Goal: Task Accomplishment & Management: Use online tool/utility

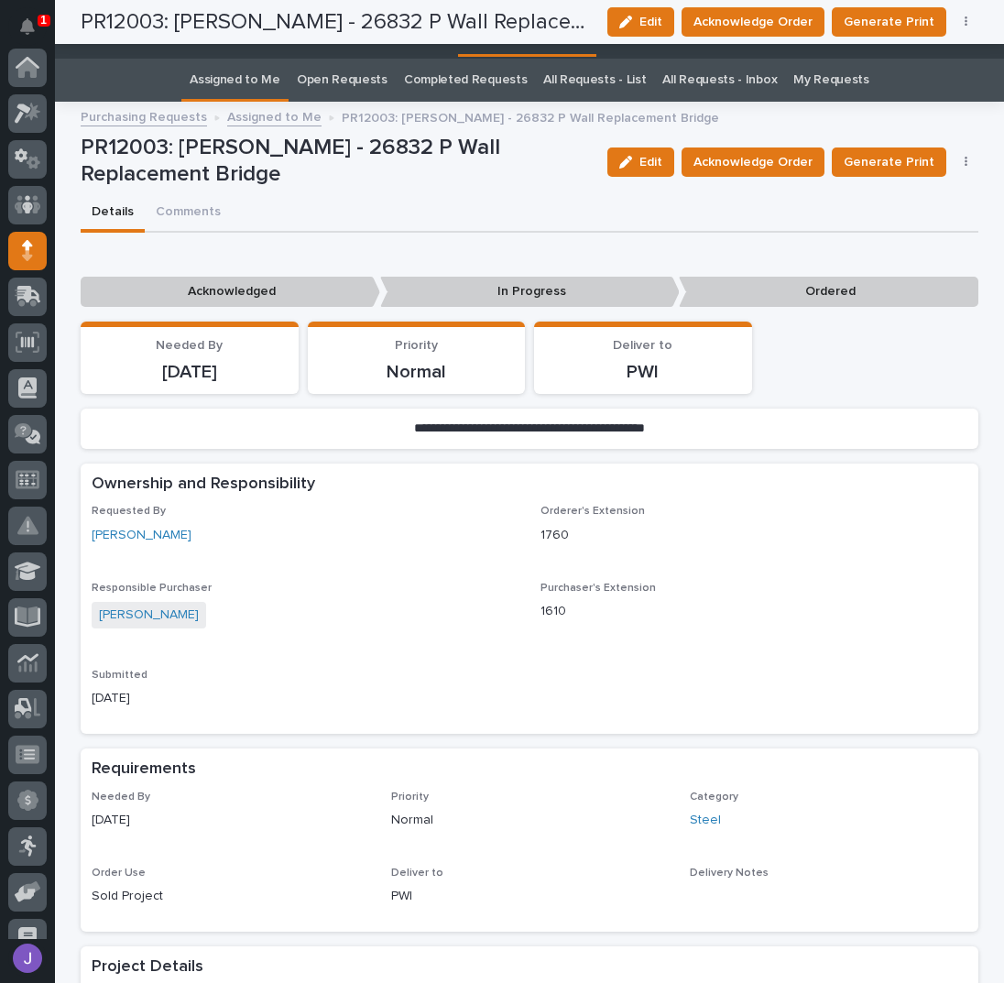
scroll to position [163, 0]
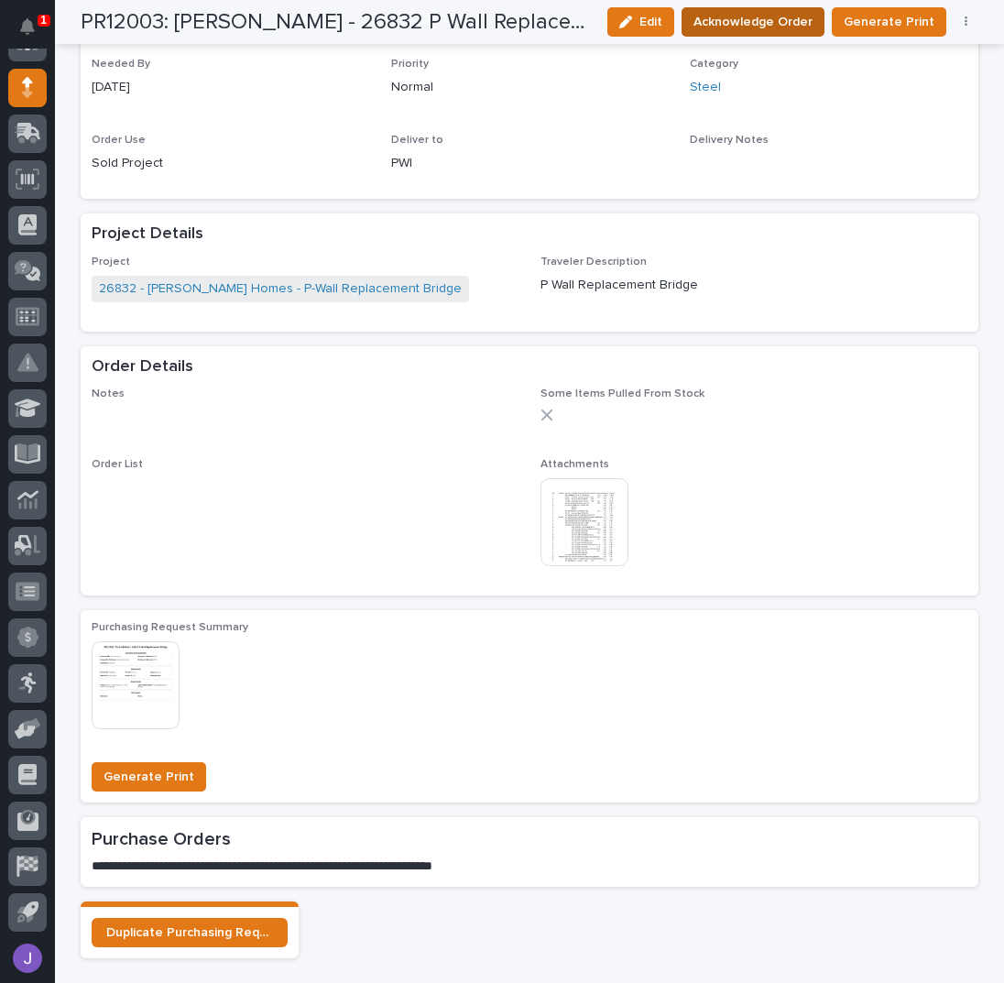
click at [722, 28] on span "Acknowledge Order" at bounding box center [752, 22] width 119 height 22
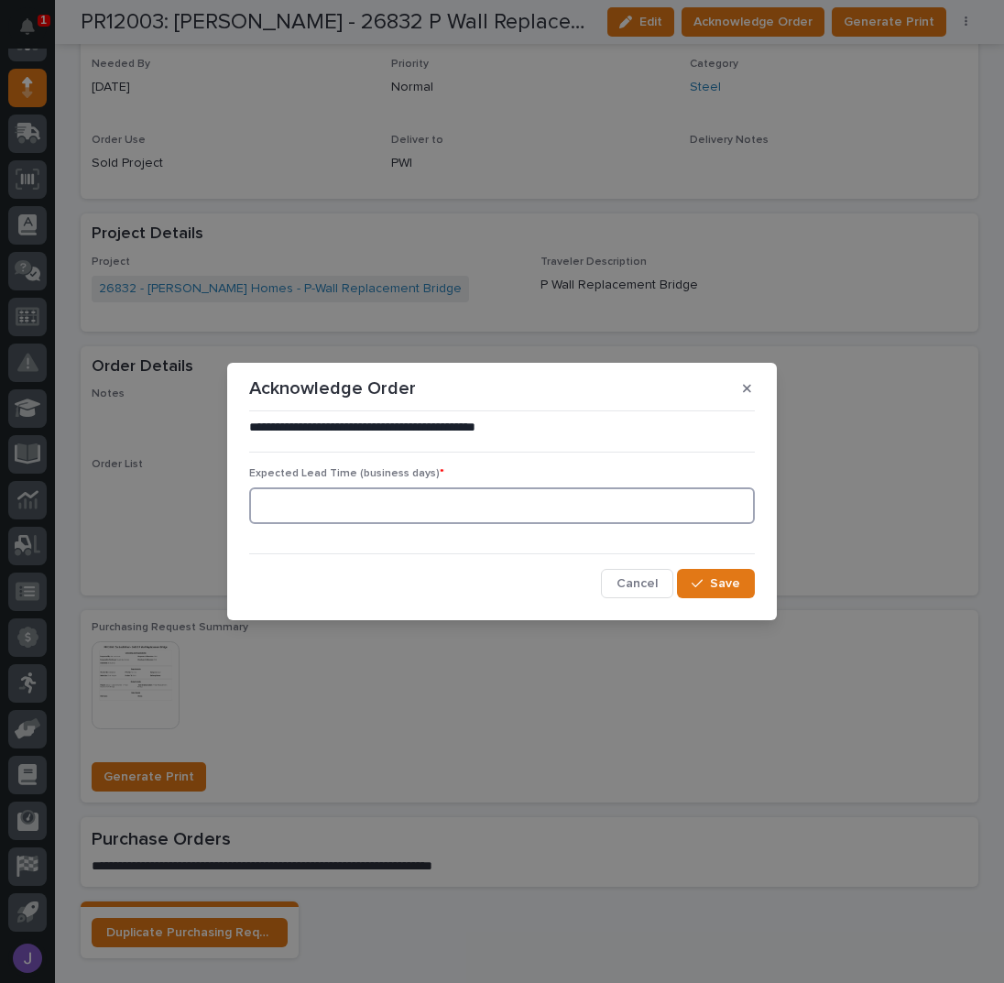
click at [316, 506] on input at bounding box center [502, 505] width 506 height 37
type input "0"
click at [711, 579] on button "Save" at bounding box center [716, 583] width 78 height 29
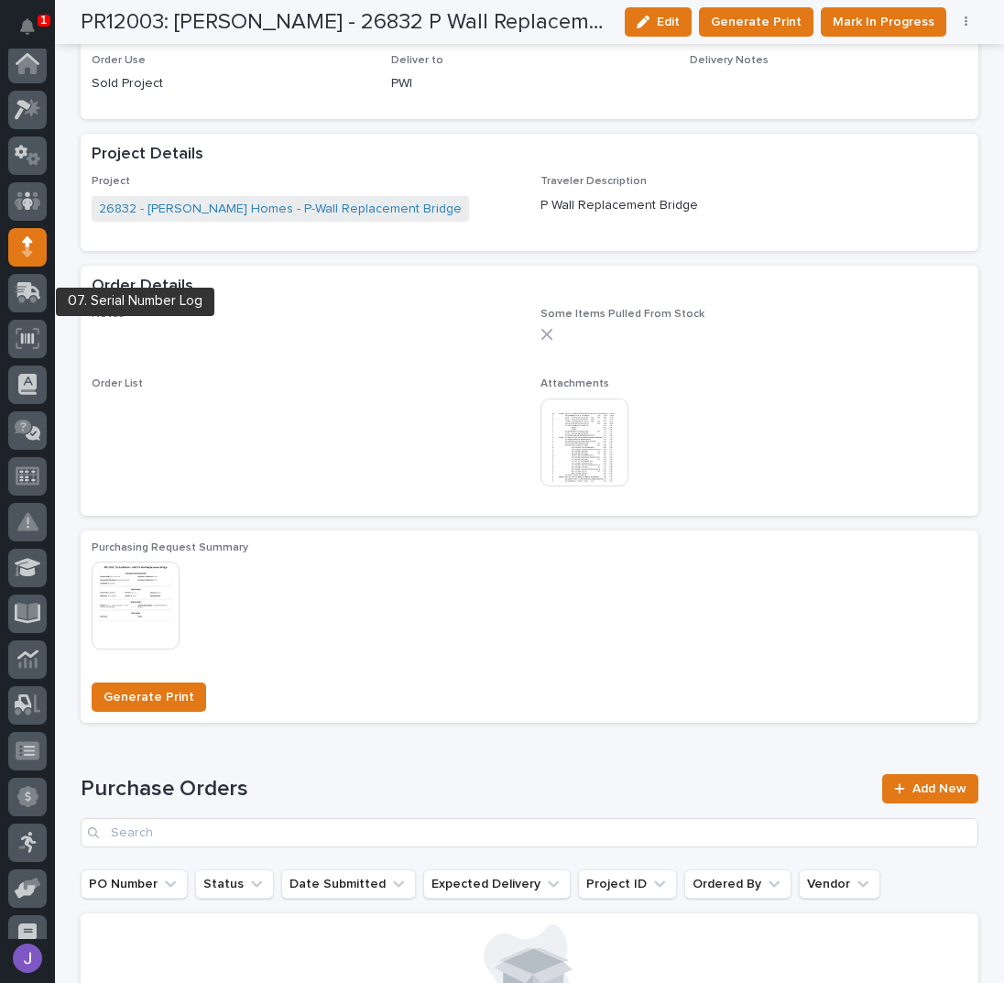
scroll to position [0, 0]
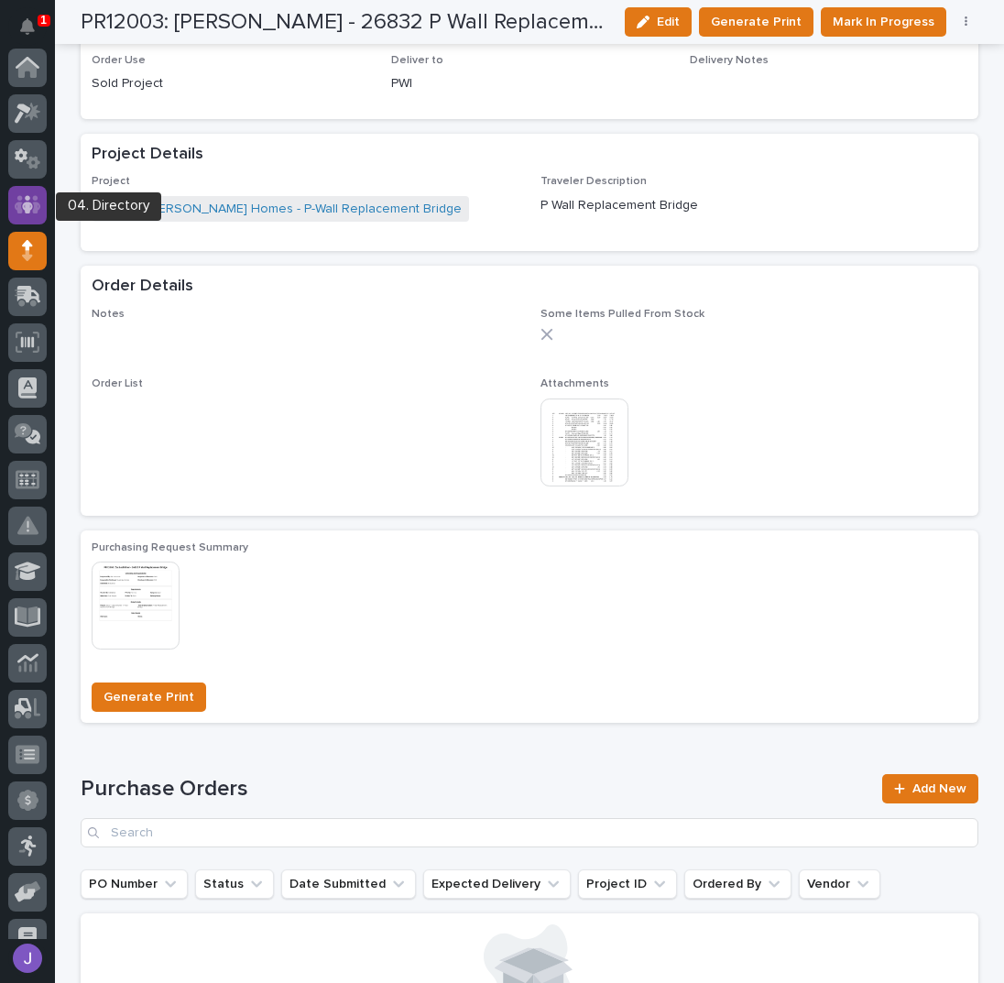
click at [34, 203] on icon at bounding box center [28, 204] width 27 height 18
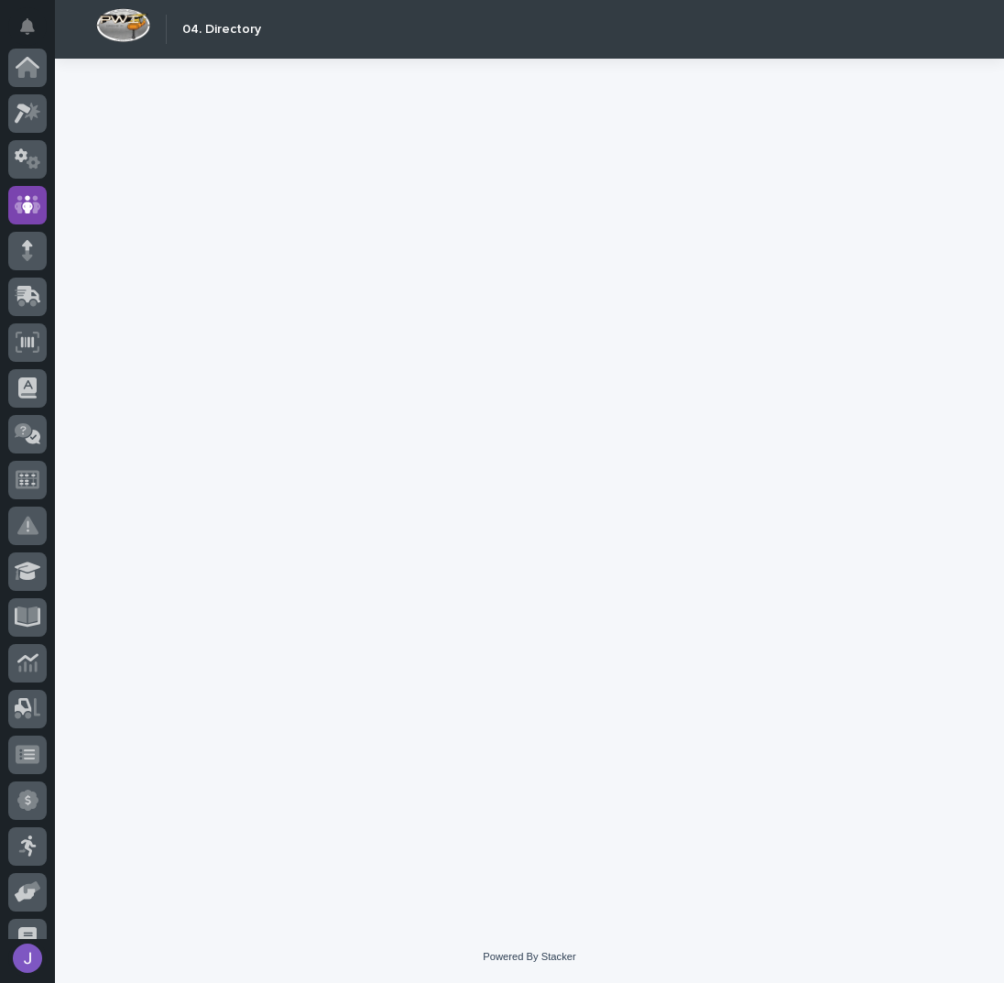
scroll to position [137, 0]
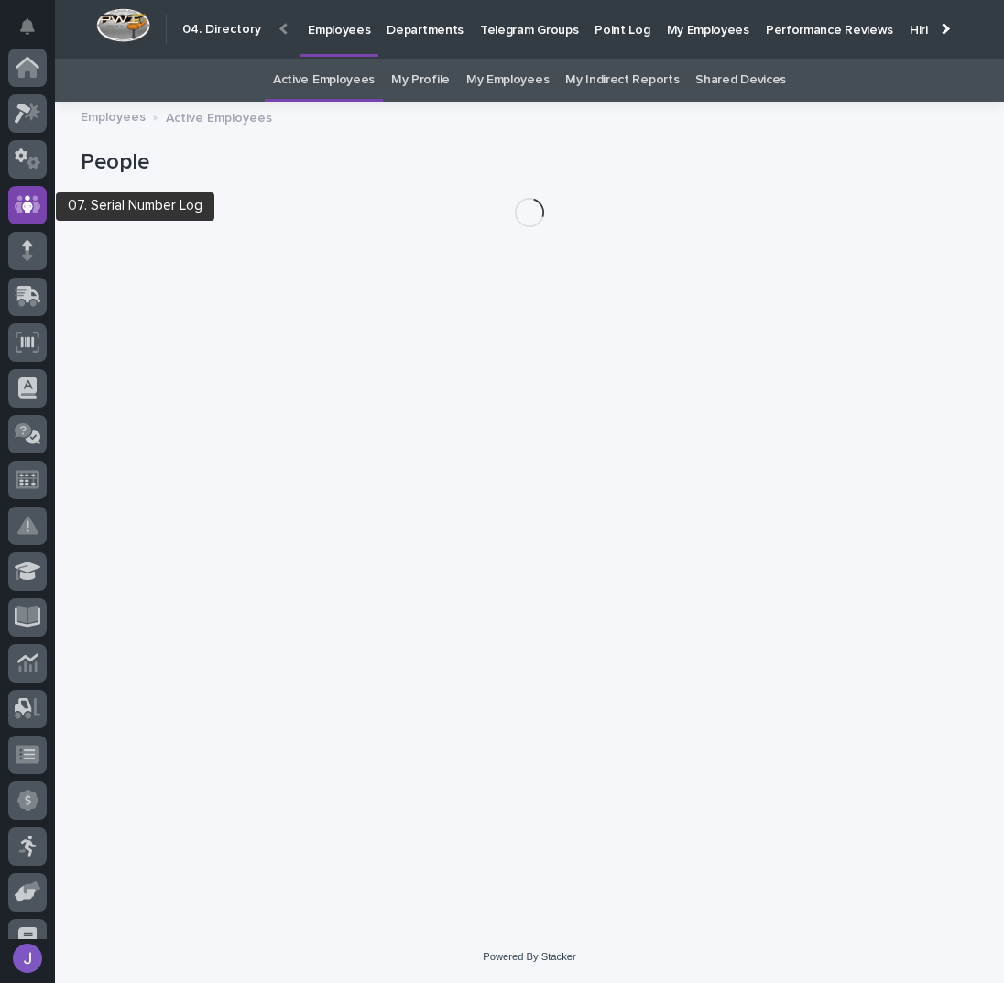
scroll to position [137, 0]
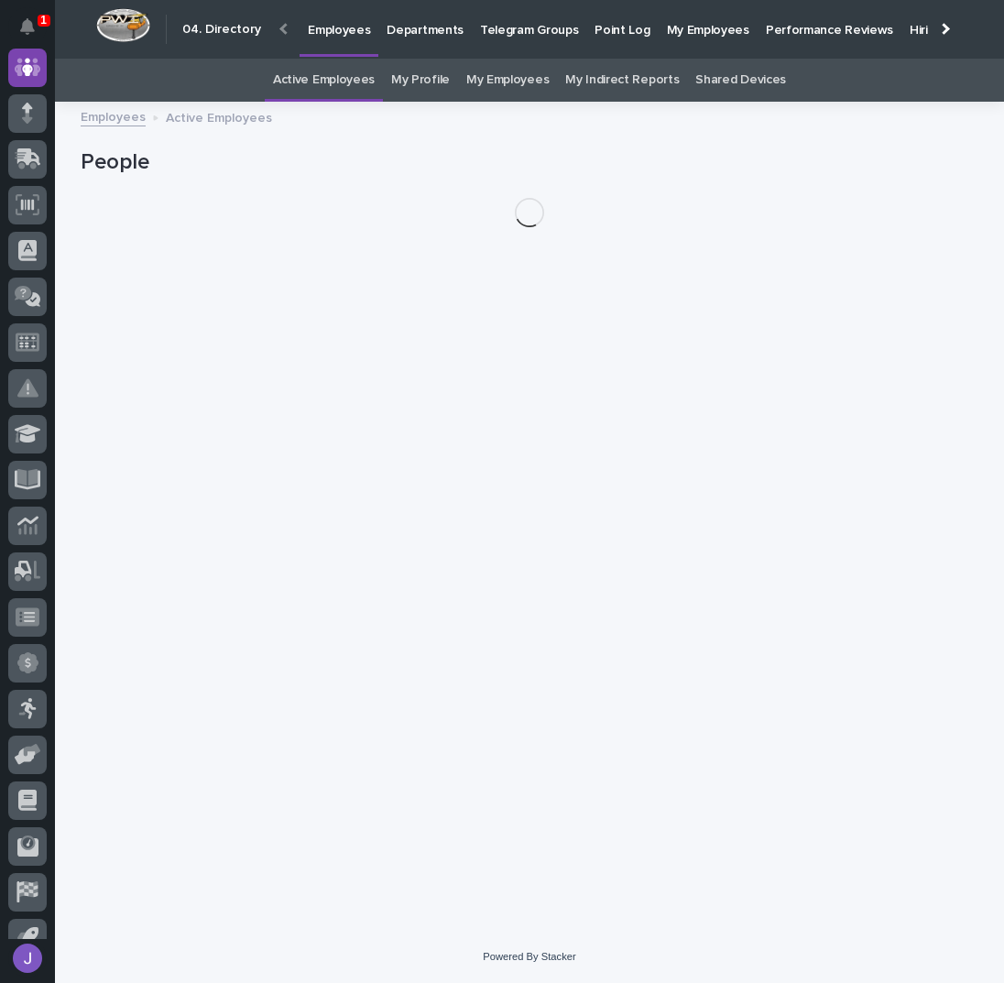
click at [442, 78] on link "My Profile" at bounding box center [420, 80] width 59 height 43
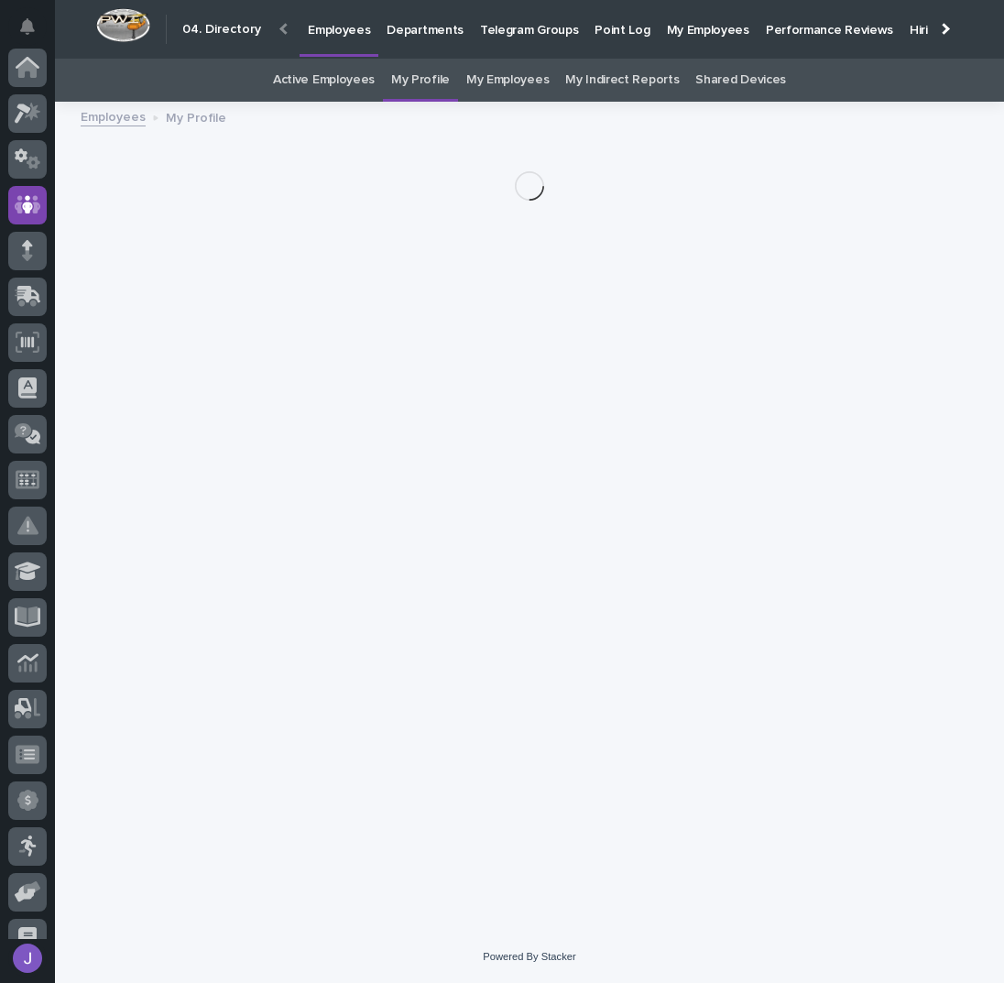
scroll to position [137, 0]
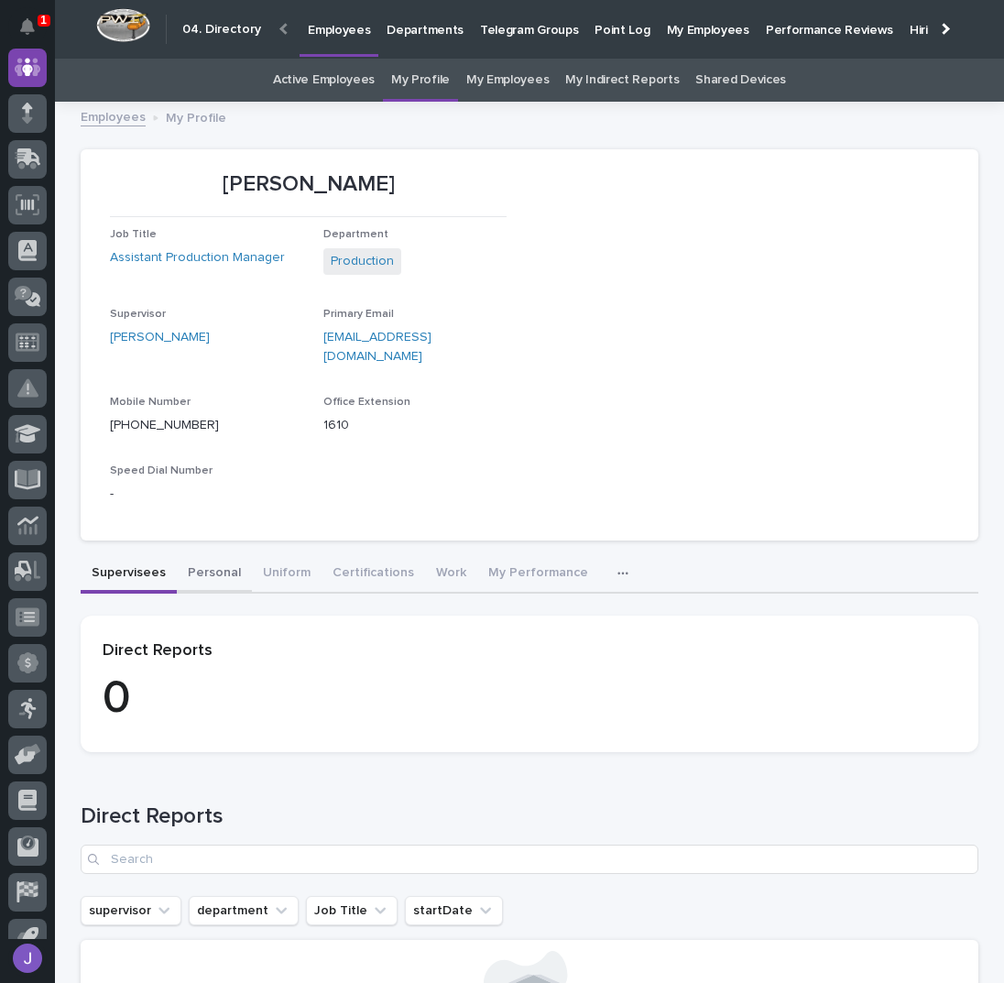
click at [204, 556] on button "Personal" at bounding box center [214, 574] width 75 height 38
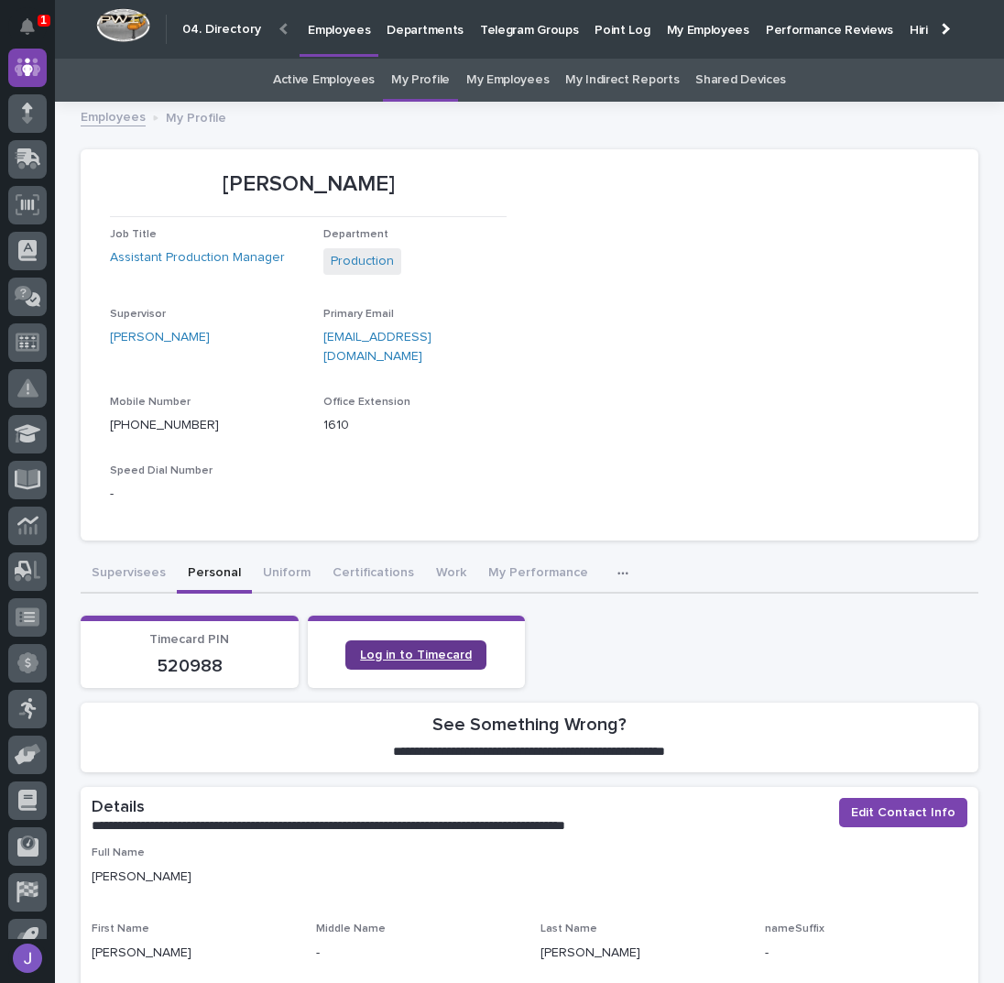
click at [430, 649] on span "Log in to Timecard" at bounding box center [416, 655] width 112 height 13
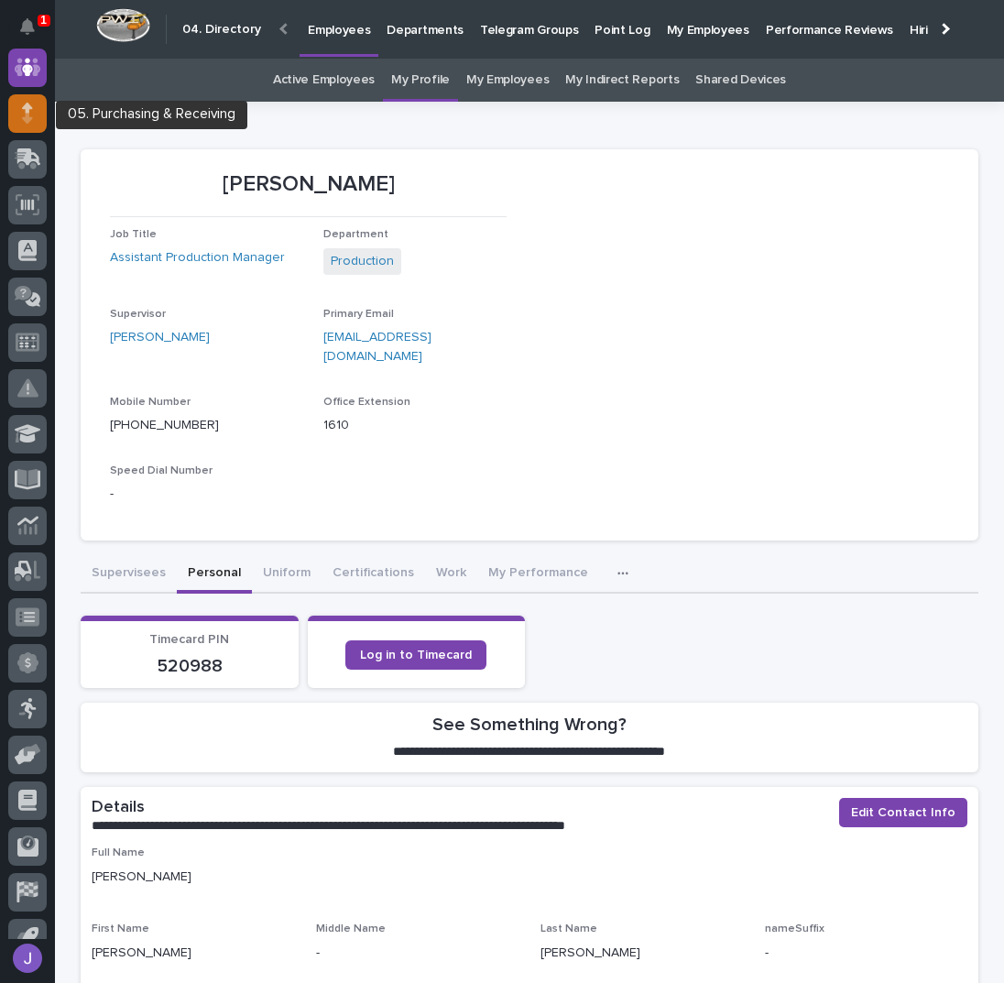
click at [25, 113] on icon at bounding box center [27, 113] width 11 height 21
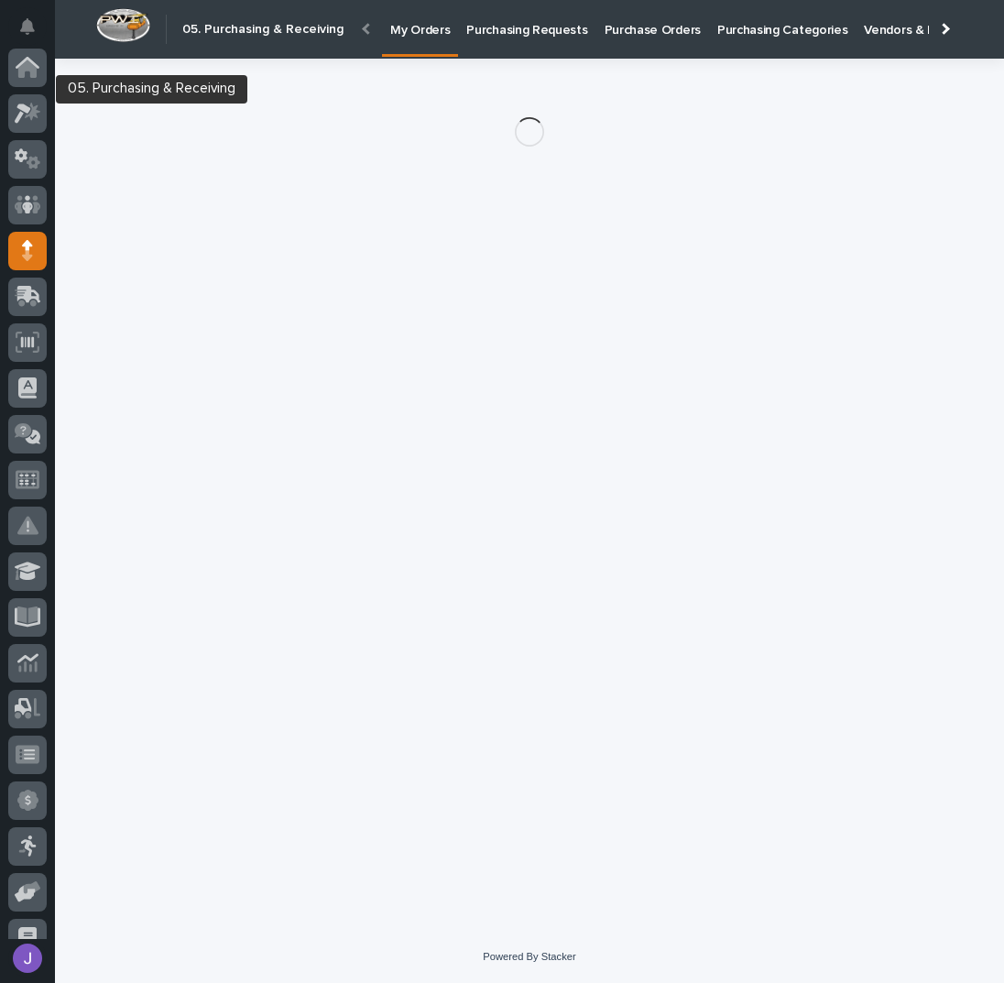
scroll to position [163, 0]
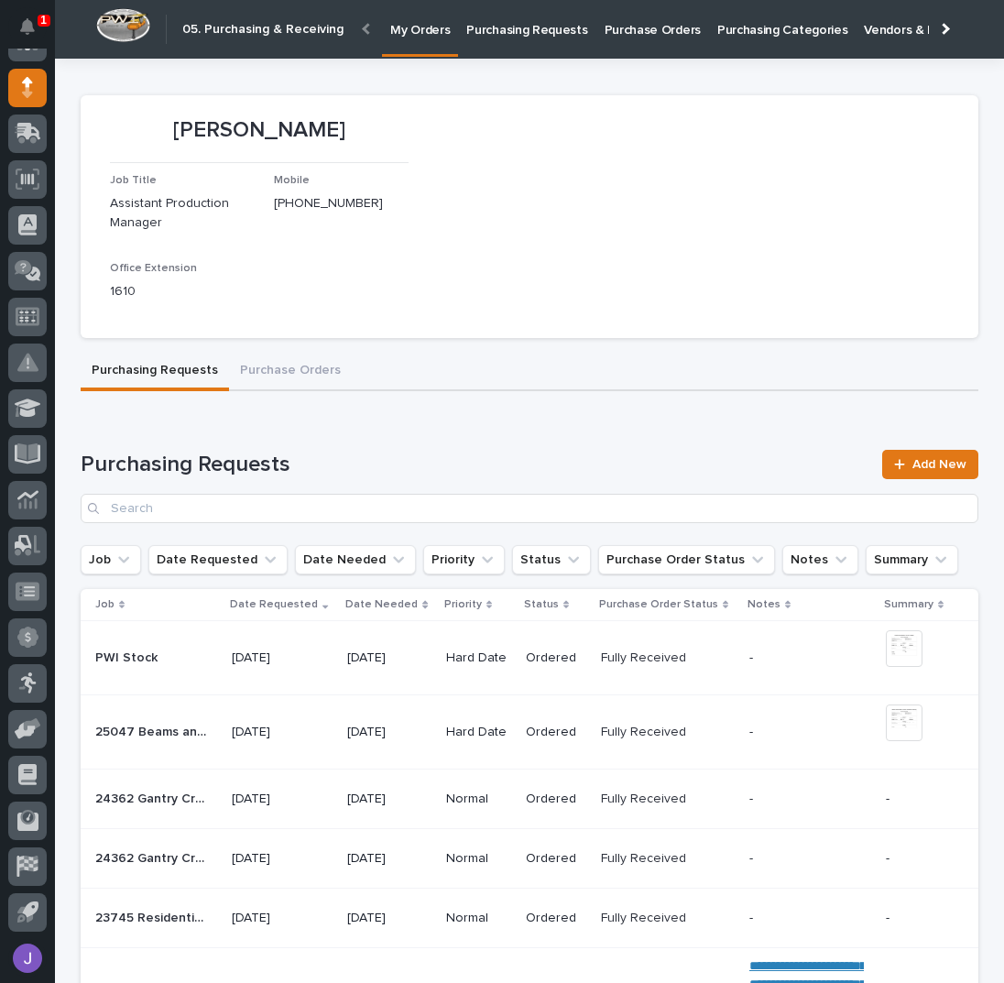
click at [499, 27] on p "Purchasing Requests" at bounding box center [526, 19] width 121 height 38
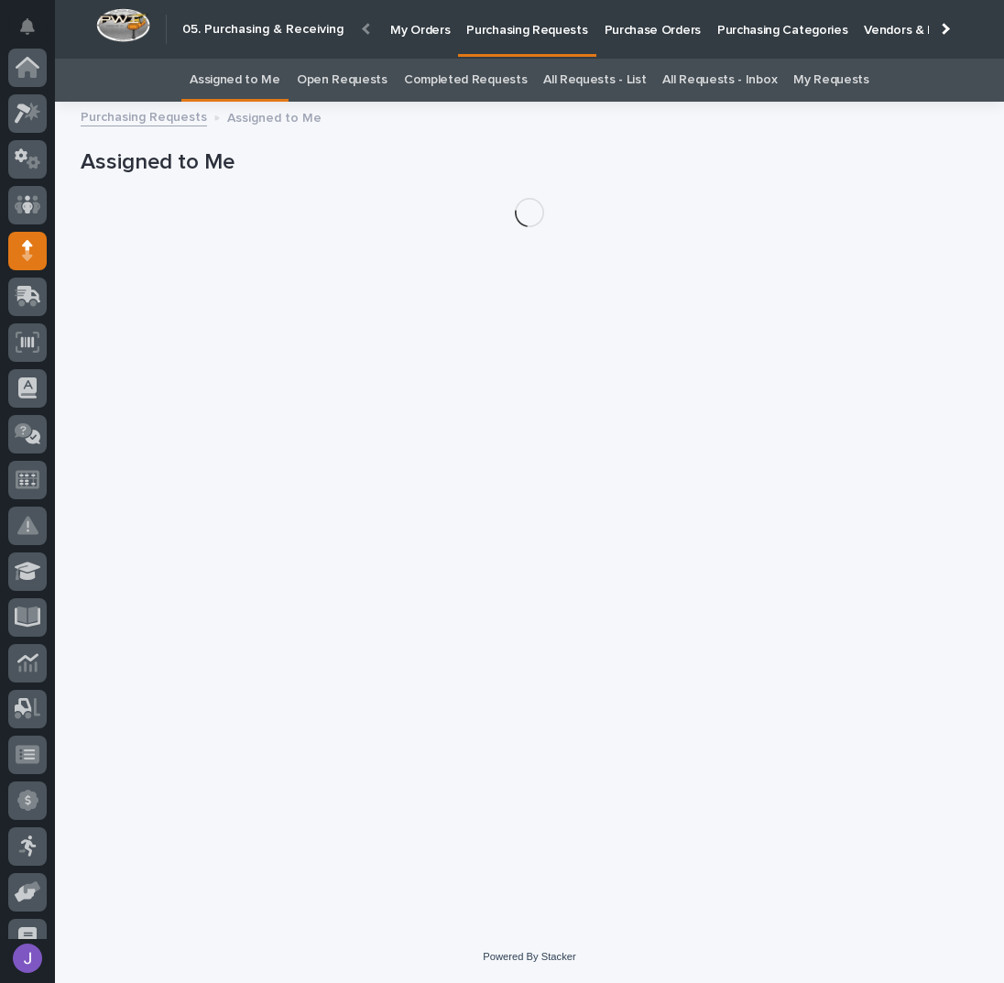
scroll to position [163, 0]
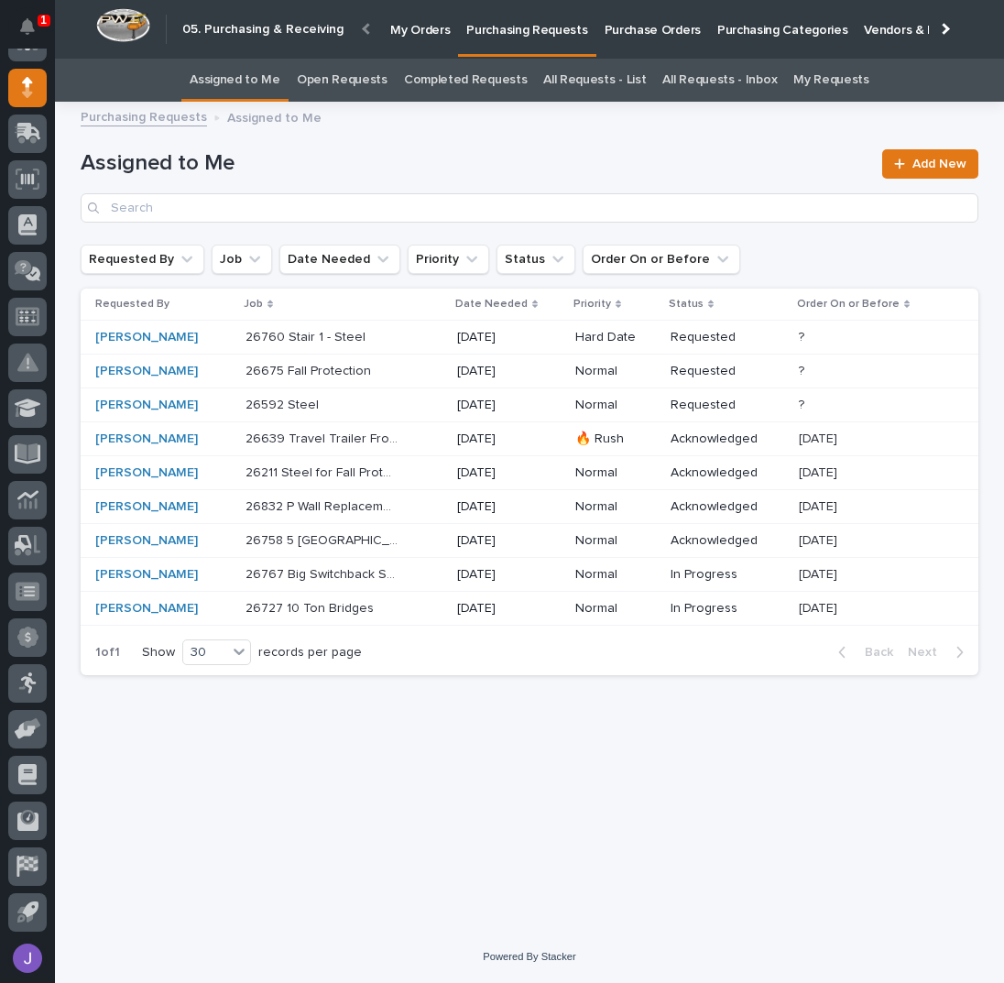
click at [414, 330] on div "26760 Stair 1 - Steel 26760 Stair 1 - Steel" at bounding box center [344, 337] width 197 height 30
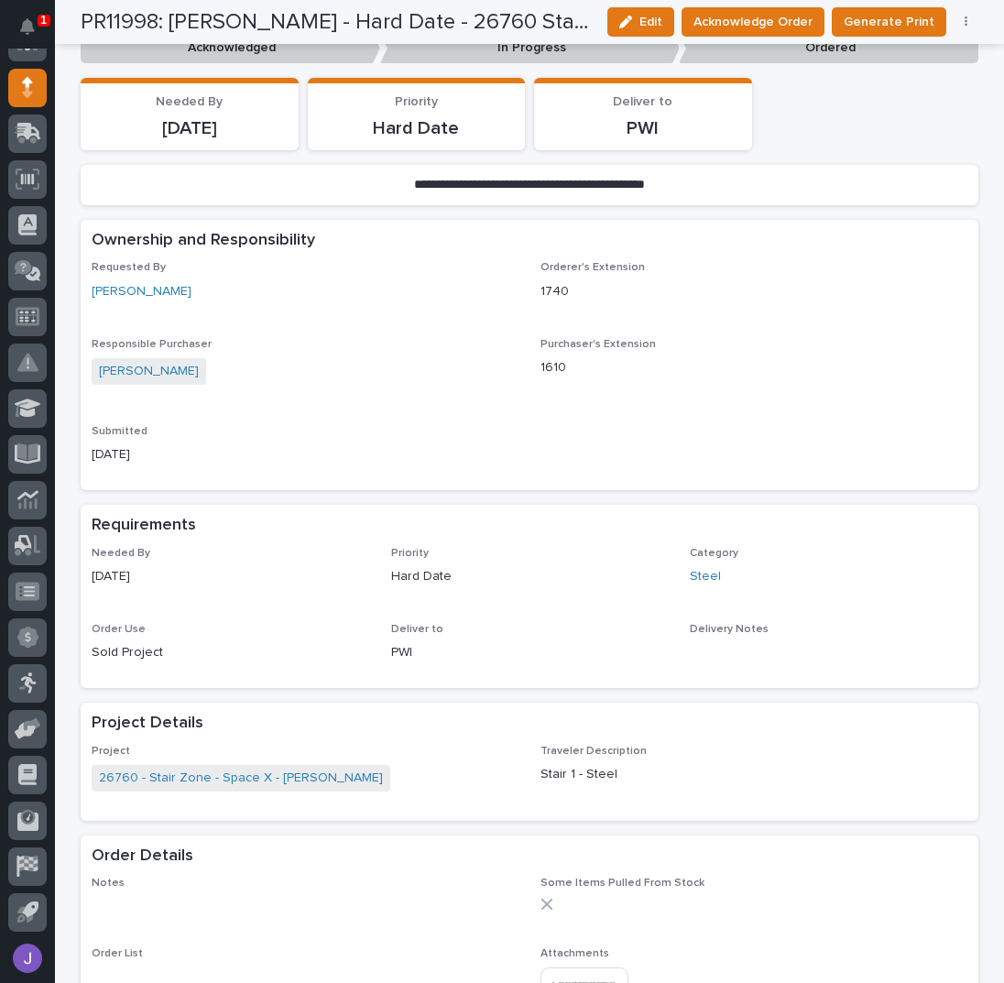
scroll to position [733, 0]
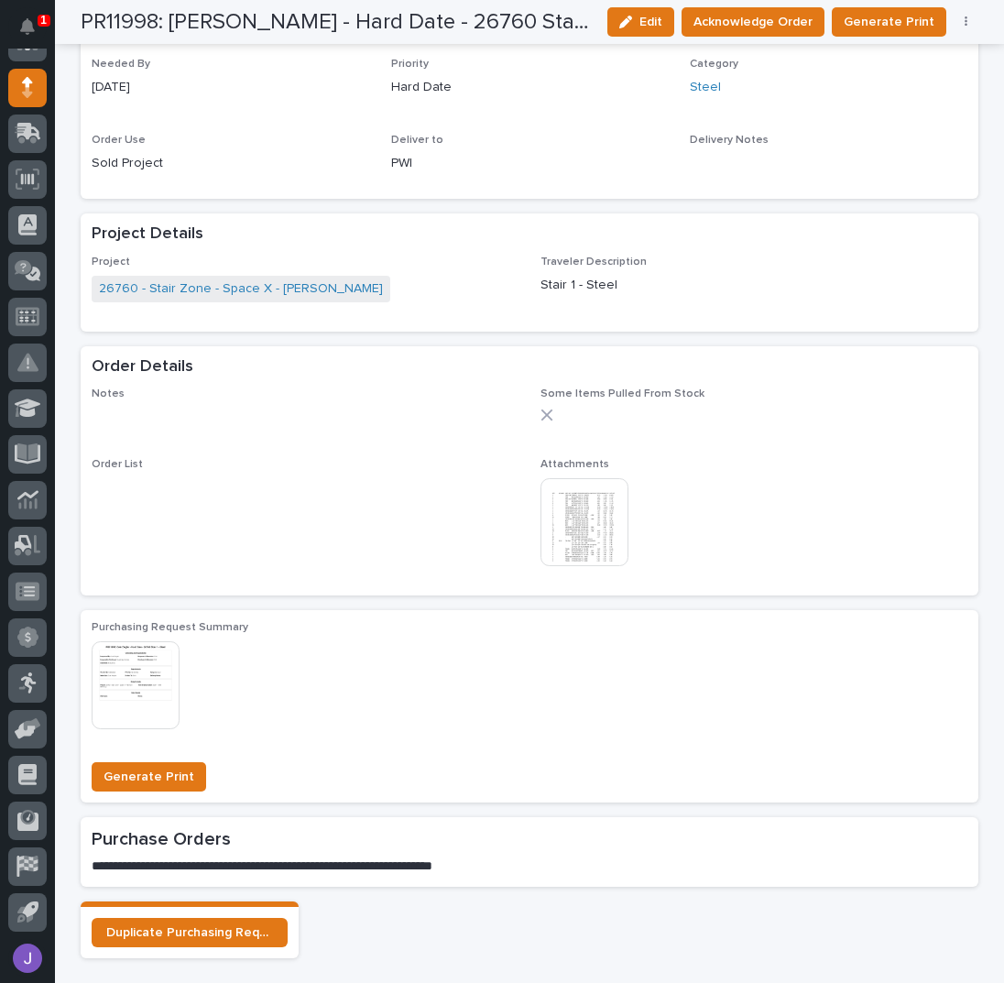
click at [601, 524] on img at bounding box center [585, 522] width 88 height 88
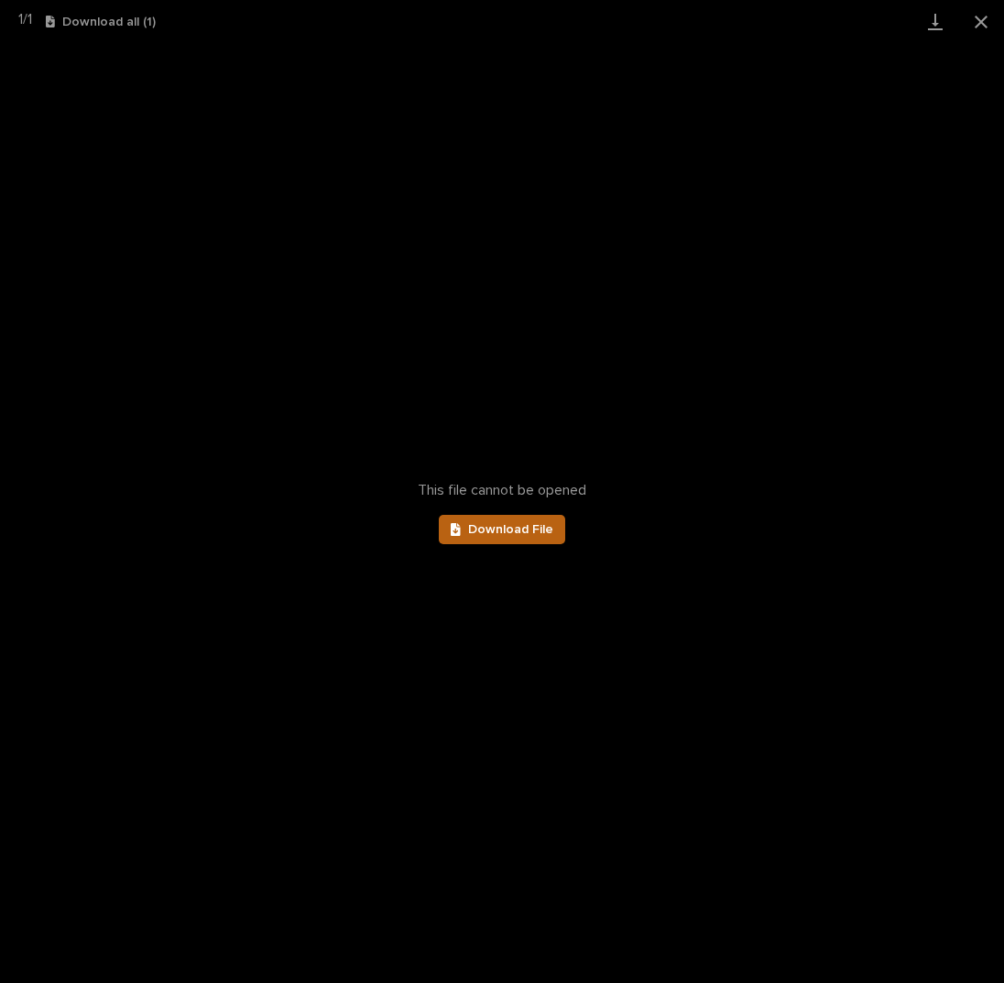
click at [548, 524] on span "Download File" at bounding box center [510, 529] width 85 height 13
click at [976, 22] on button "Close gallery" at bounding box center [981, 21] width 46 height 43
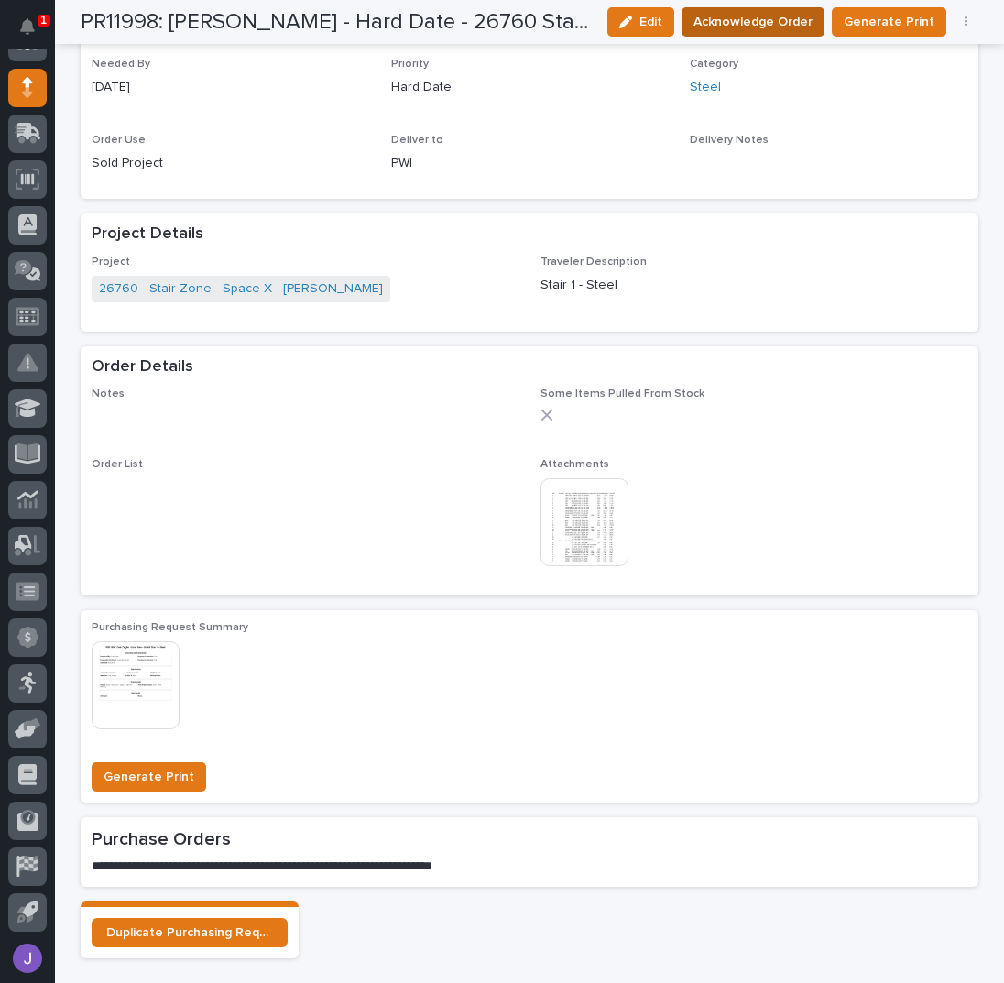
click at [791, 25] on span "Acknowledge Order" at bounding box center [752, 22] width 119 height 22
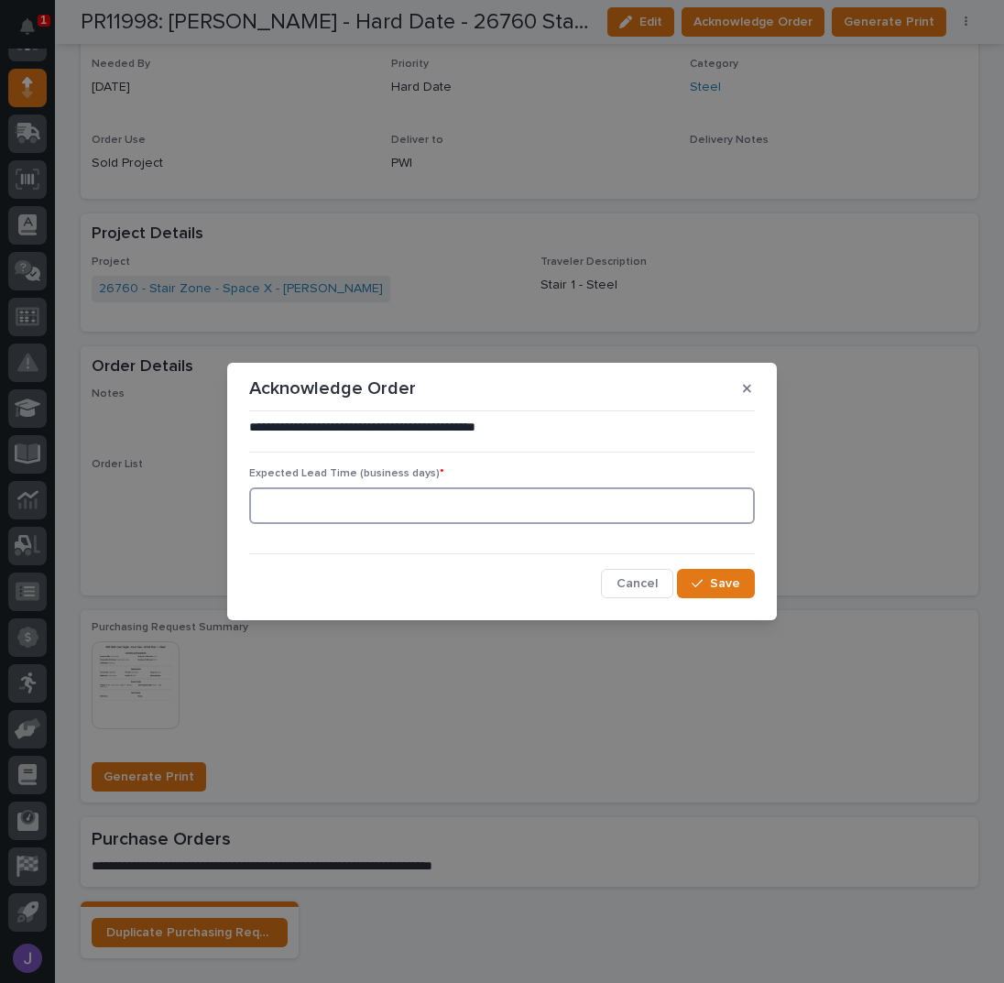
click at [462, 514] on input at bounding box center [502, 505] width 506 height 37
type input "0"
click at [713, 582] on button "Save" at bounding box center [716, 583] width 78 height 29
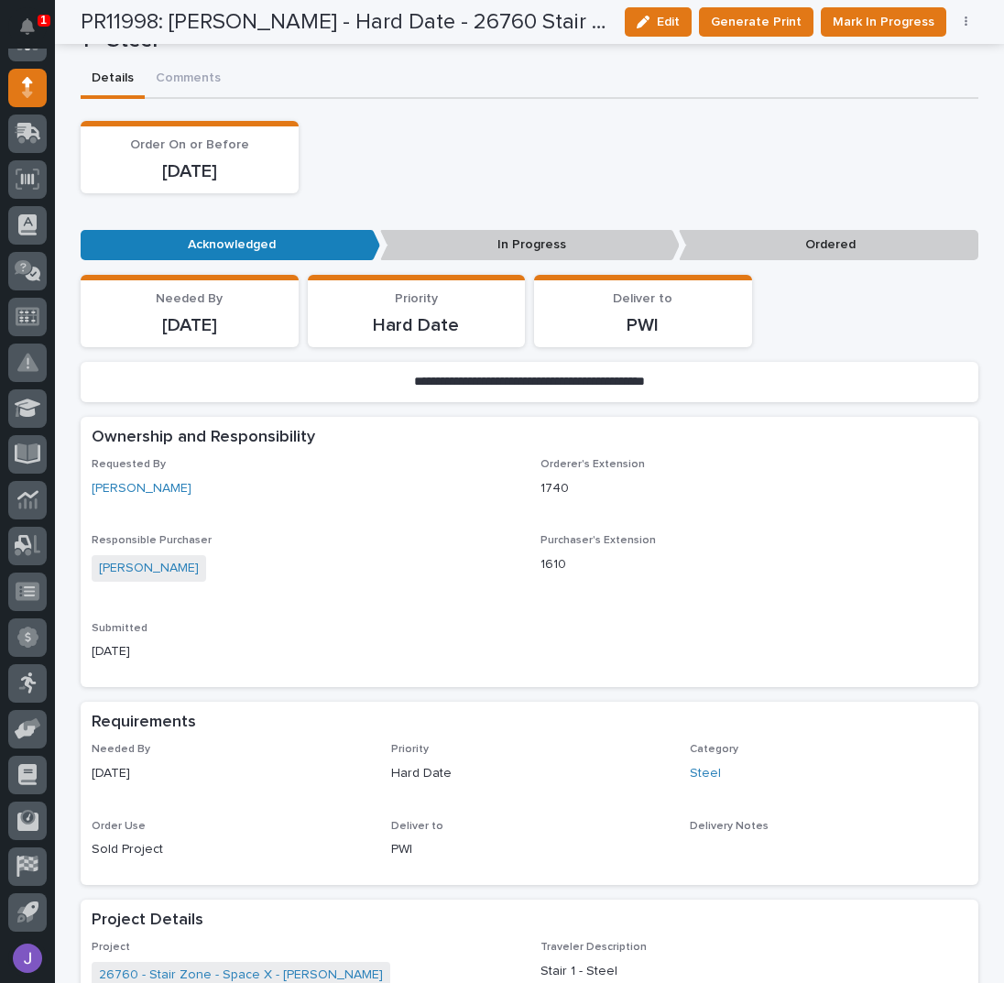
scroll to position [0, 0]
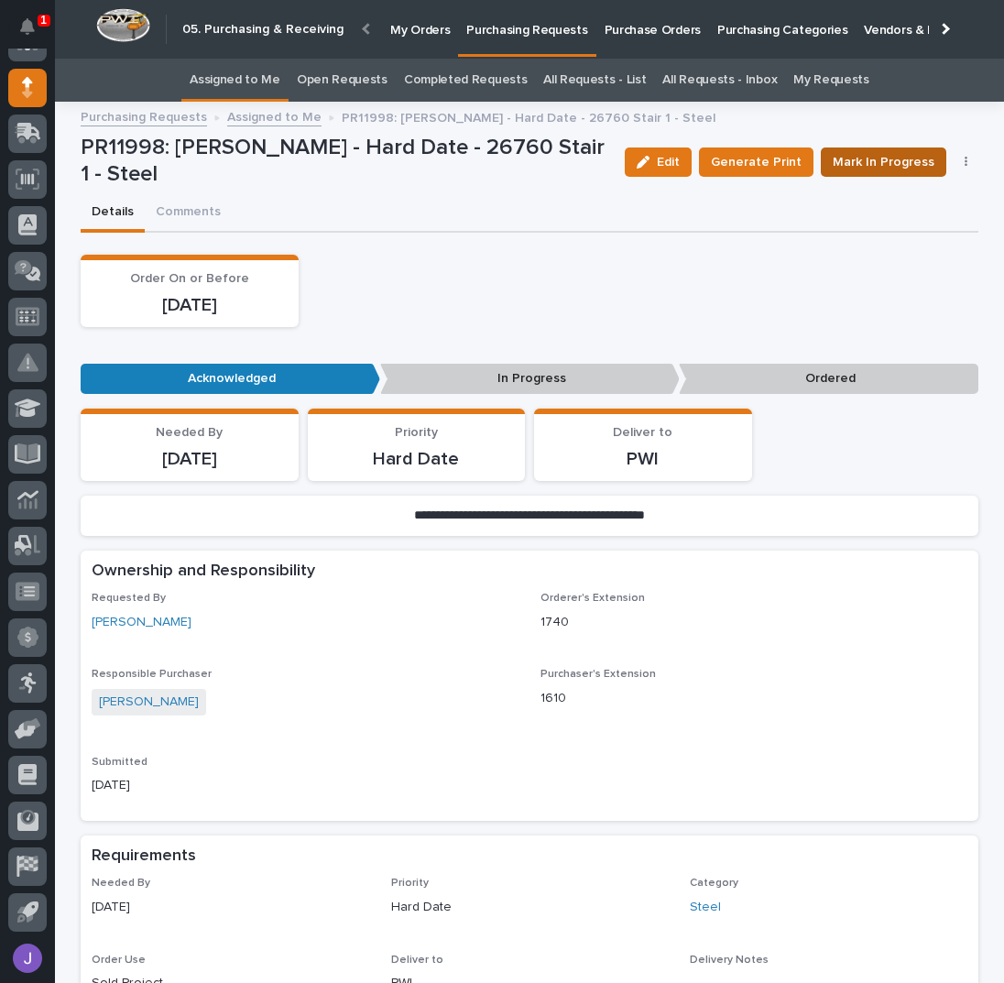
click at [863, 166] on span "Mark In Progress" at bounding box center [884, 162] width 102 height 22
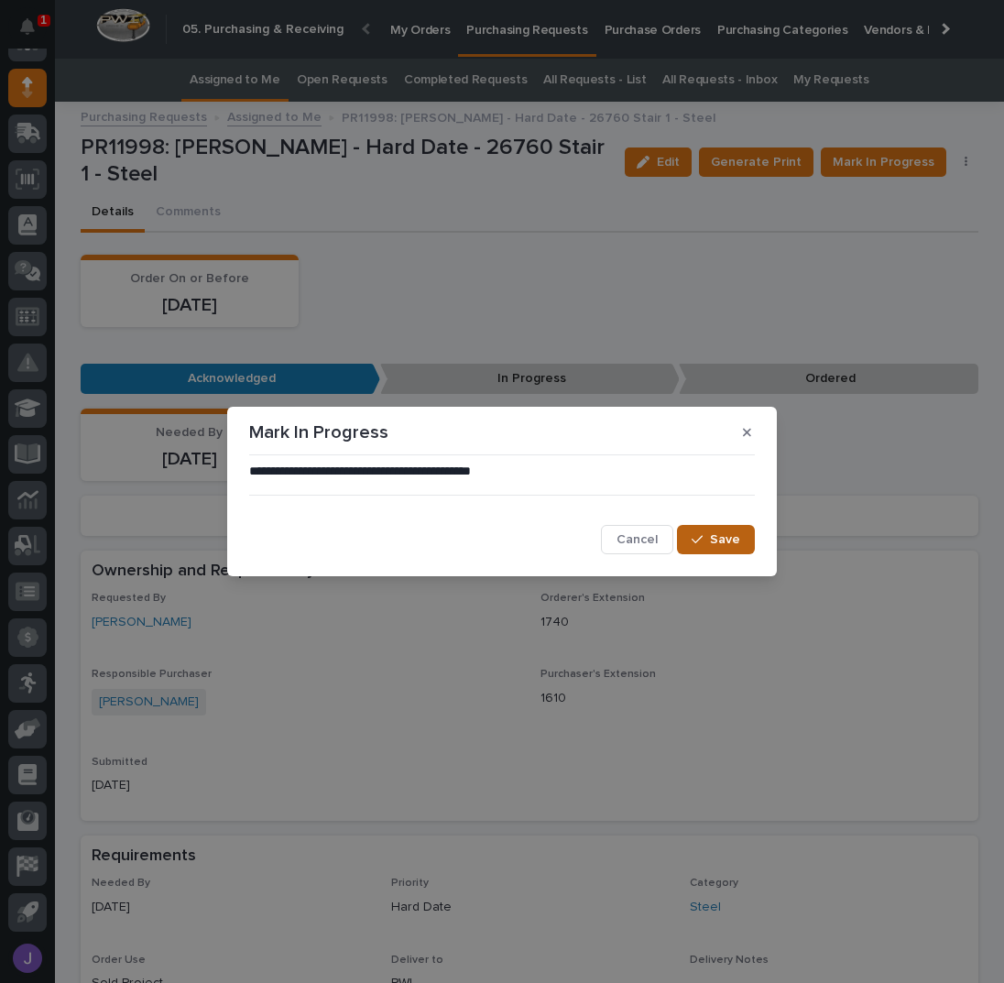
click at [741, 546] on button "Save" at bounding box center [716, 539] width 78 height 29
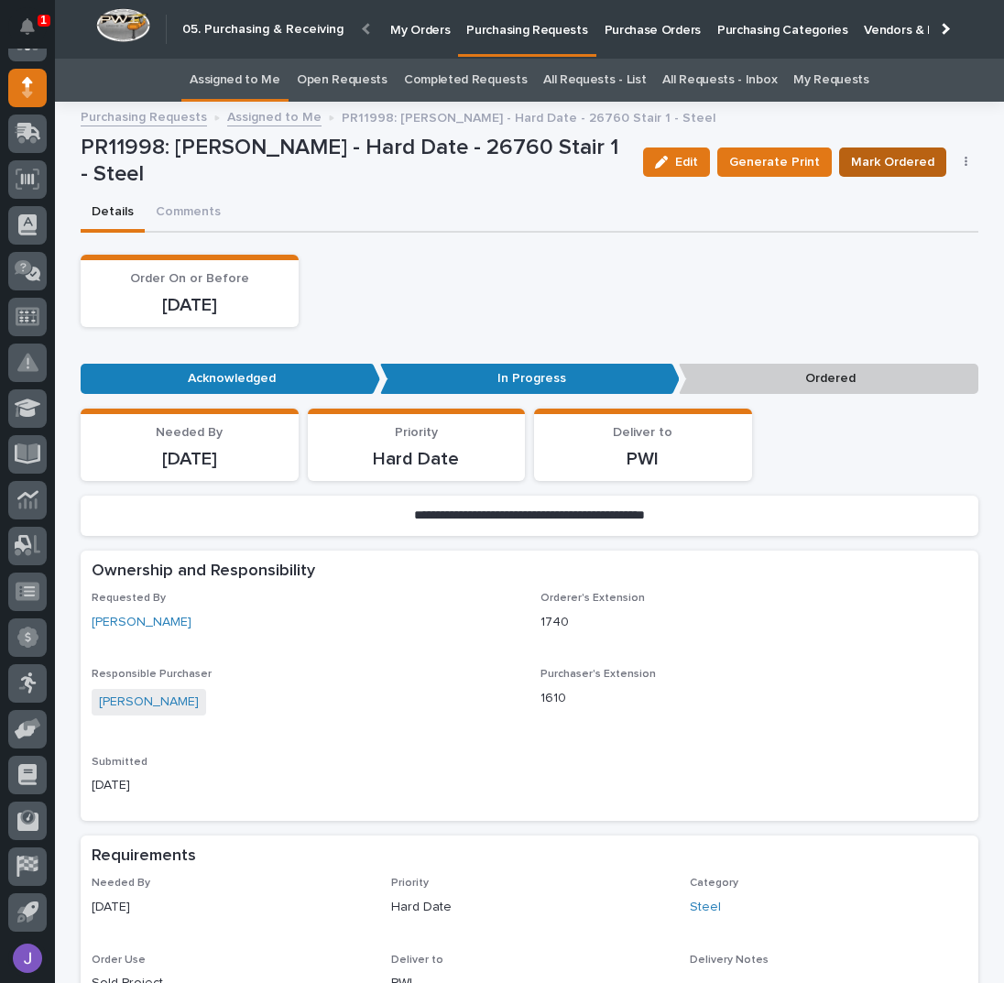
click at [901, 151] on span "Mark Ordered" at bounding box center [892, 162] width 83 height 22
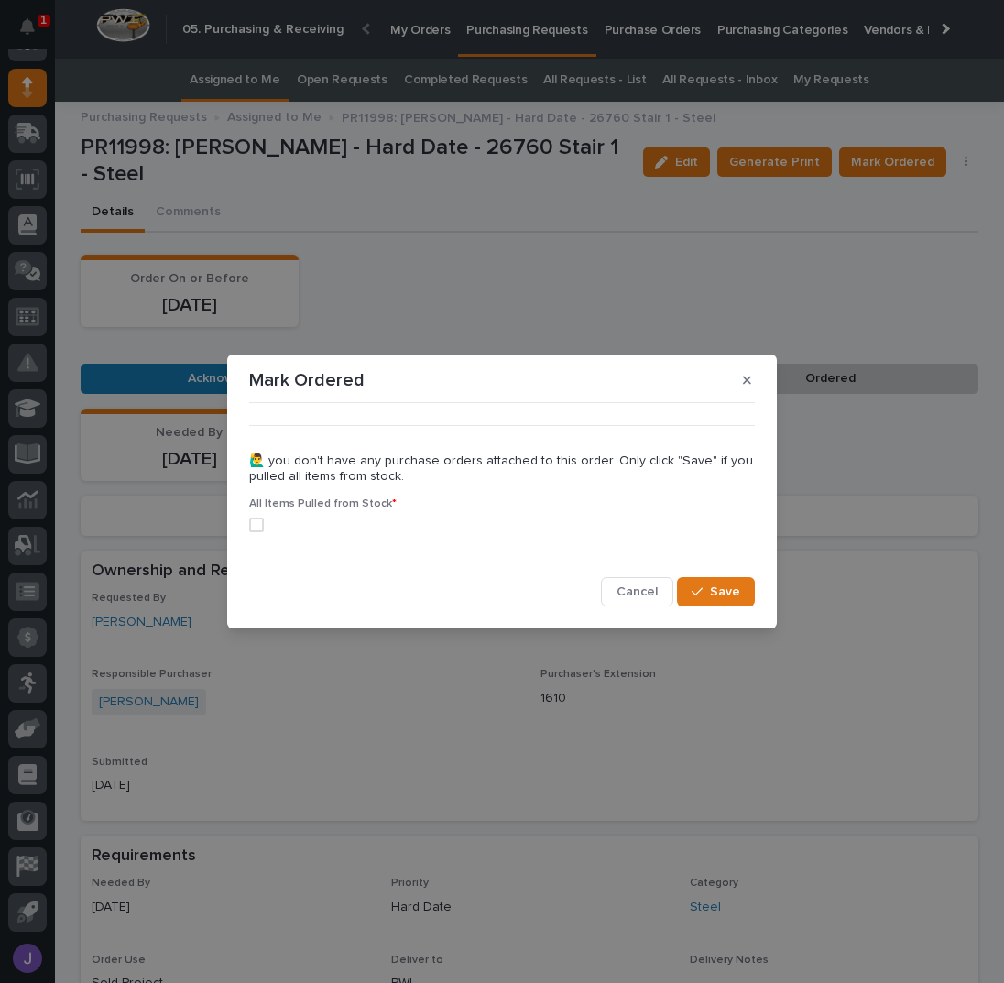
click at [255, 526] on span at bounding box center [256, 525] width 15 height 15
click at [715, 590] on span "Save" at bounding box center [725, 592] width 30 height 16
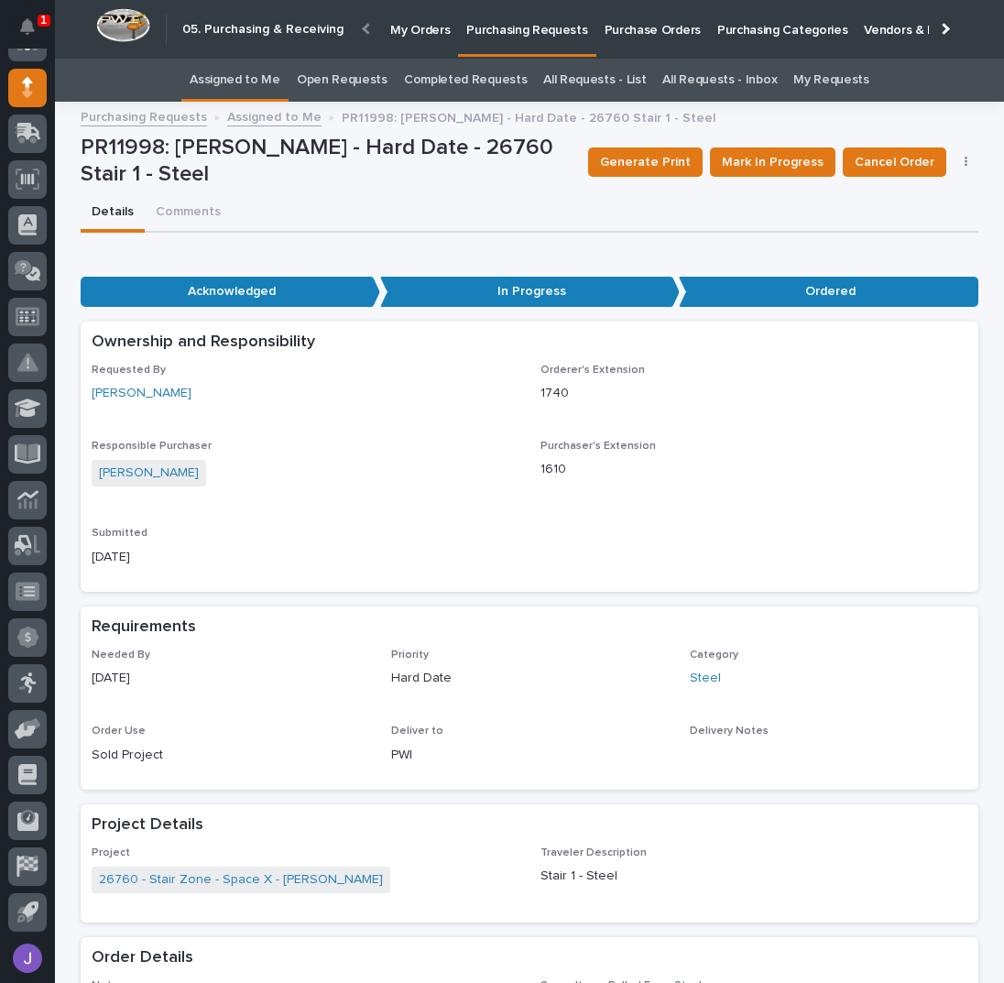
click at [255, 79] on link "Assigned to Me" at bounding box center [235, 80] width 91 height 43
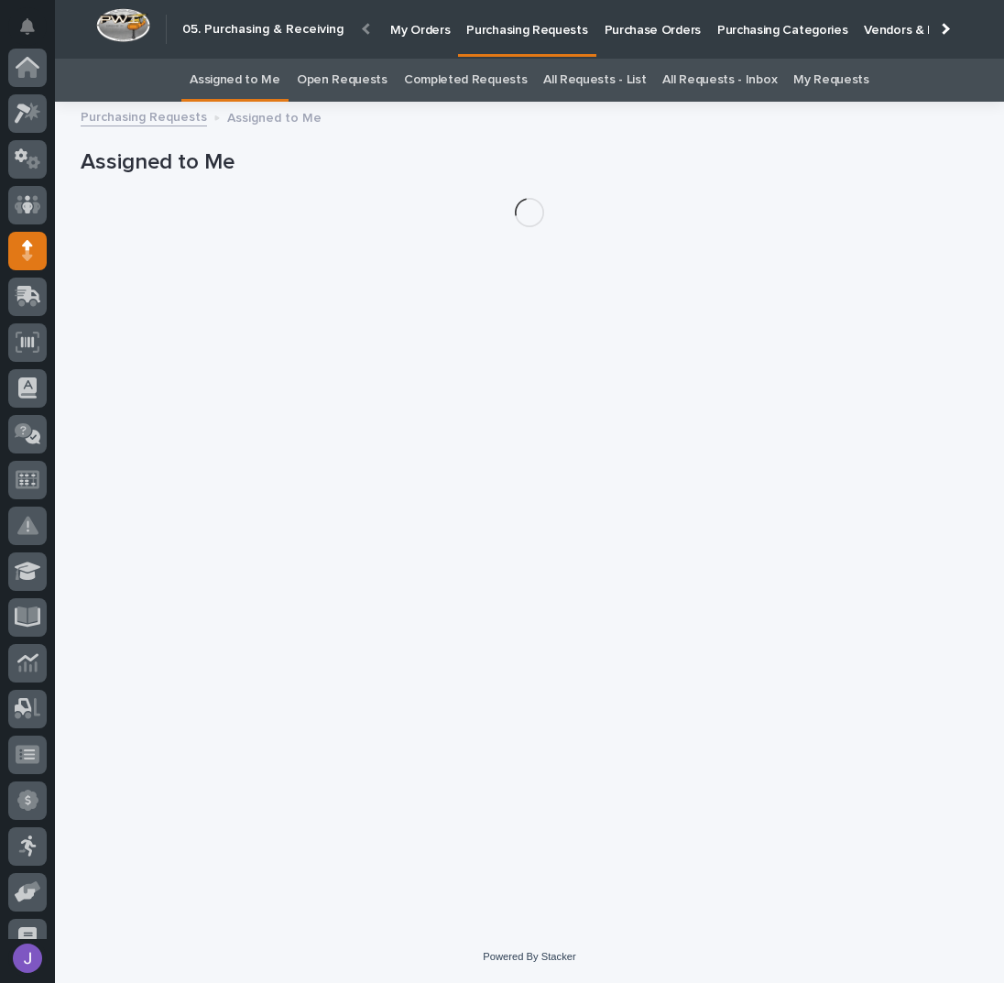
scroll to position [163, 0]
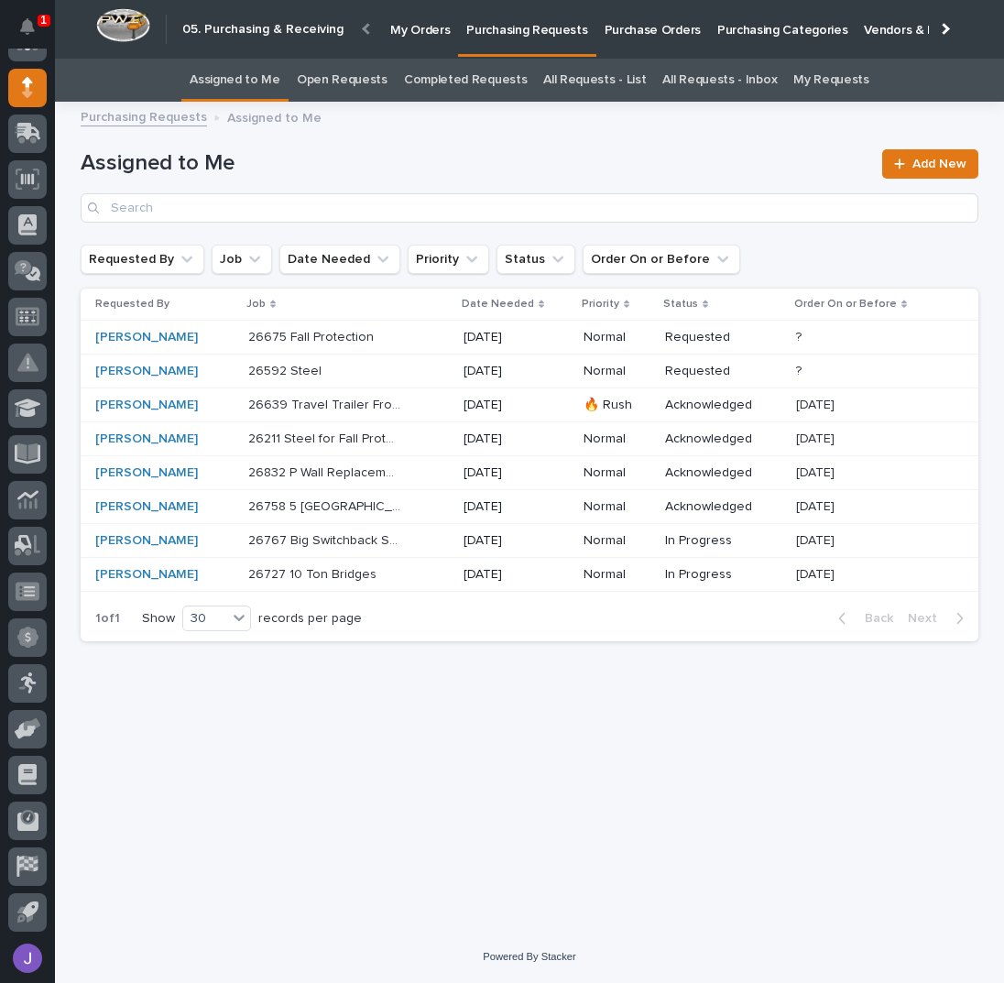
click at [380, 371] on p at bounding box center [324, 372] width 153 height 16
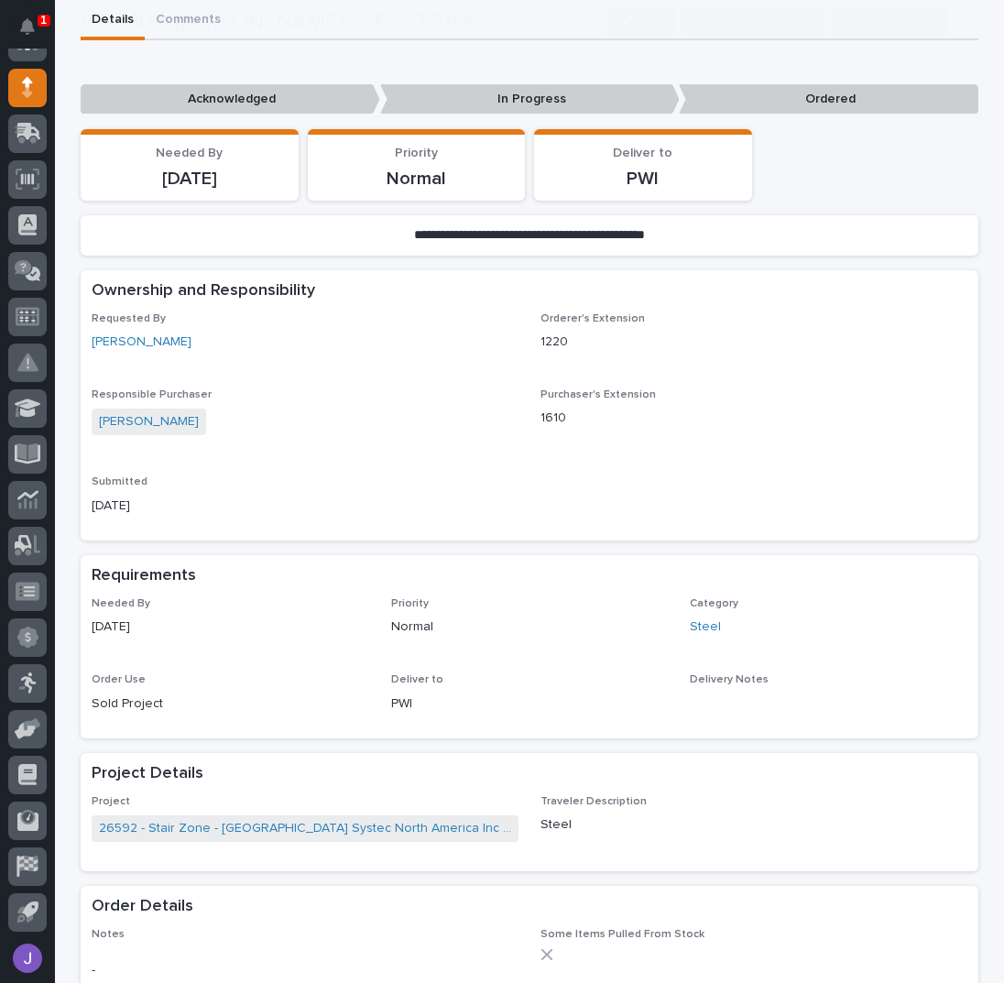
scroll to position [366, 0]
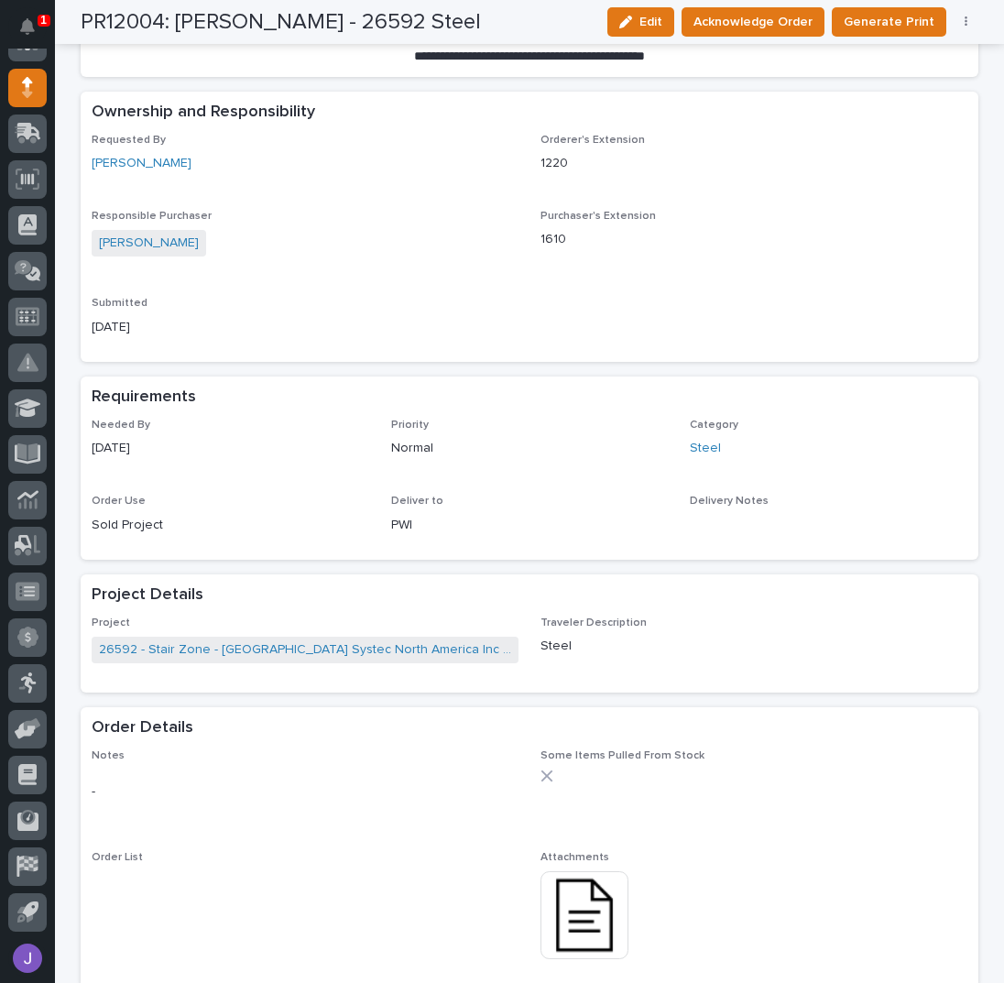
click at [603, 915] on img at bounding box center [585, 915] width 88 height 88
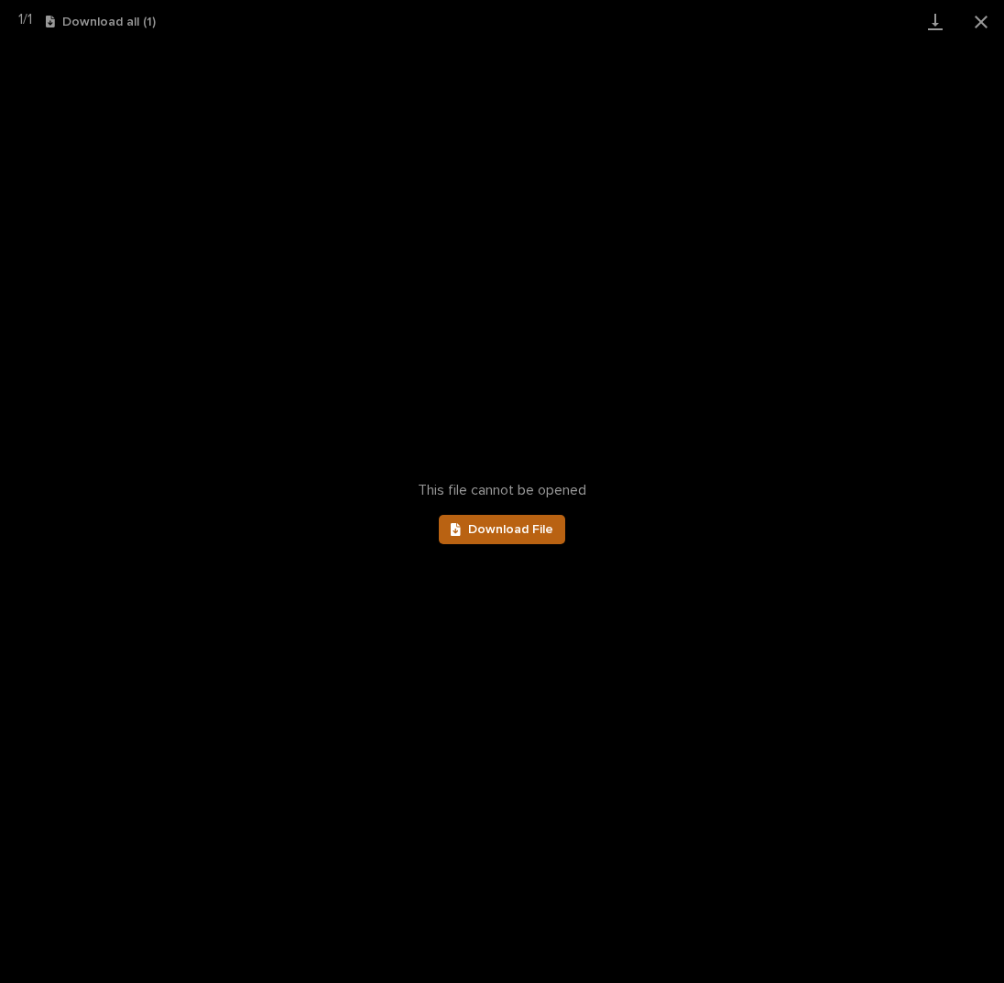
click at [509, 525] on span "Download File" at bounding box center [510, 529] width 85 height 13
click at [983, 19] on button "Close gallery" at bounding box center [981, 21] width 46 height 43
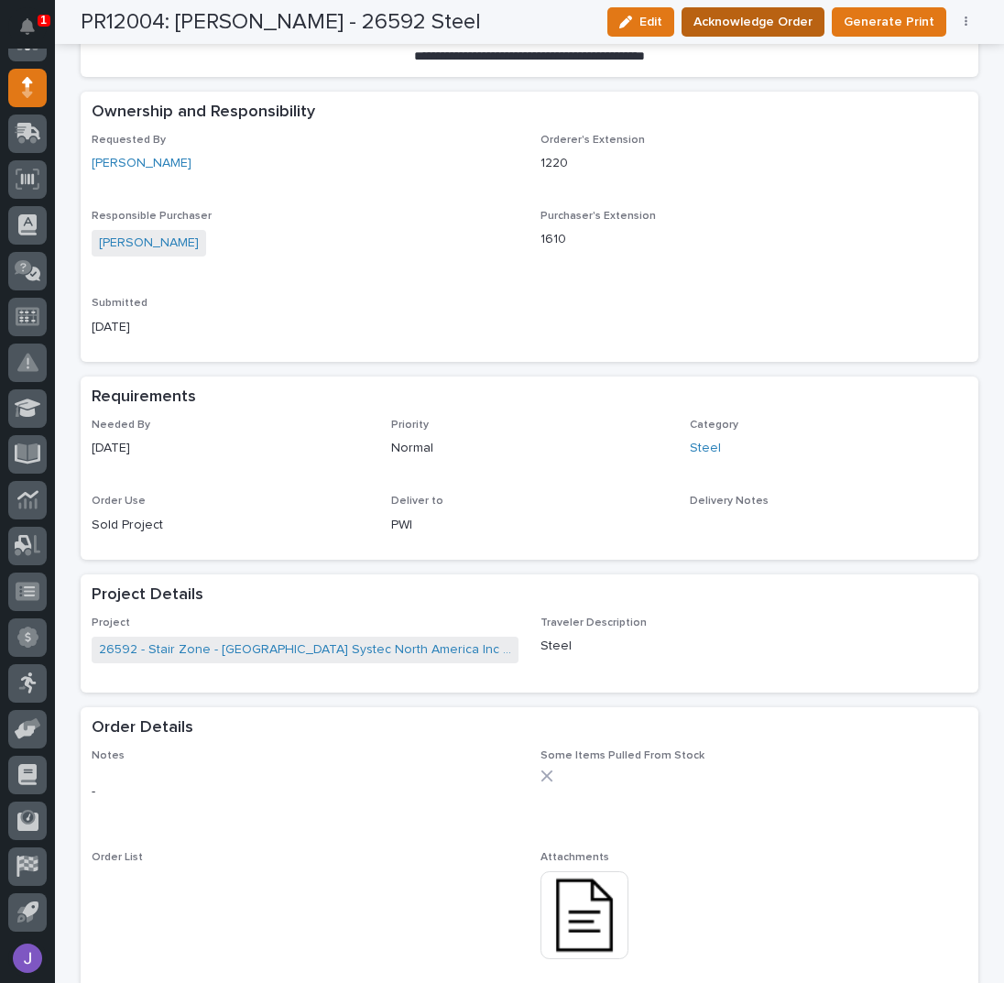
click at [748, 7] on button "Acknowledge Order" at bounding box center [753, 21] width 143 height 29
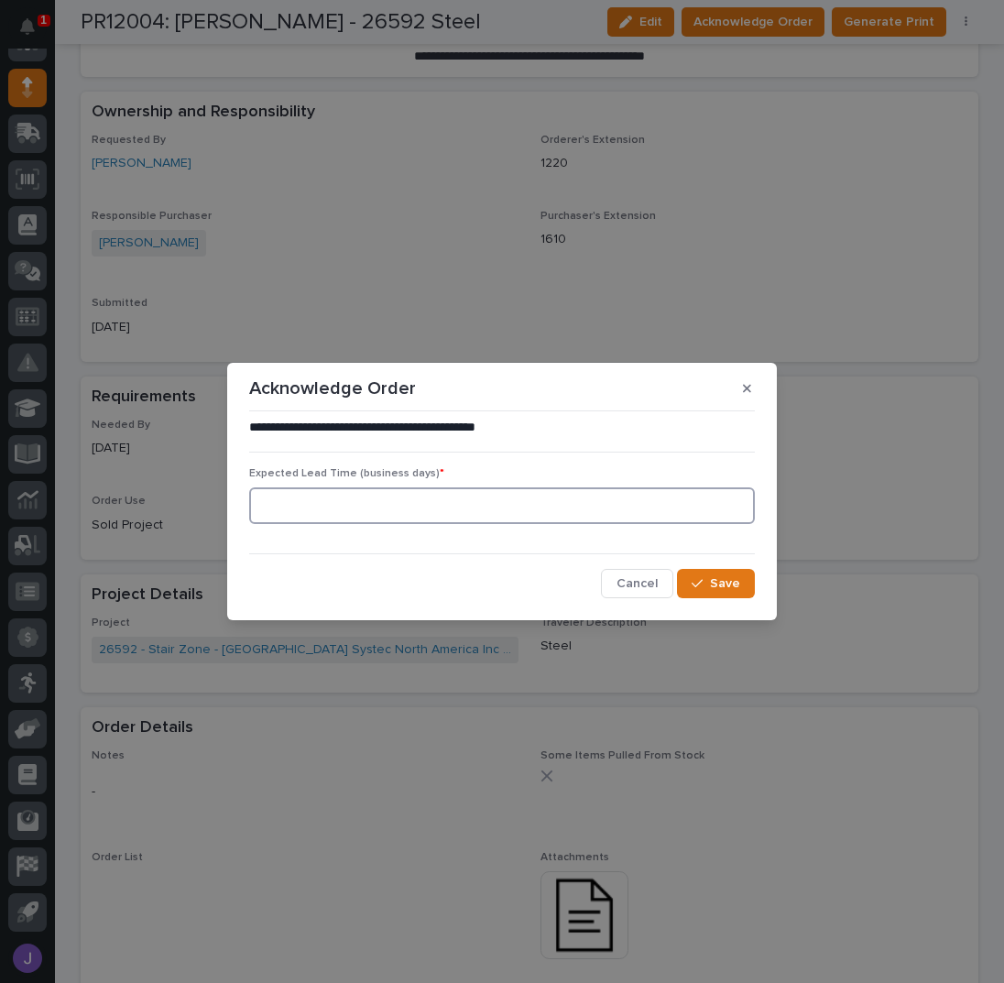
click at [273, 505] on input at bounding box center [502, 505] width 506 height 37
type input "0"
click at [720, 571] on button "Save" at bounding box center [716, 583] width 78 height 29
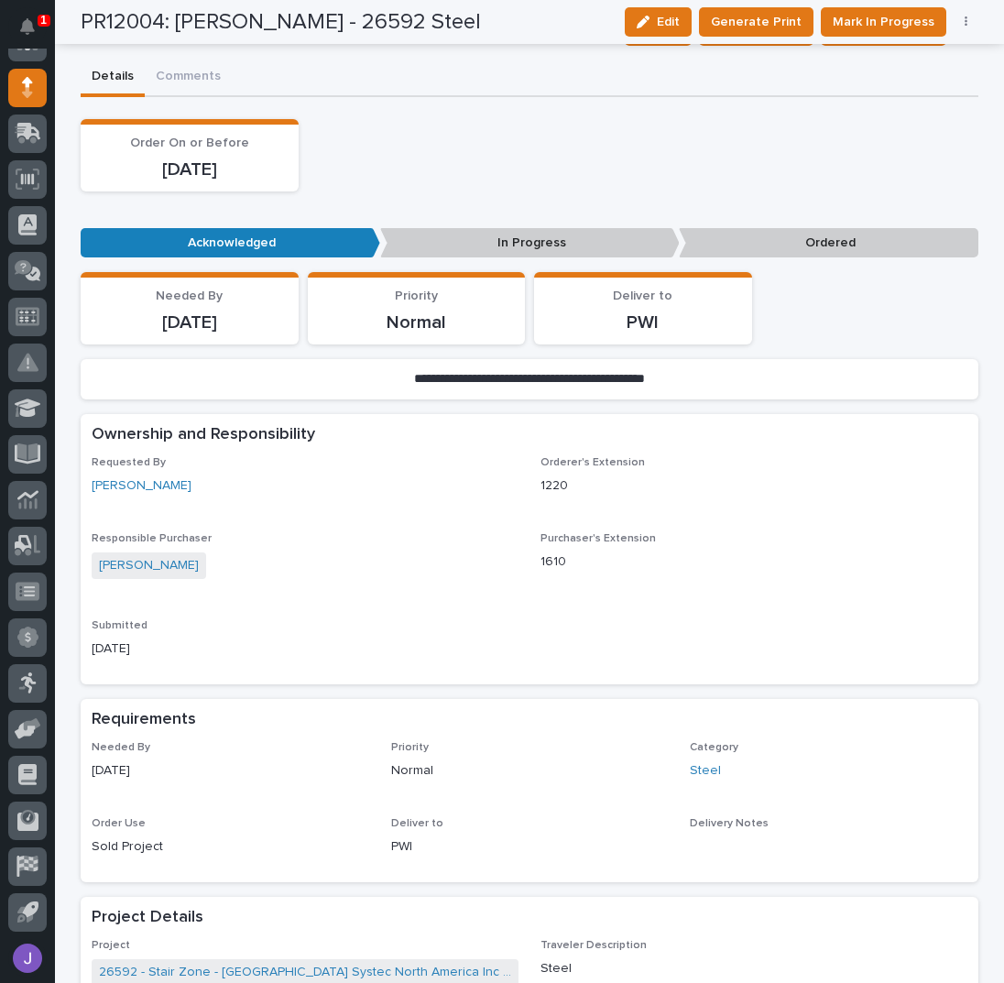
scroll to position [0, 0]
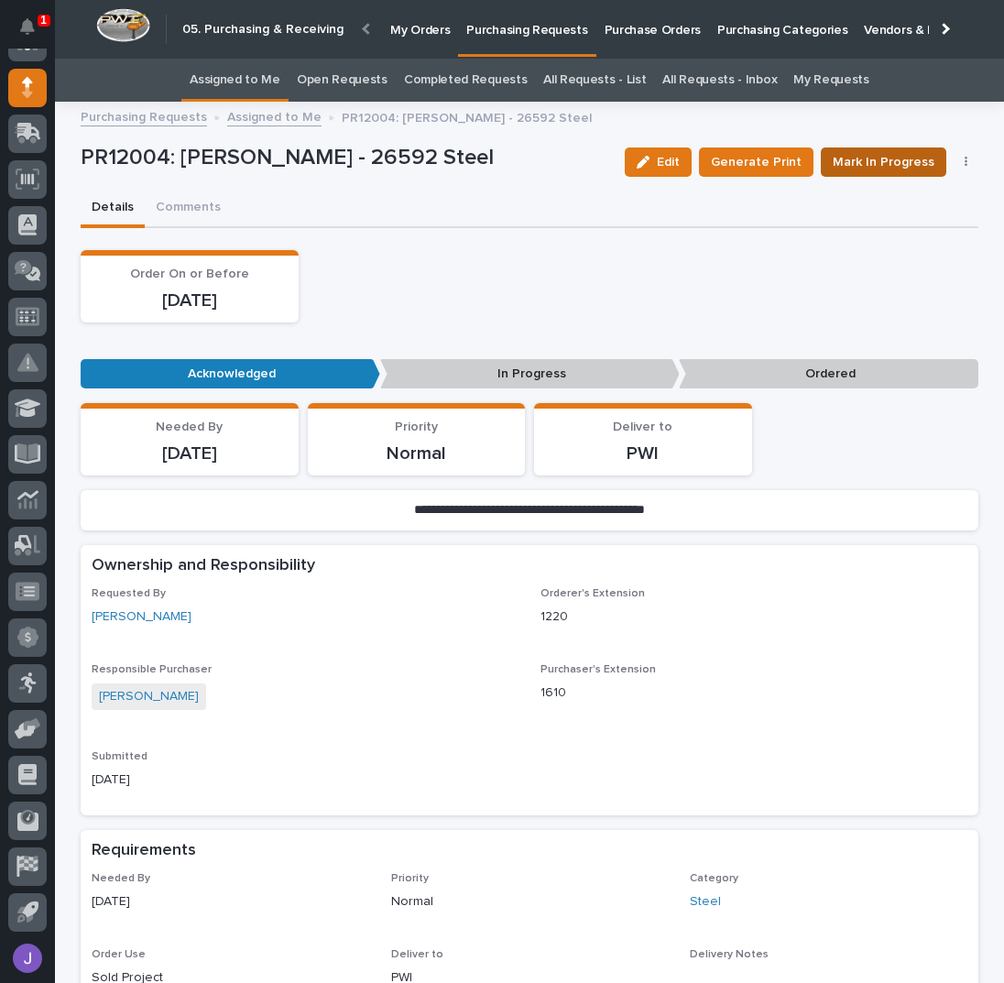
click at [835, 153] on span "Mark In Progress" at bounding box center [884, 162] width 102 height 22
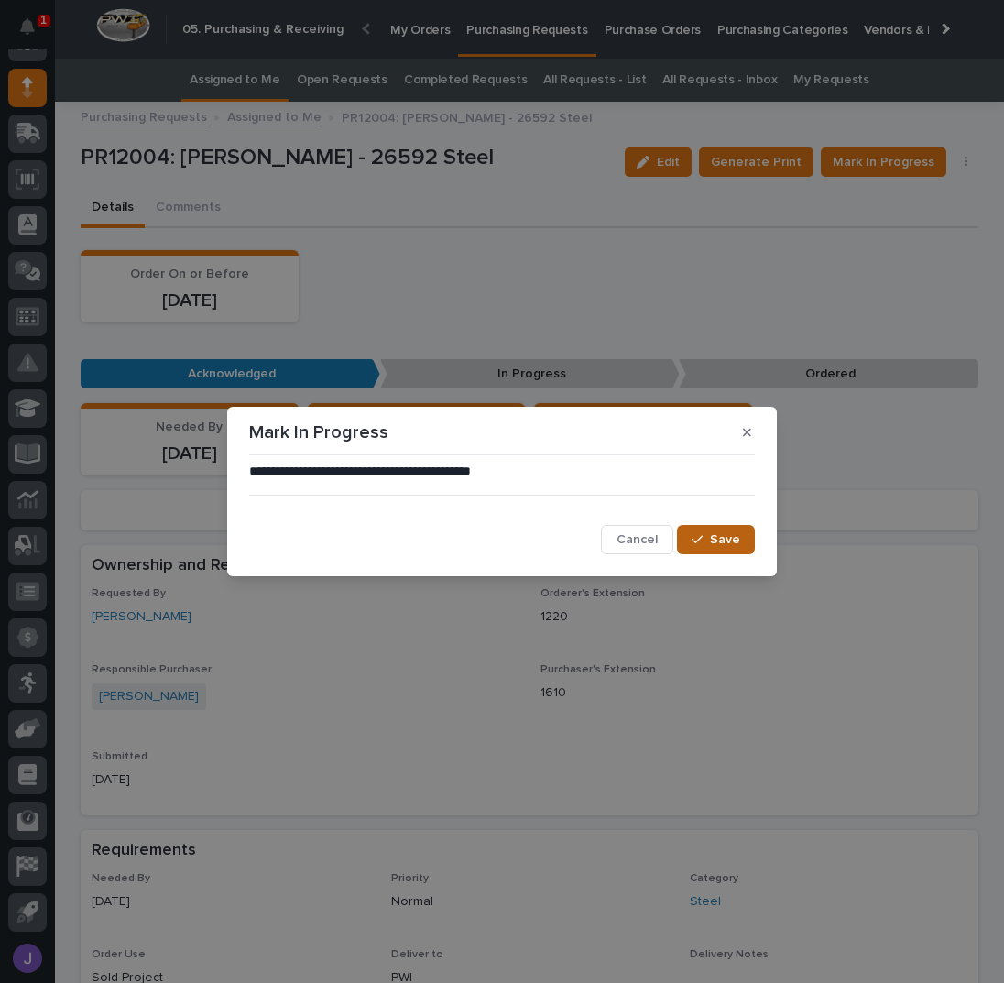
click at [712, 530] on button "Save" at bounding box center [716, 539] width 78 height 29
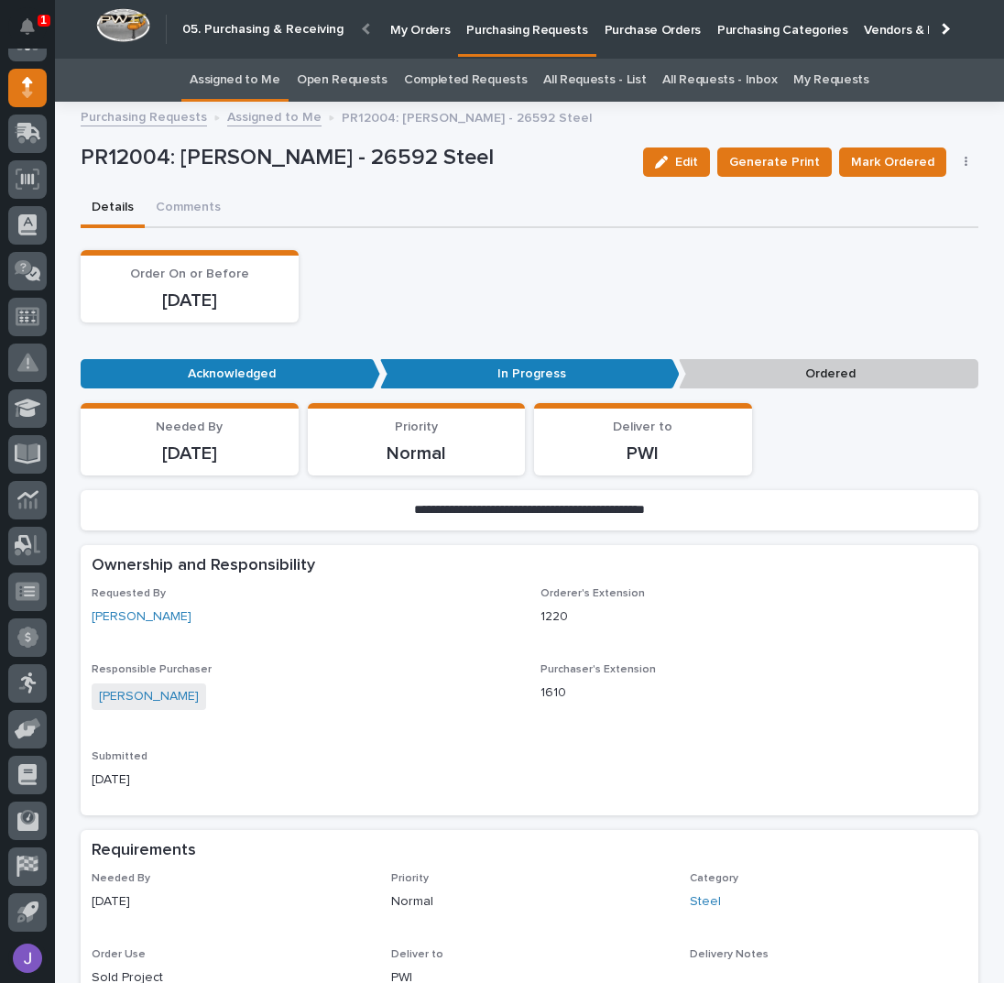
click at [232, 79] on link "Assigned to Me" at bounding box center [235, 80] width 91 height 43
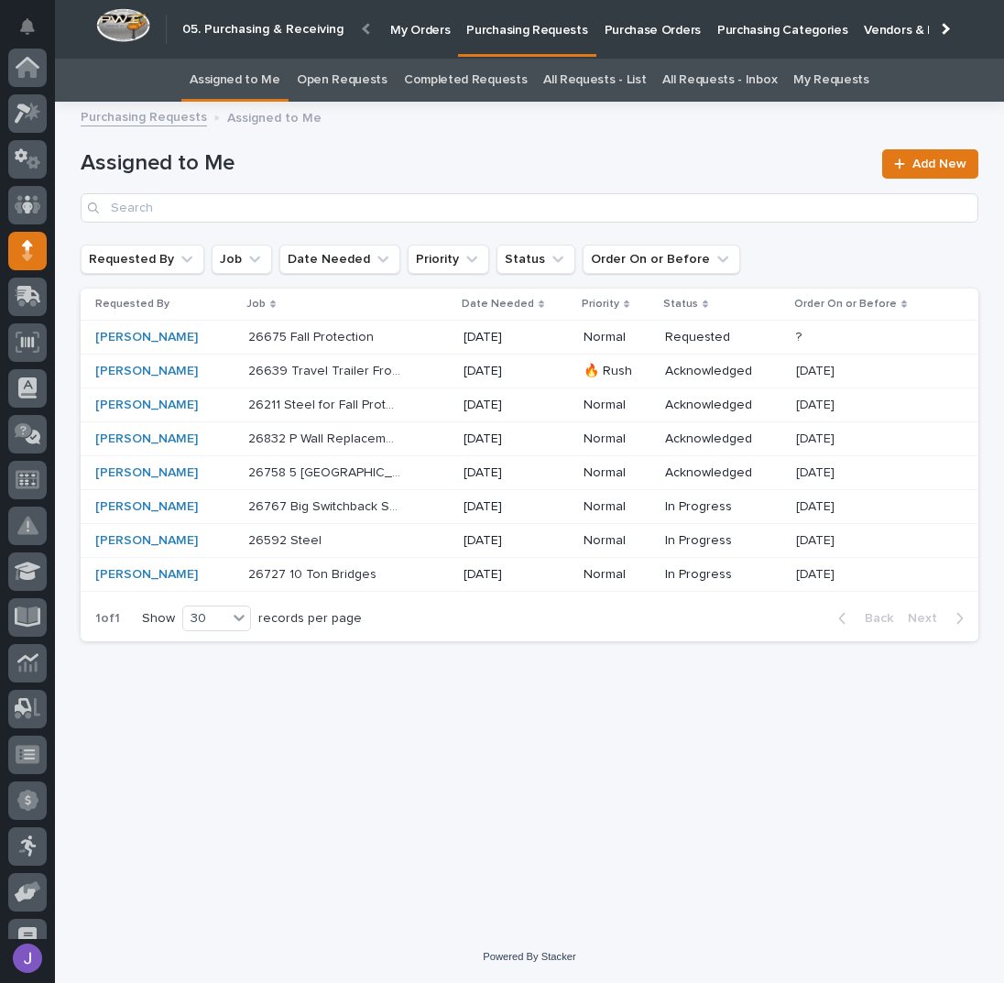
scroll to position [163, 0]
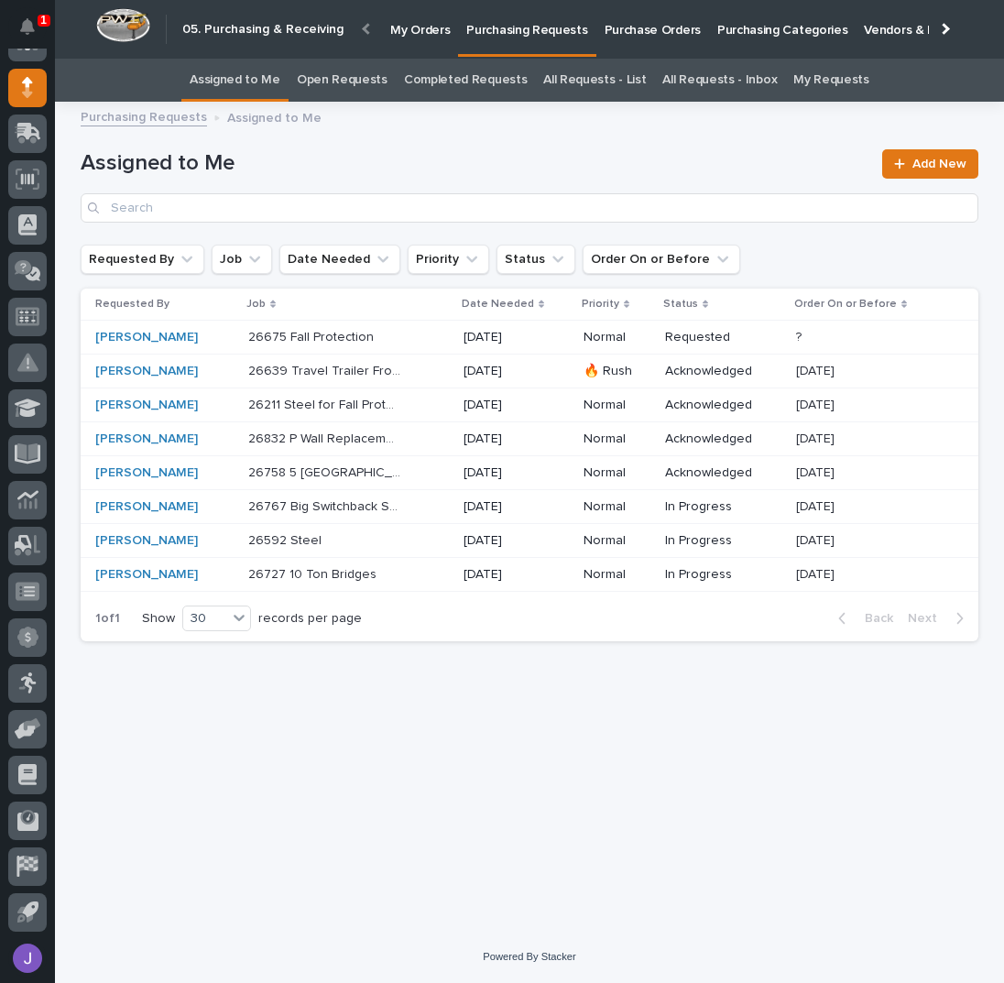
click at [422, 538] on div "26592 Steel 26592 Steel" at bounding box center [348, 541] width 201 height 30
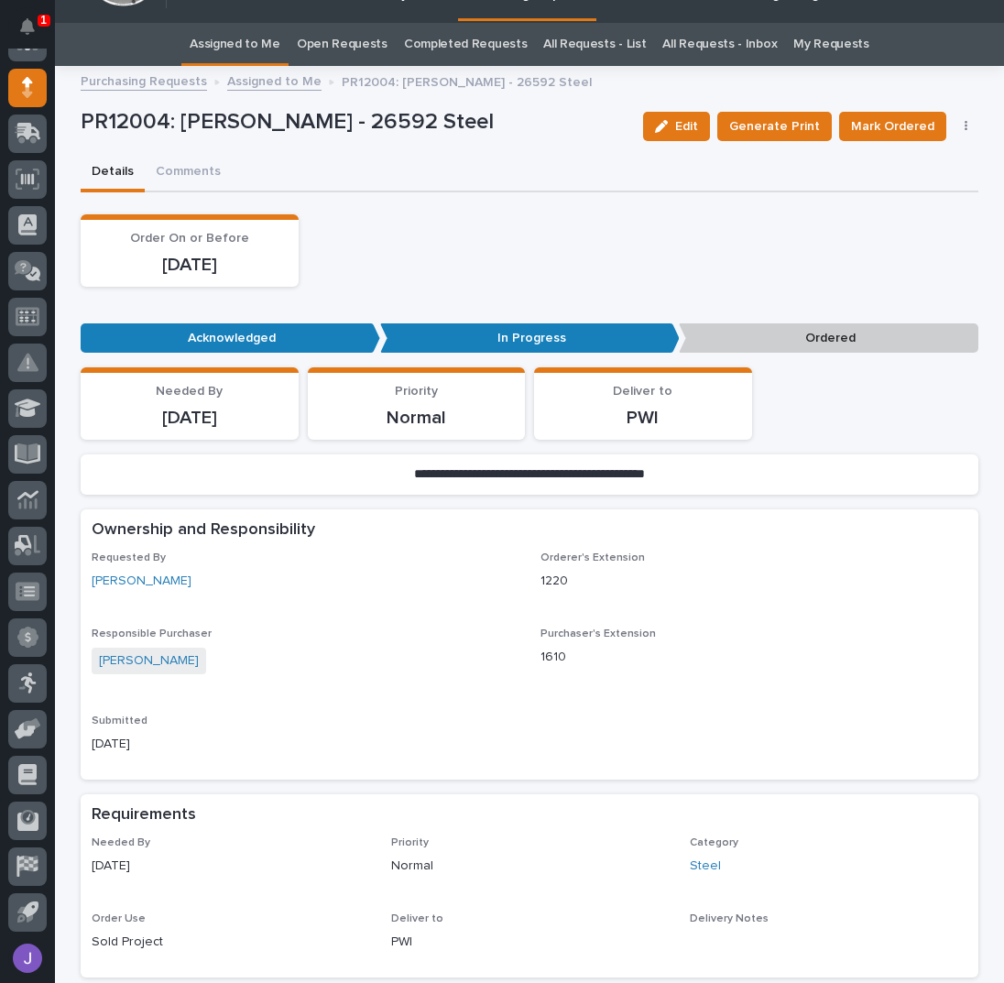
scroll to position [58, 0]
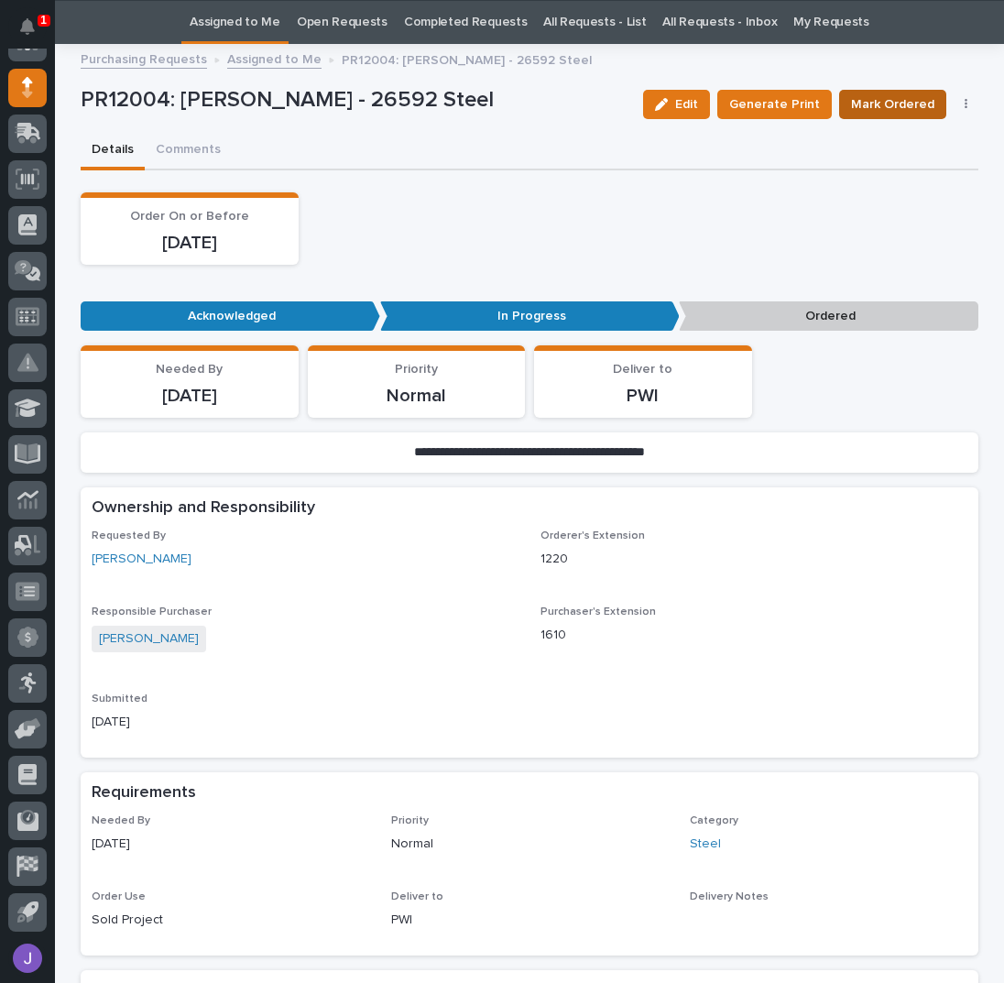
click at [877, 108] on span "Mark Ordered" at bounding box center [892, 104] width 83 height 22
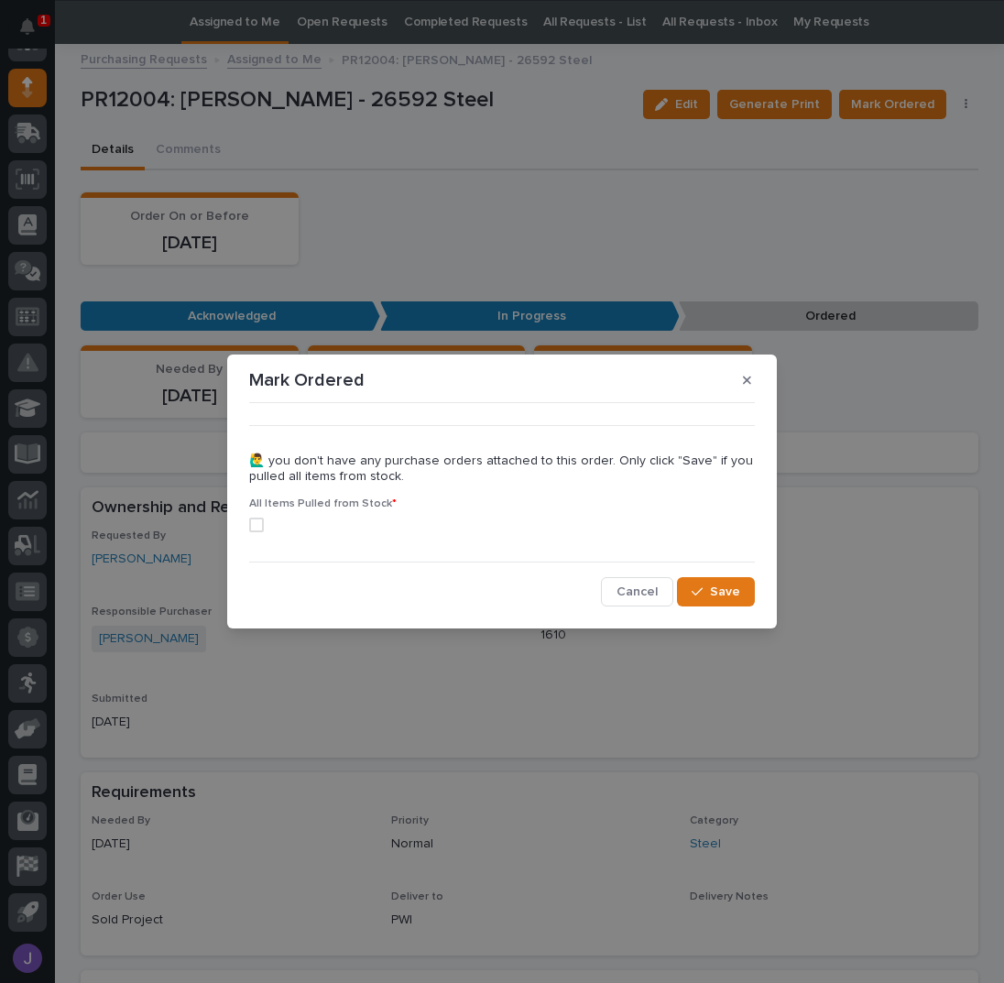
click at [257, 523] on span at bounding box center [256, 525] width 15 height 15
click at [703, 597] on icon "button" at bounding box center [697, 591] width 11 height 13
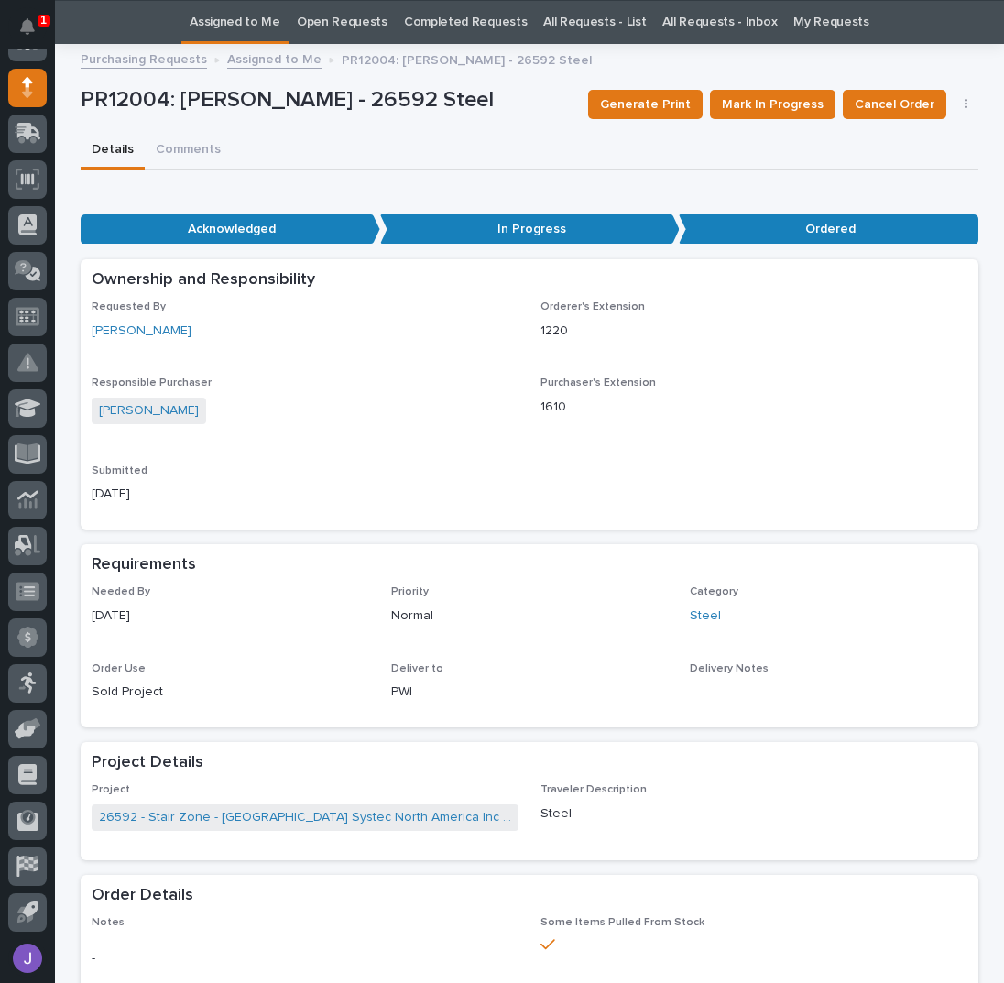
click at [268, 19] on link "Assigned to Me" at bounding box center [235, 22] width 91 height 43
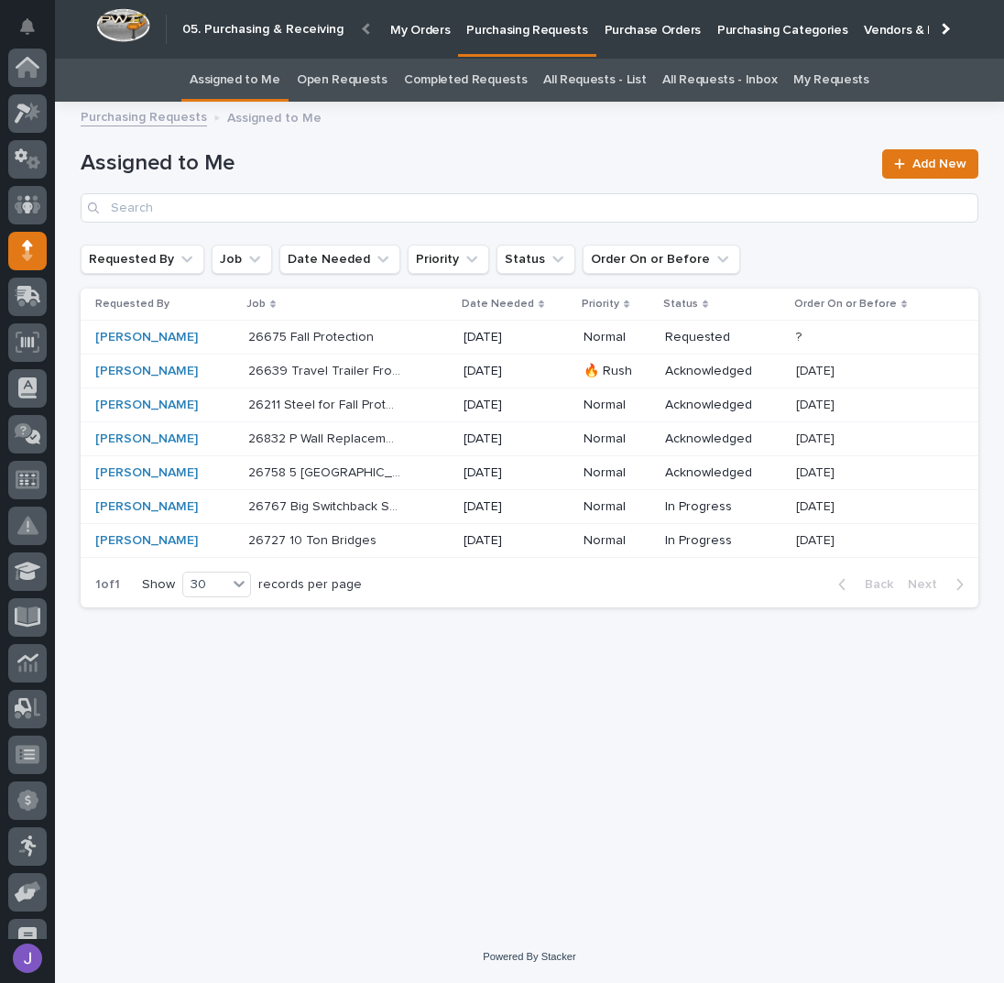
scroll to position [163, 0]
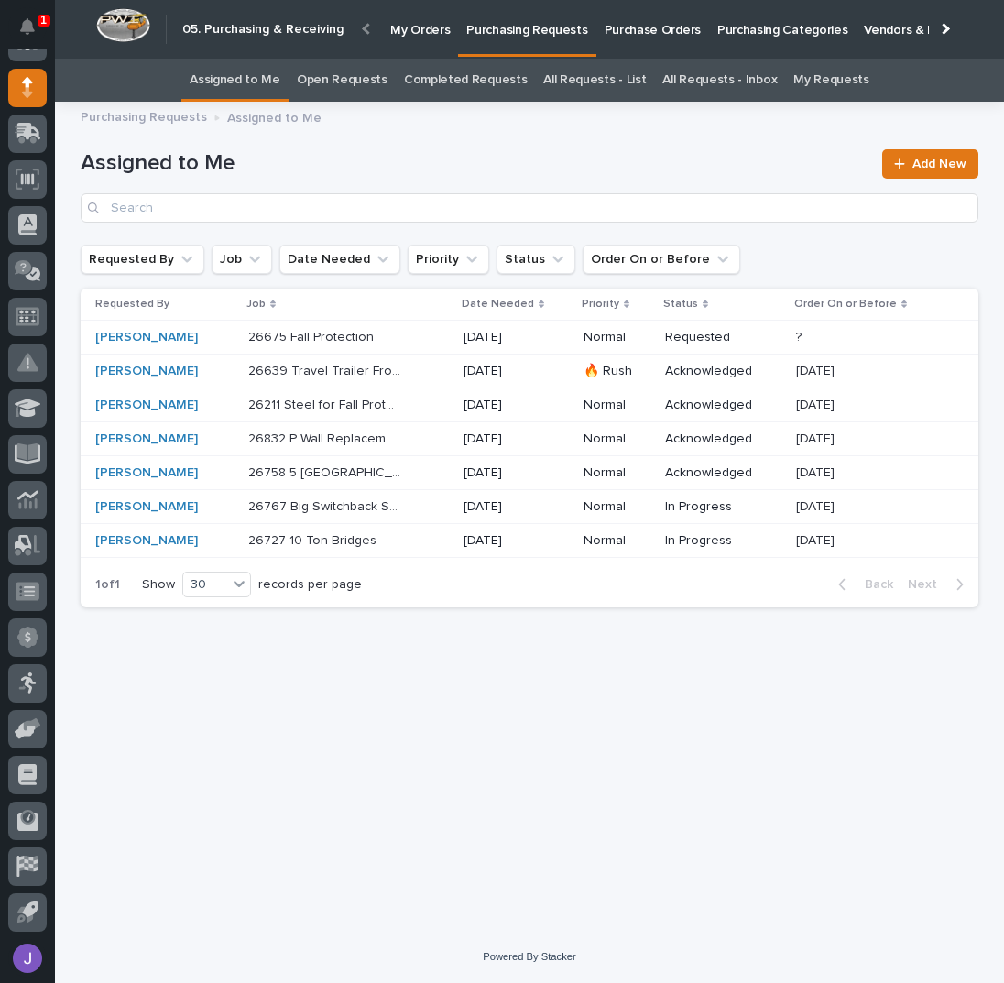
click at [390, 695] on div "Loading... Saving… Loading... Saving… Assigned to Me Add New Requested By Job D…" at bounding box center [529, 499] width 916 height 772
click at [414, 508] on div "26767 Big Switchback Stair-steel 26767 Big Switchback Stair-steel" at bounding box center [348, 507] width 201 height 30
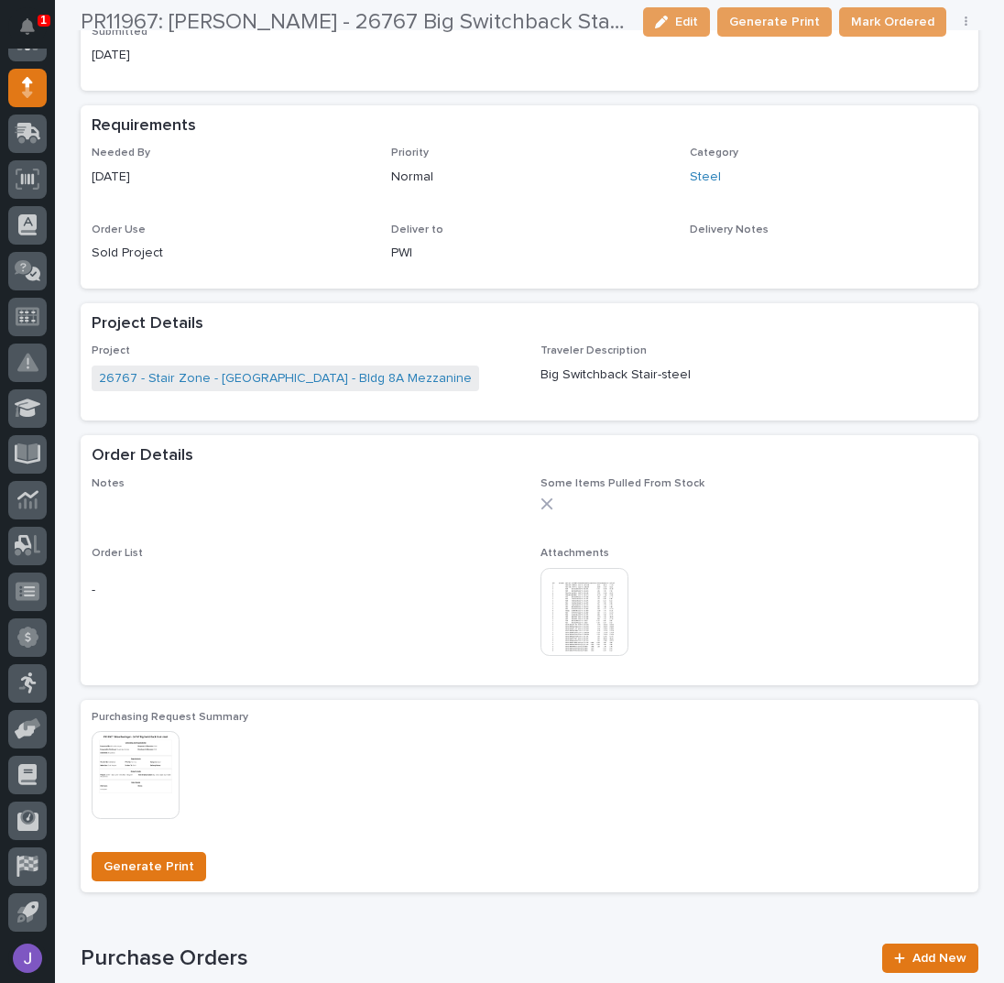
scroll to position [733, 0]
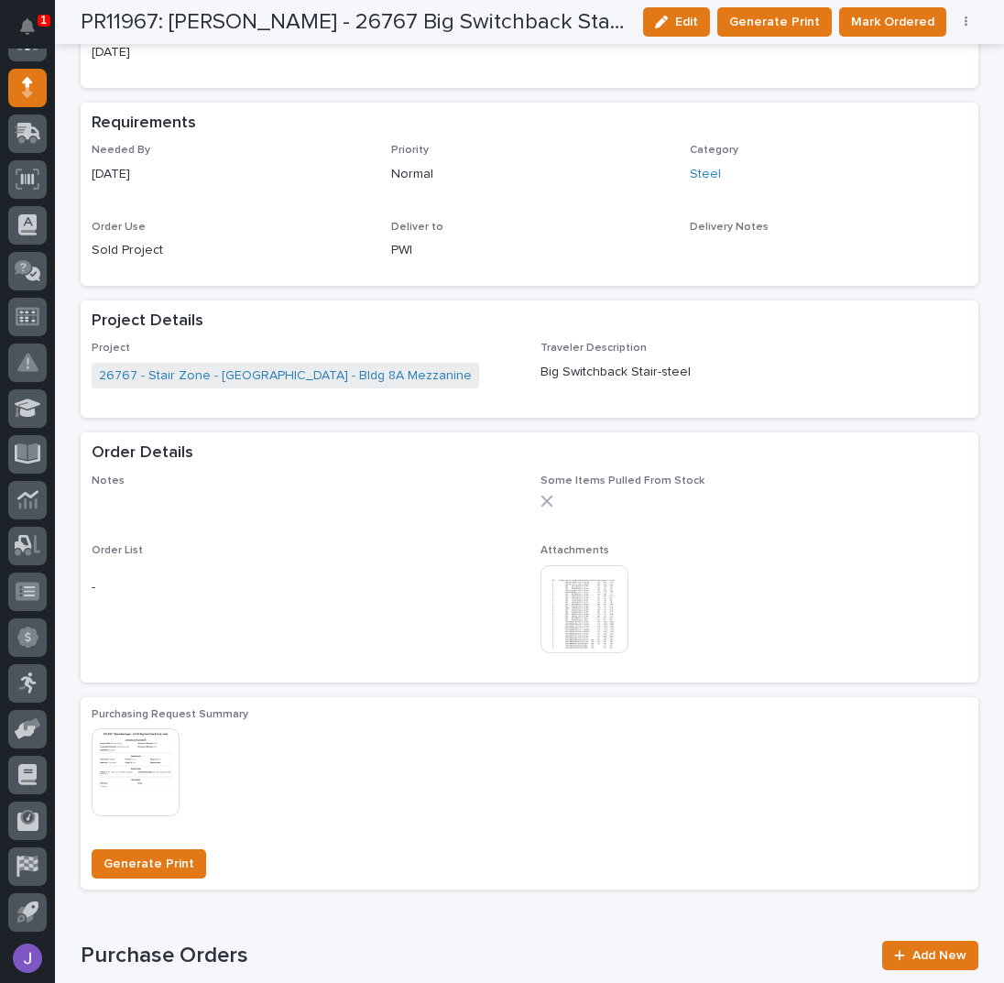
click at [580, 609] on img at bounding box center [585, 609] width 88 height 88
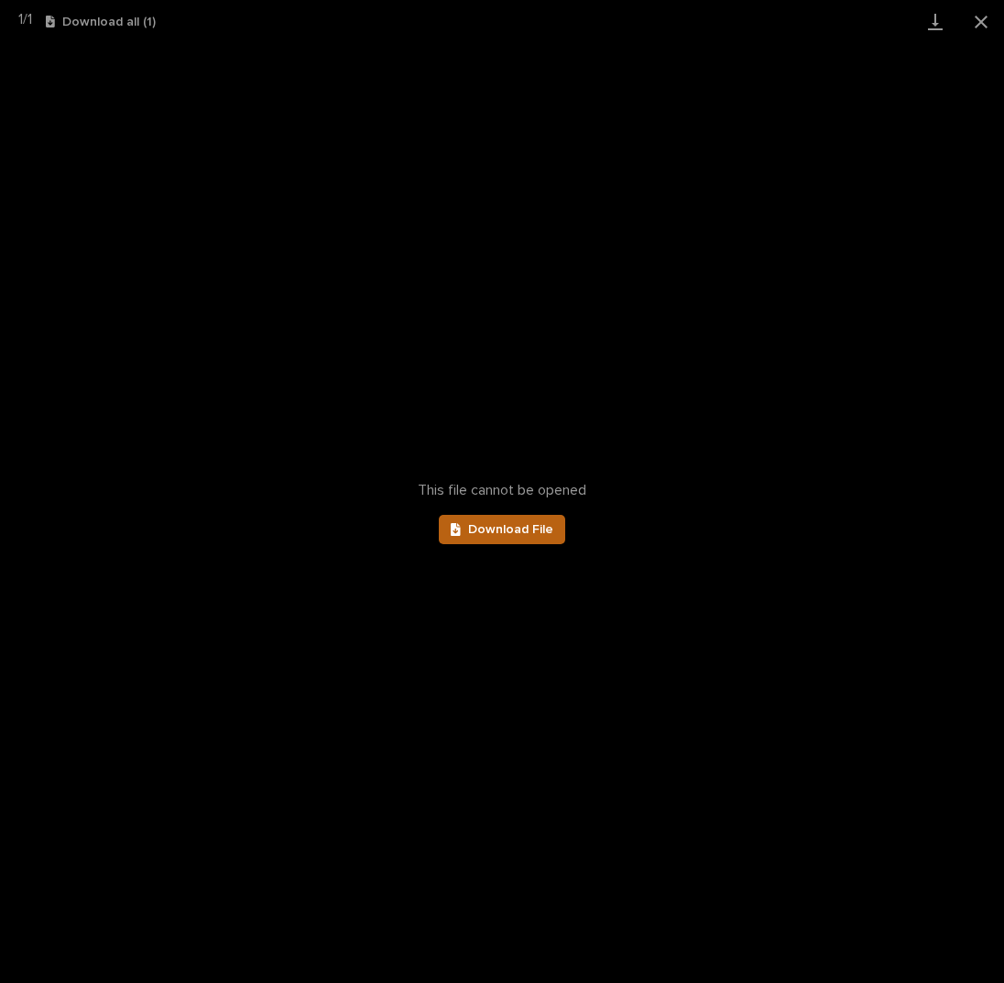
click at [533, 529] on span "Download File" at bounding box center [510, 529] width 85 height 13
click at [977, 22] on button "Close gallery" at bounding box center [981, 21] width 46 height 43
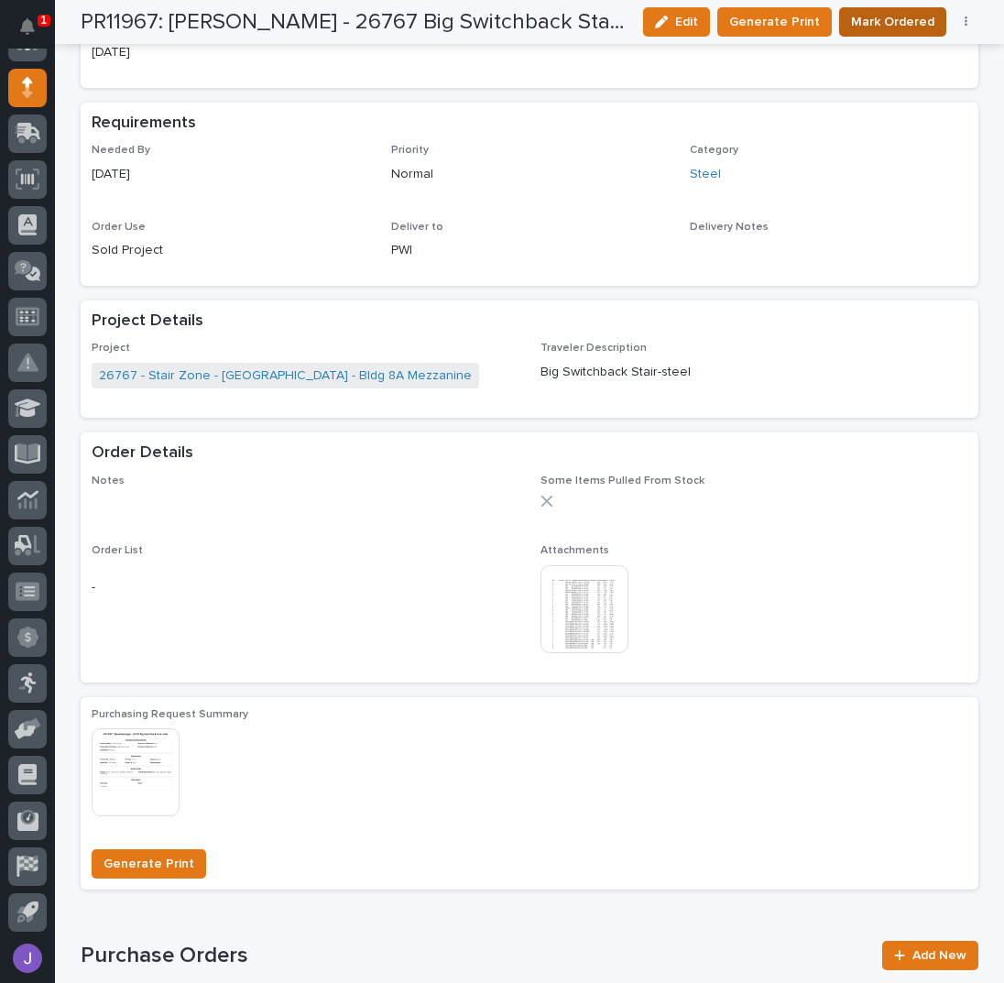
click at [884, 27] on span "Mark Ordered" at bounding box center [892, 22] width 83 height 22
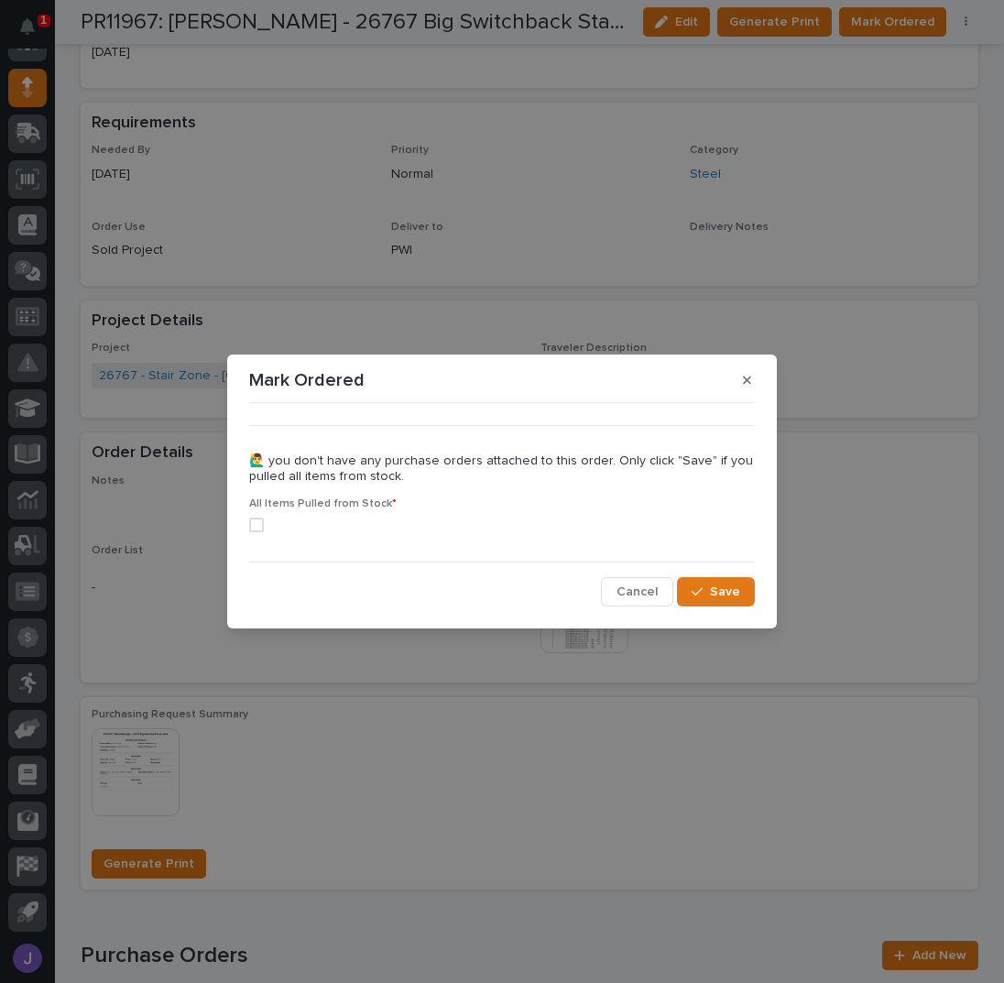
drag, startPoint x: 257, startPoint y: 524, endPoint x: 274, endPoint y: 521, distance: 16.7
click at [258, 524] on span at bounding box center [256, 525] width 15 height 15
click at [707, 601] on button "Save" at bounding box center [716, 591] width 78 height 29
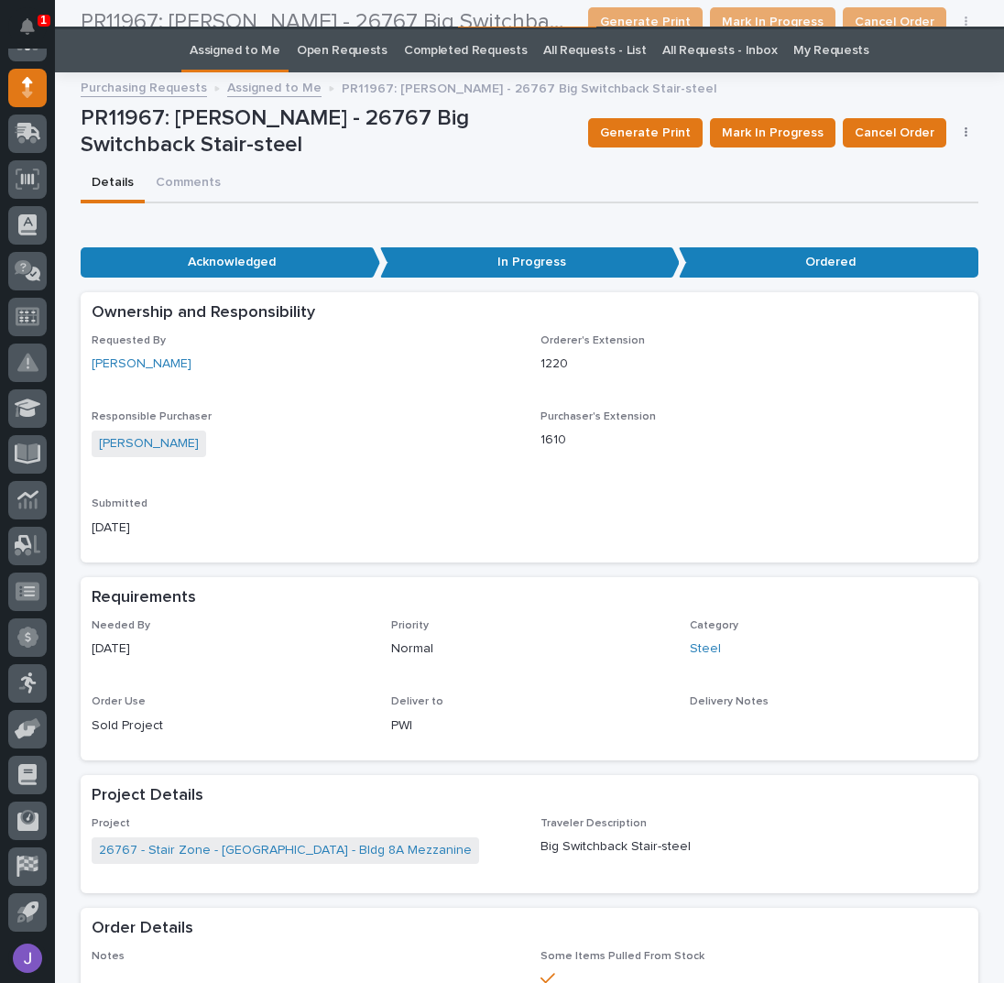
scroll to position [0, 0]
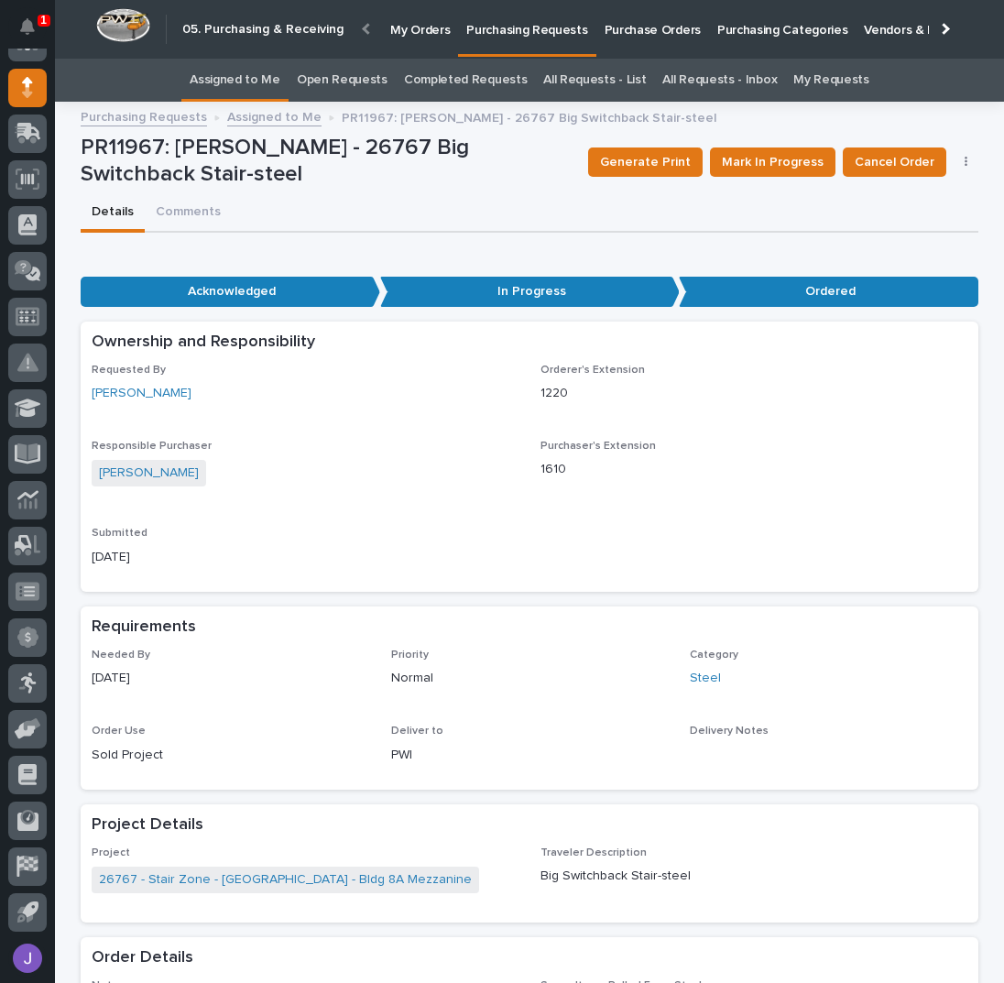
click at [249, 76] on link "Assigned to Me" at bounding box center [235, 80] width 91 height 43
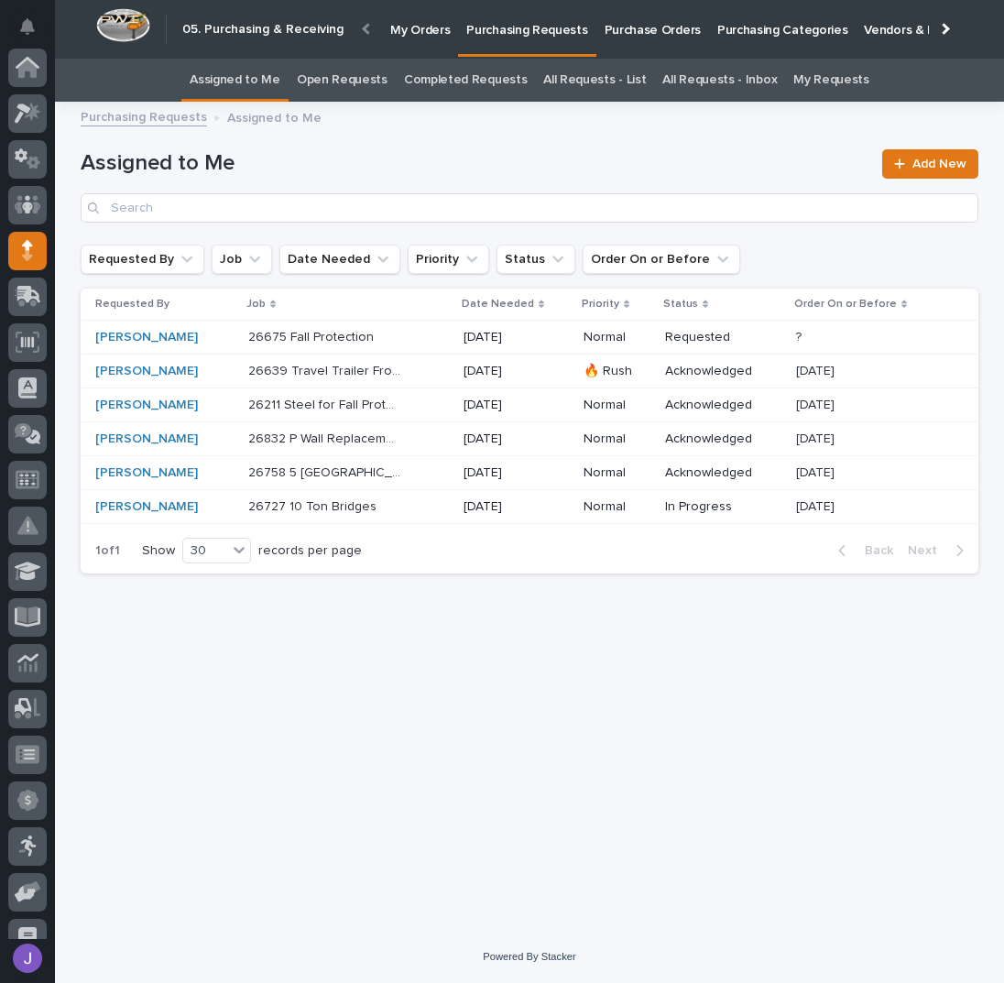
scroll to position [163, 0]
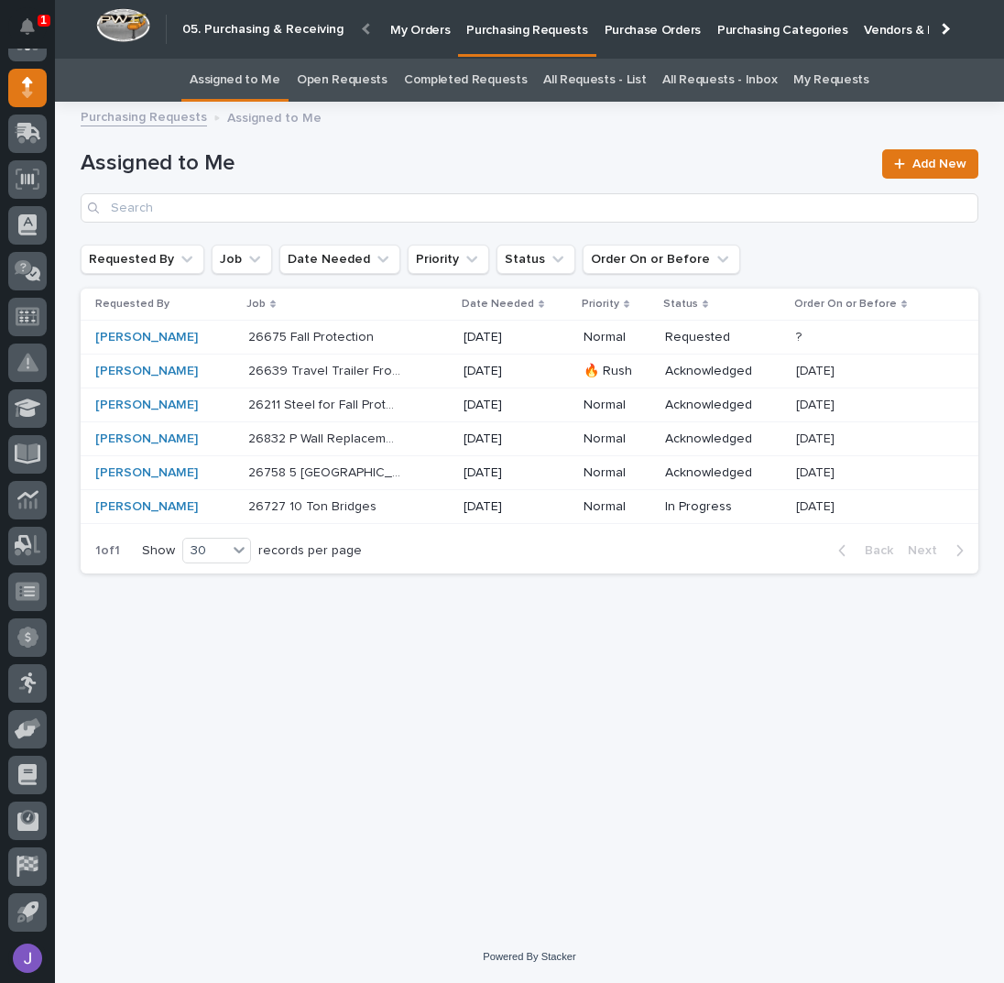
click at [412, 439] on div "26832 P Wall Replacement Bridge 26832 P Wall Replacement Bridge" at bounding box center [348, 439] width 201 height 30
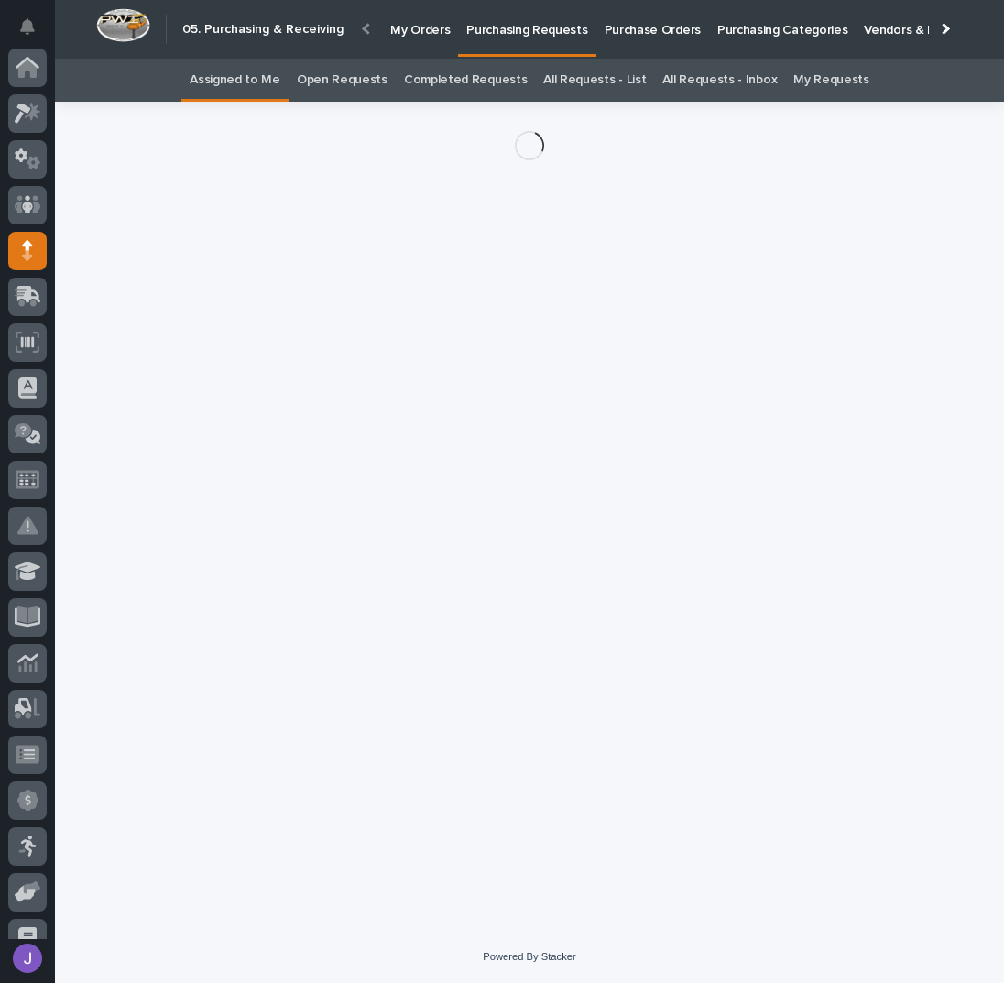
scroll to position [163, 0]
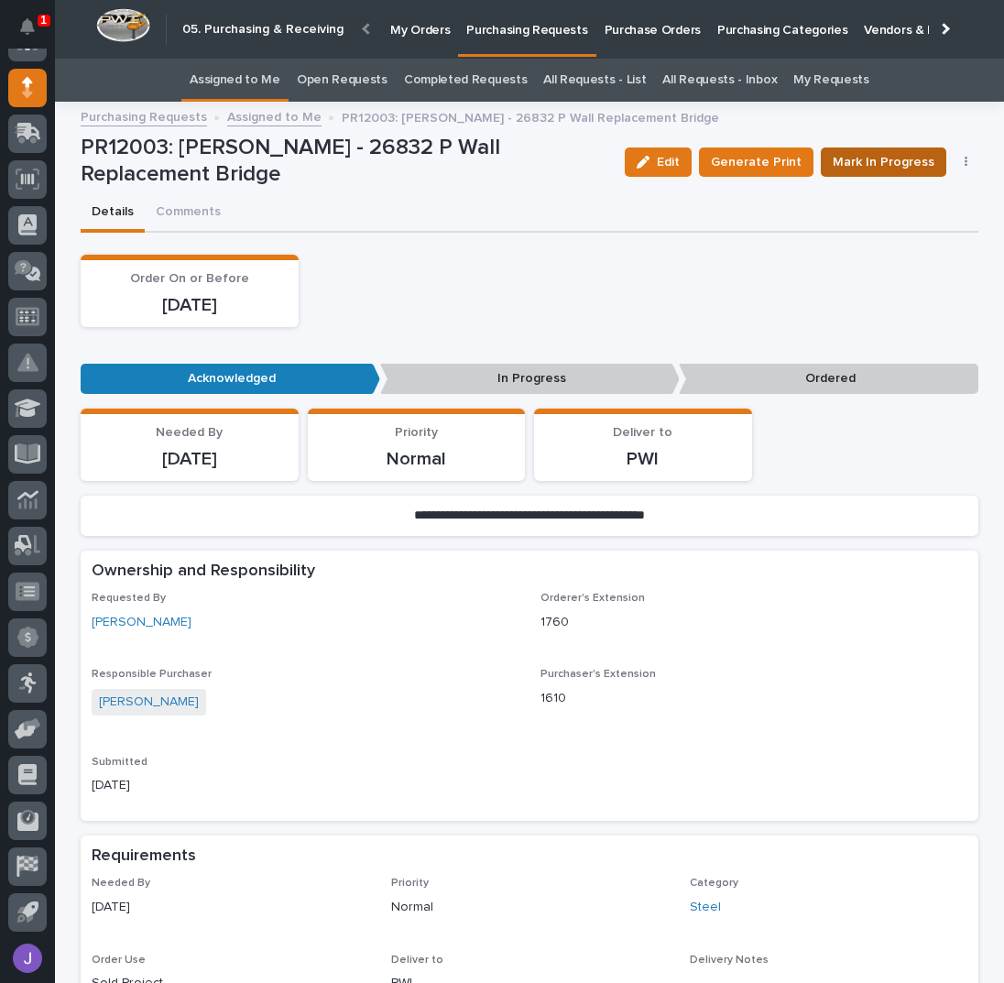
click at [856, 147] on button "Mark In Progress" at bounding box center [884, 161] width 126 height 29
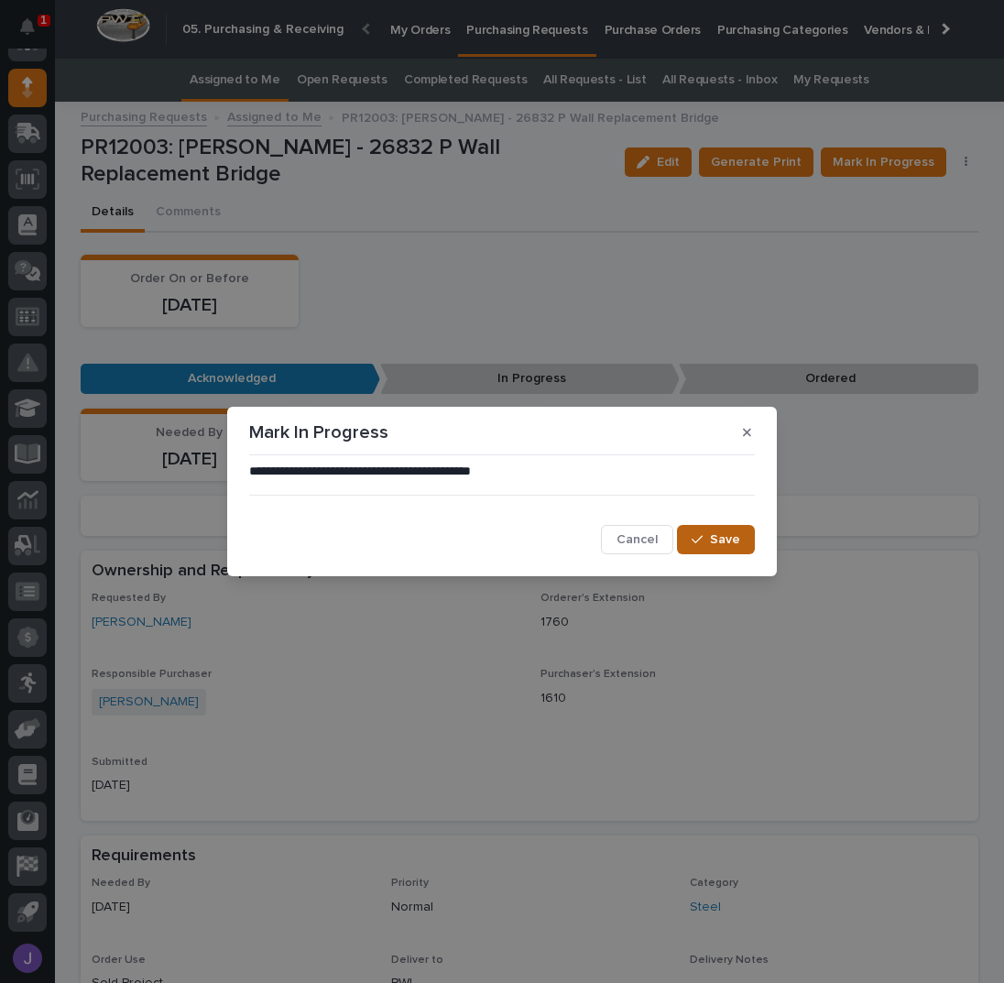
click at [692, 536] on button "Save" at bounding box center [716, 539] width 78 height 29
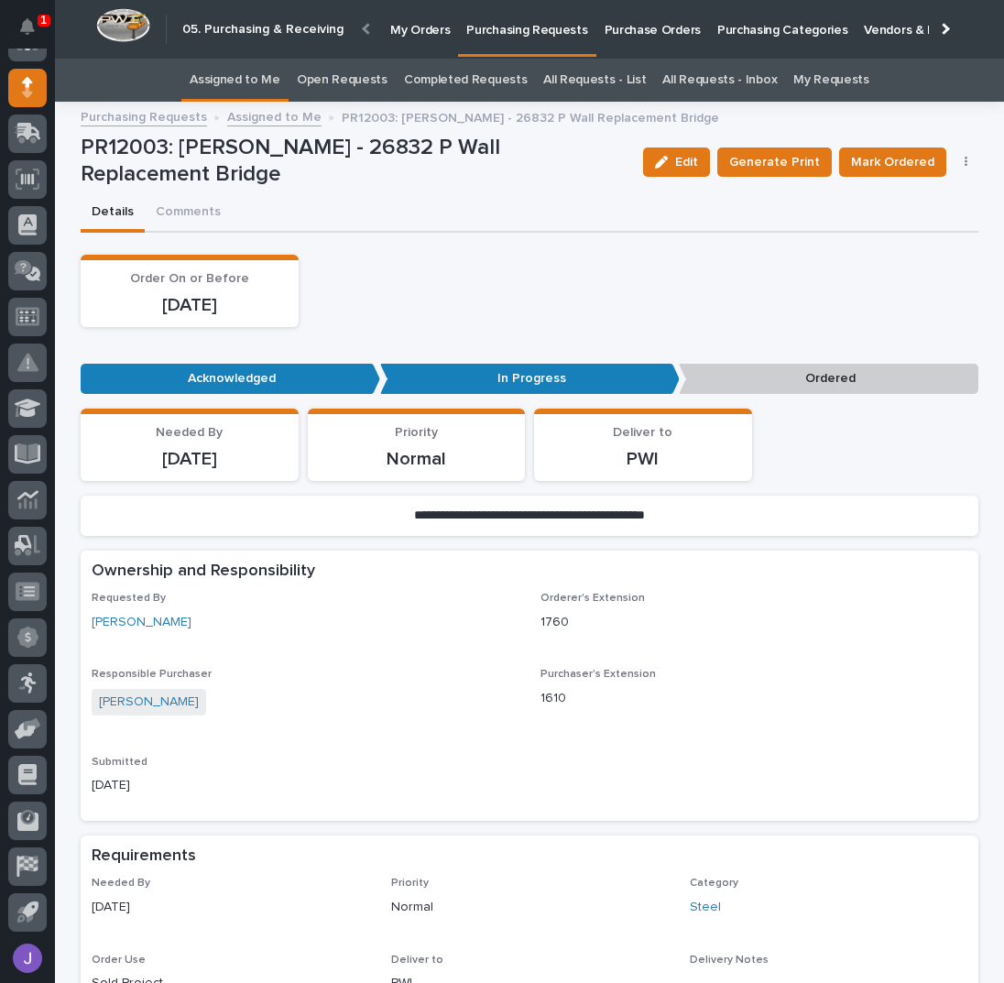
click at [393, 305] on div "Order On or Before [DATE]" at bounding box center [530, 291] width 898 height 72
click at [231, 79] on link "Assigned to Me" at bounding box center [235, 80] width 91 height 43
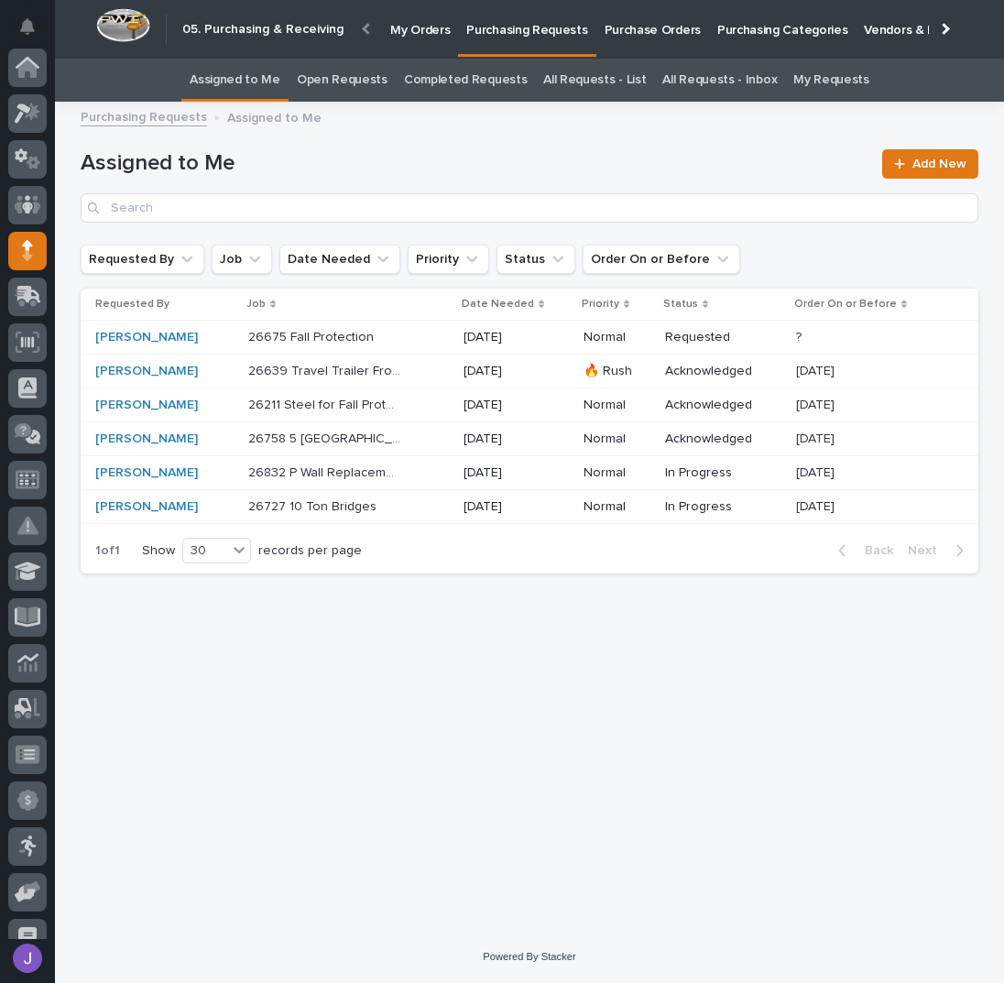
scroll to position [163, 0]
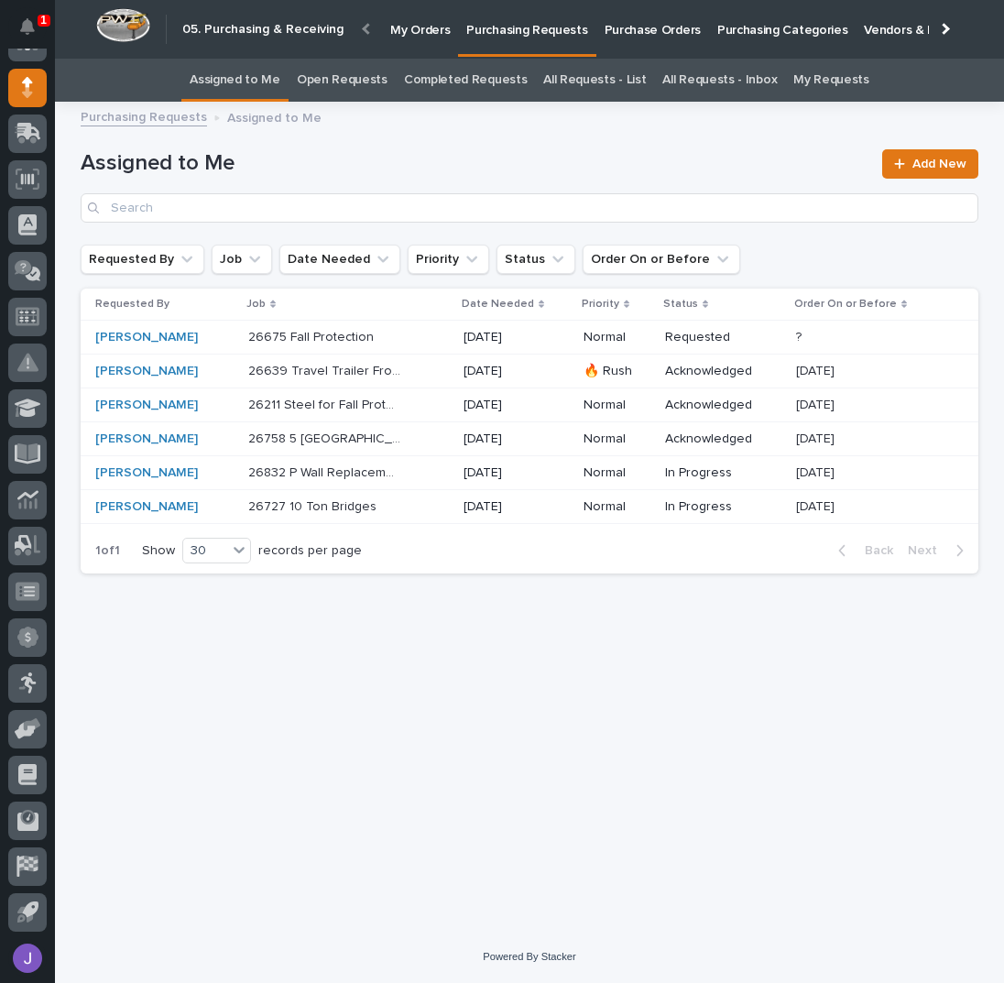
click at [414, 413] on div "26211 Steel for Fall Protection 26211 Steel for Fall Protection" at bounding box center [348, 405] width 201 height 30
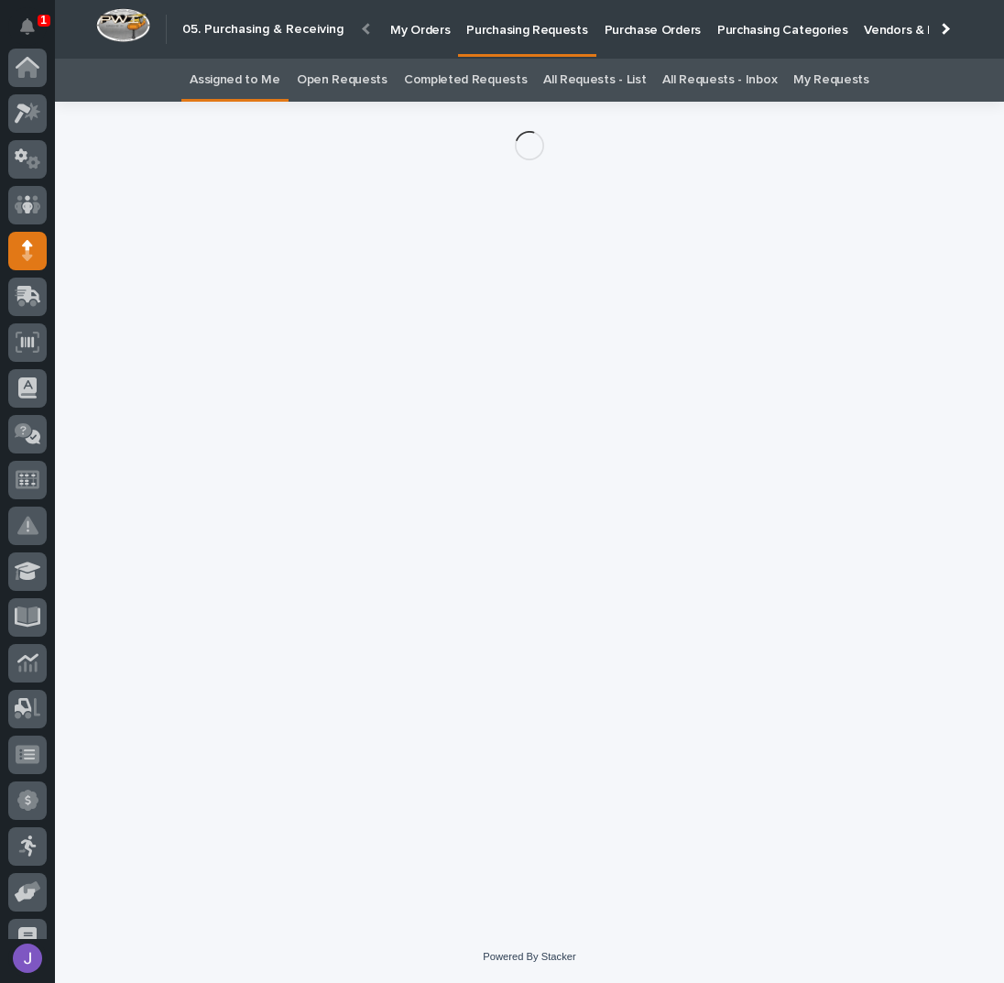
scroll to position [163, 0]
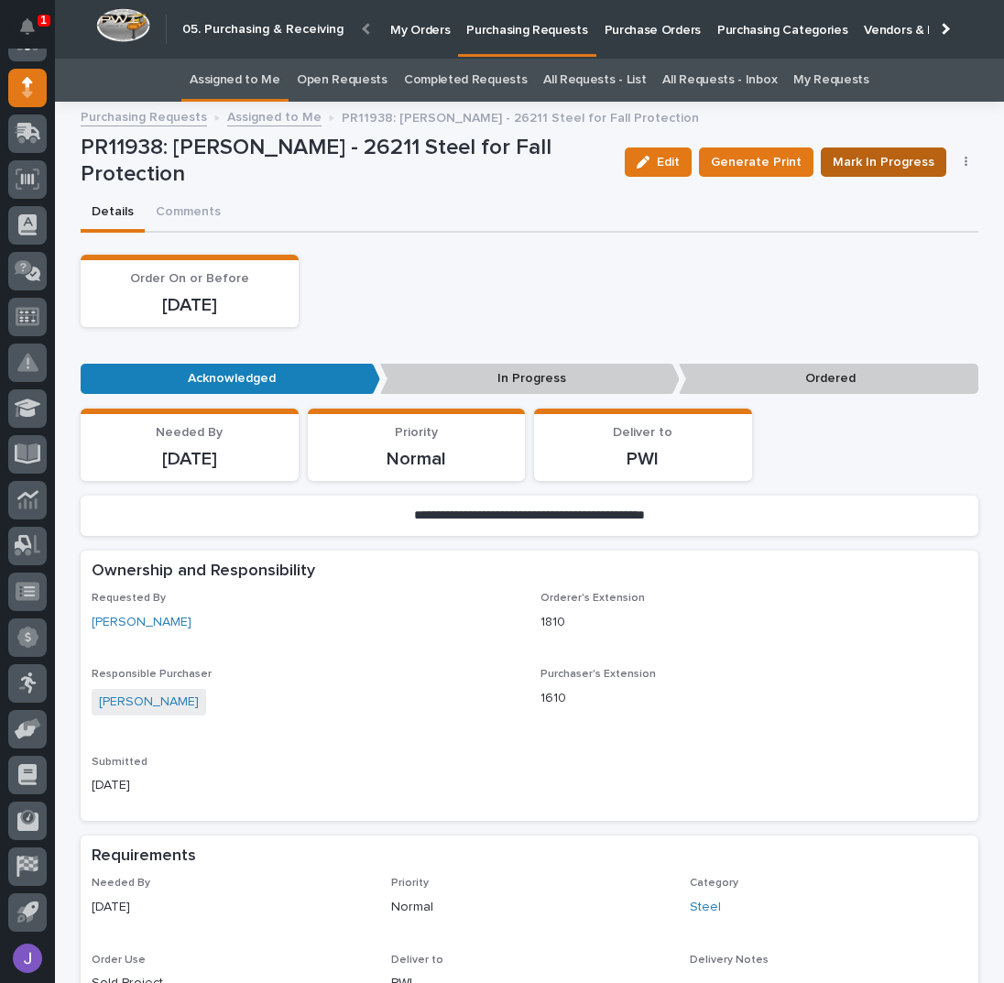
click at [854, 158] on span "Mark In Progress" at bounding box center [884, 162] width 102 height 22
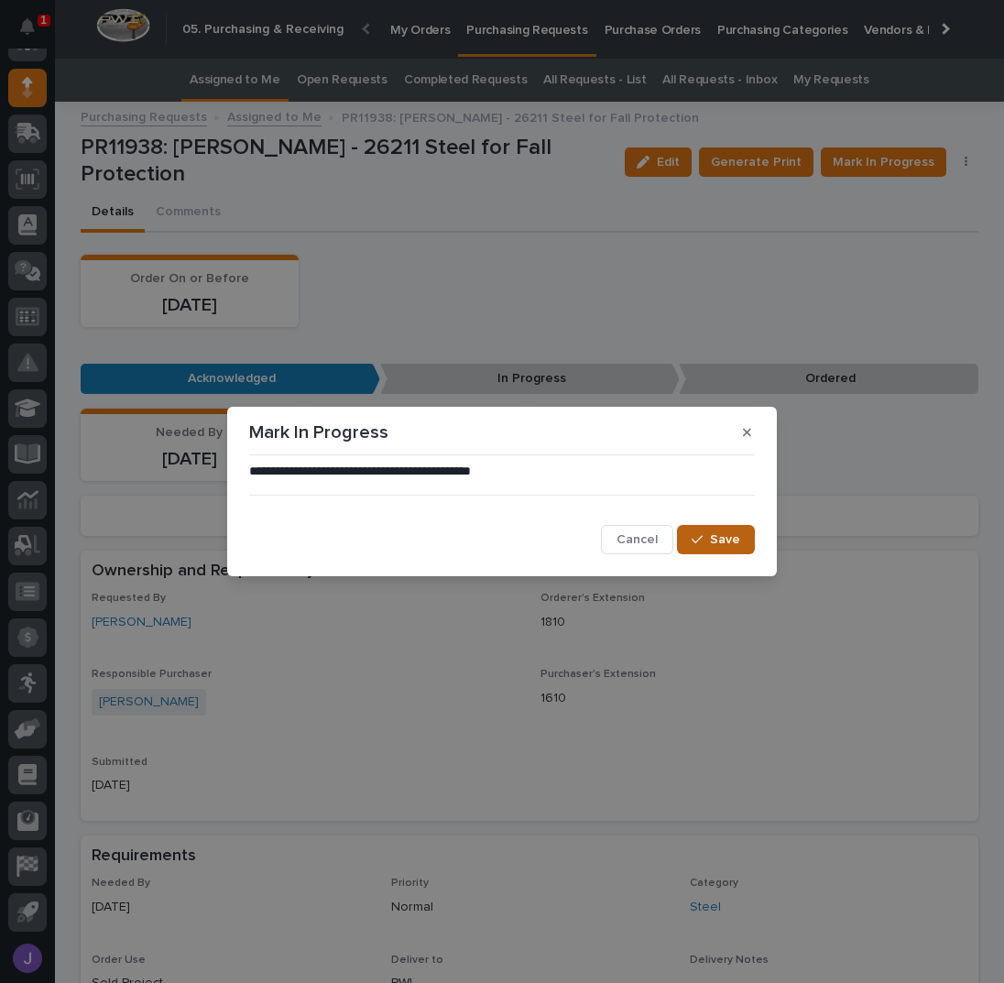
click at [707, 540] on div "button" at bounding box center [701, 539] width 18 height 13
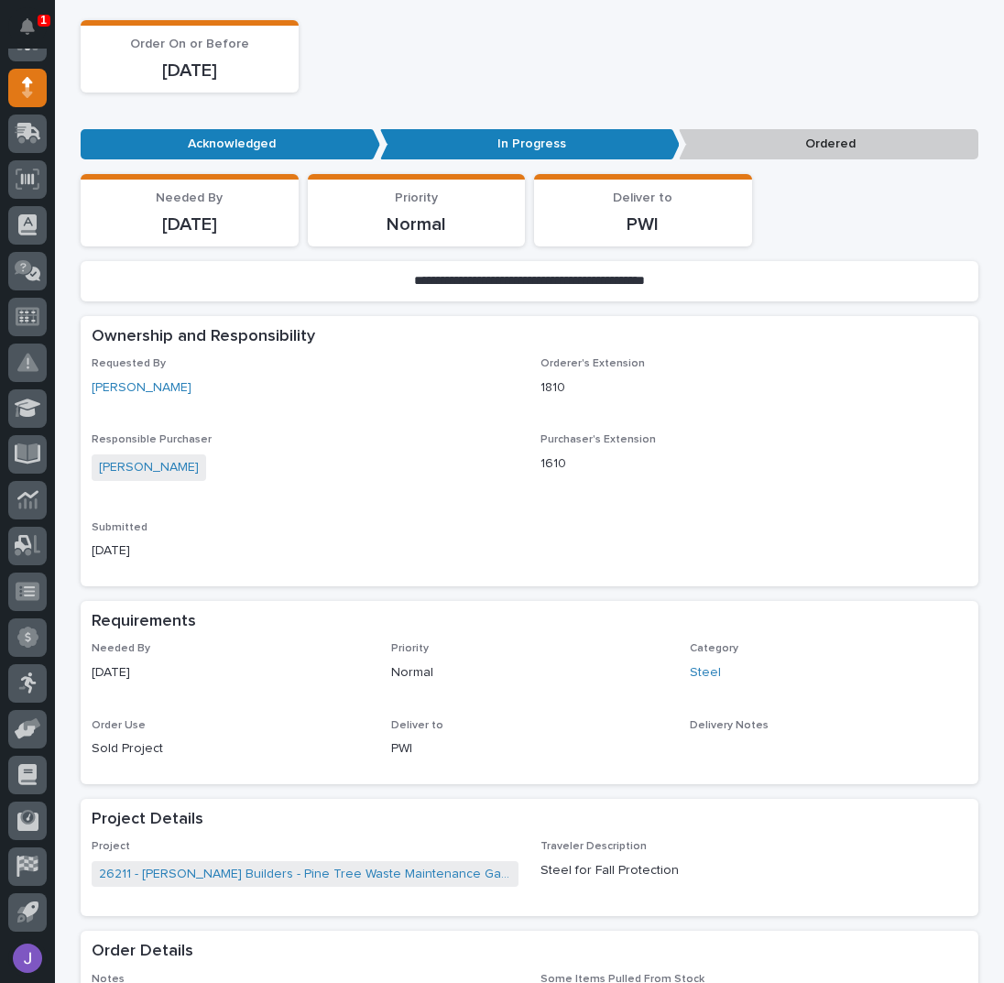
scroll to position [610, 0]
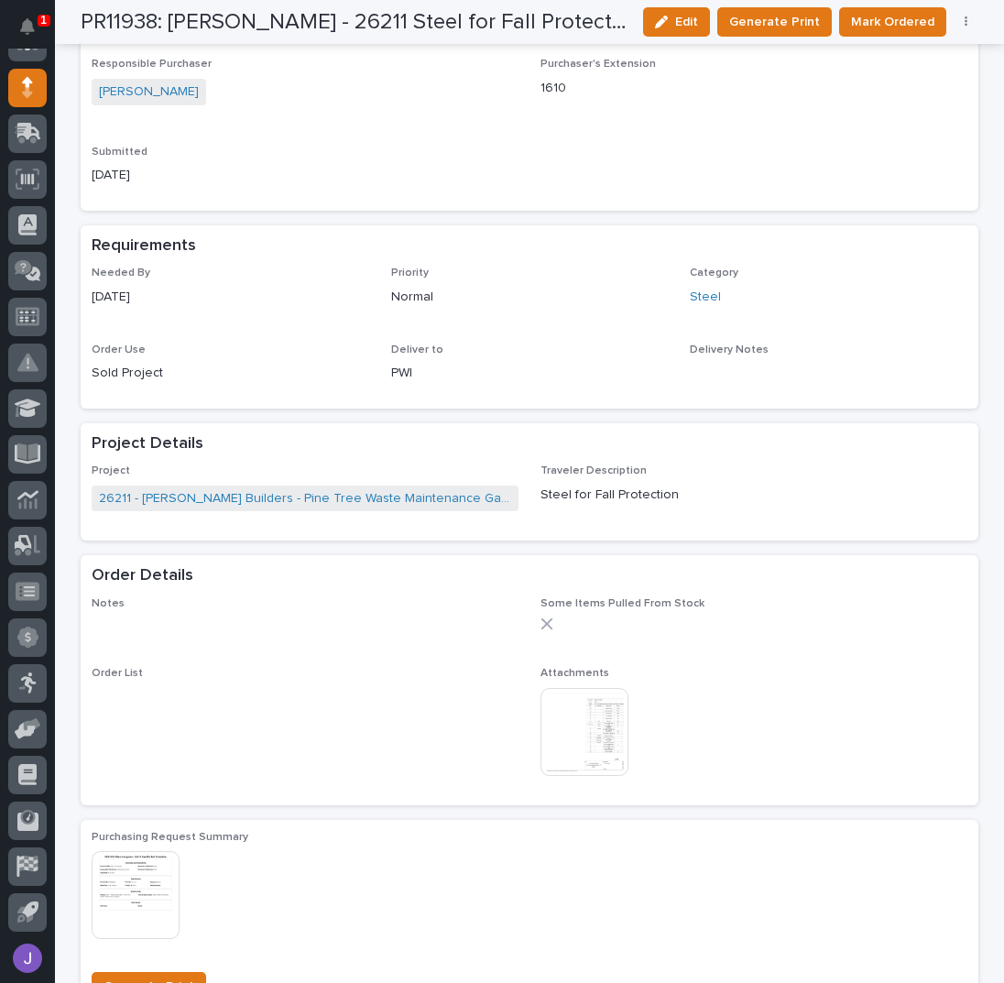
click at [584, 721] on img at bounding box center [585, 732] width 88 height 88
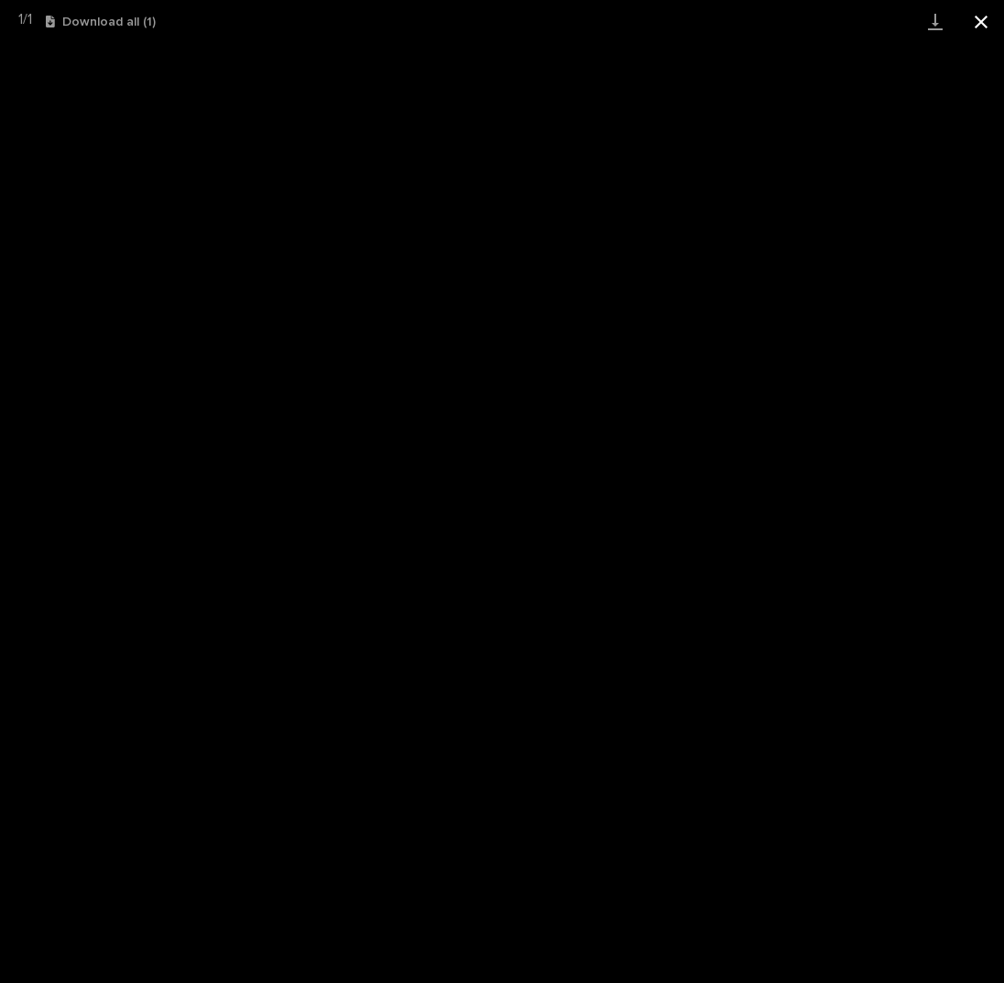
click at [982, 21] on button "Close gallery" at bounding box center [981, 21] width 46 height 43
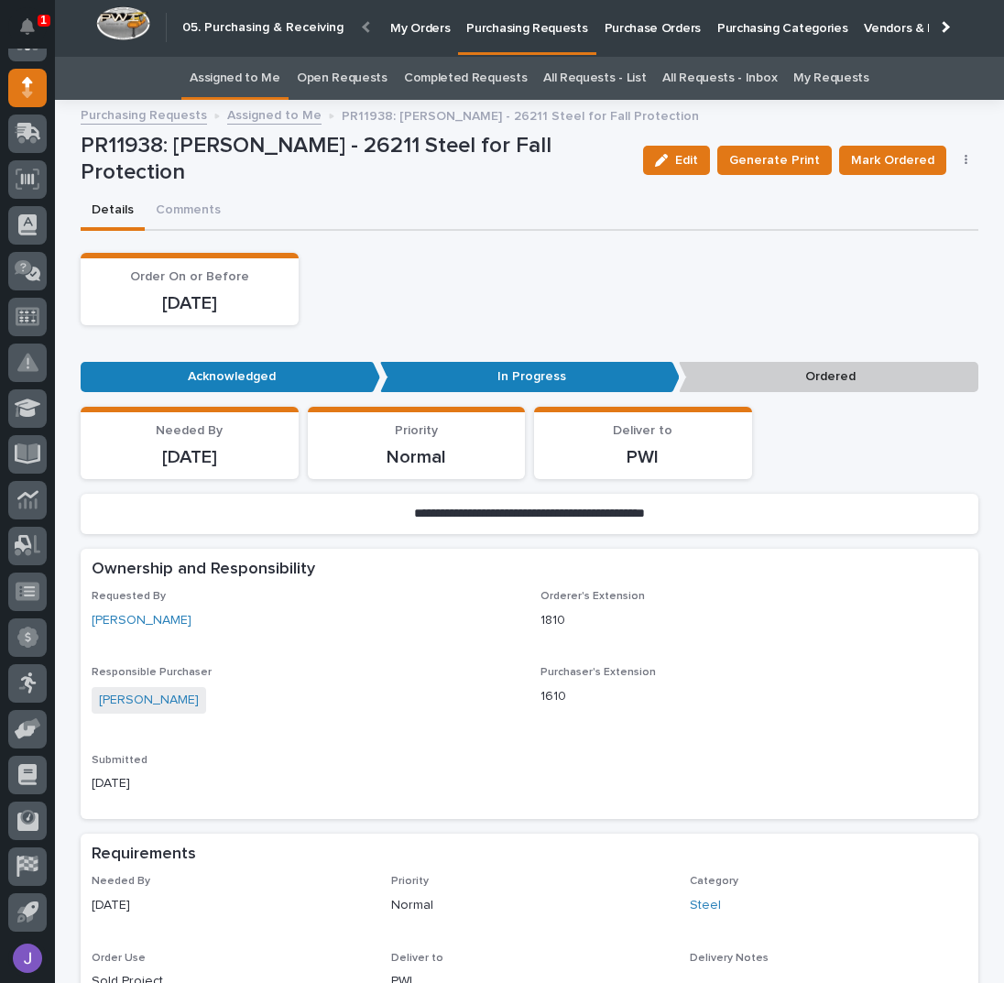
scroll to position [0, 0]
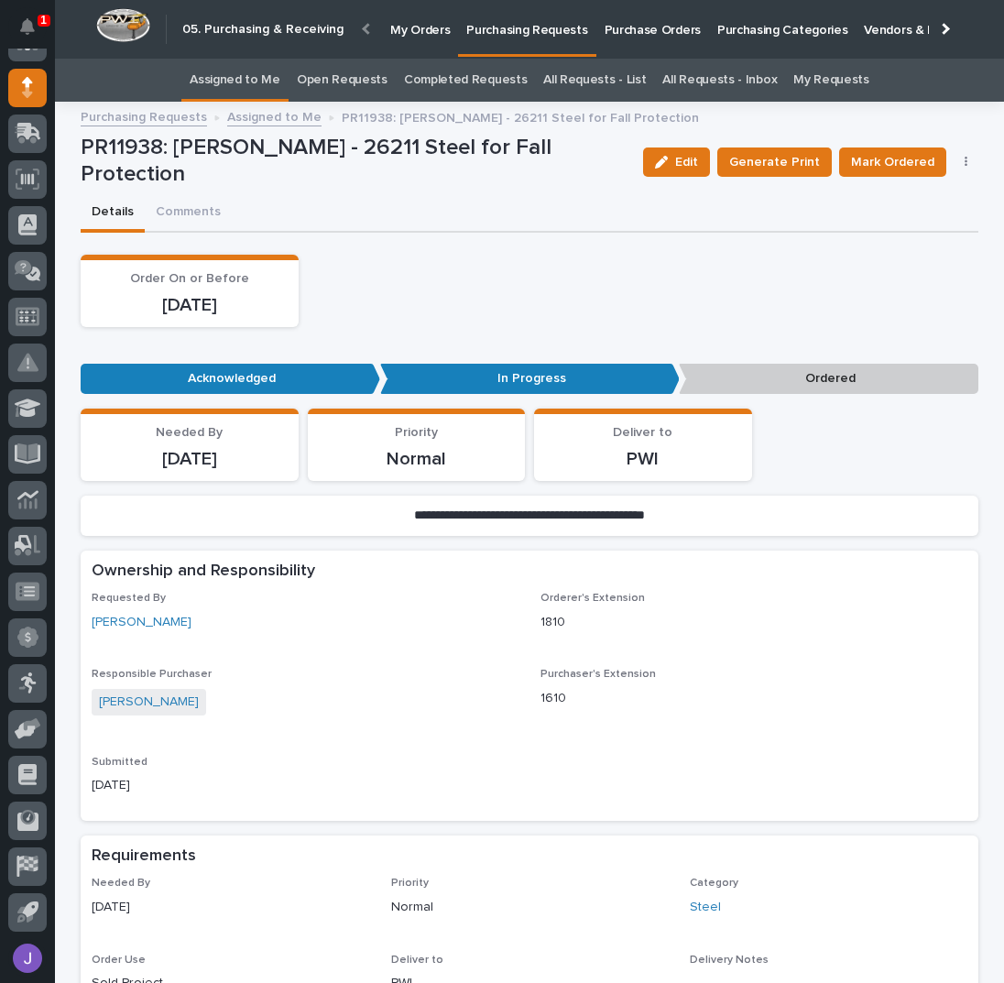
click at [276, 76] on link "Assigned to Me" at bounding box center [235, 80] width 91 height 43
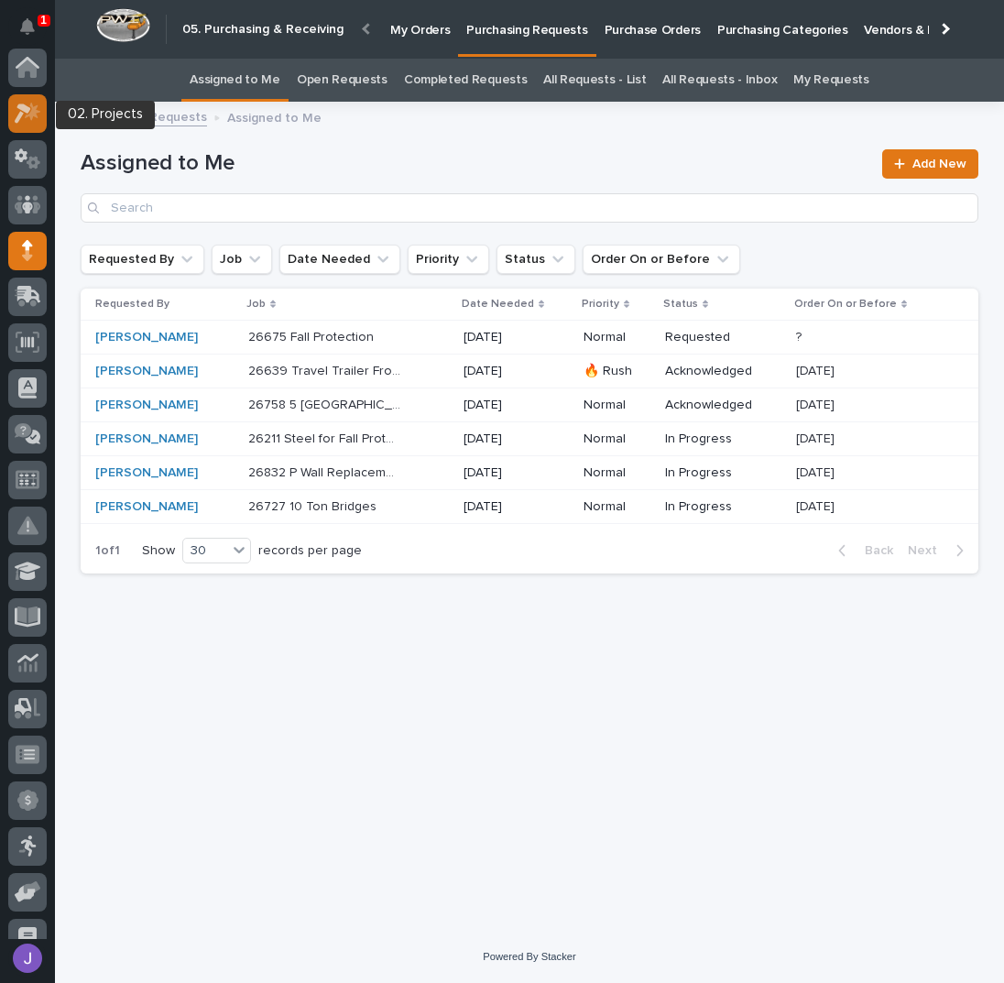
click at [29, 114] on icon at bounding box center [33, 111] width 16 height 18
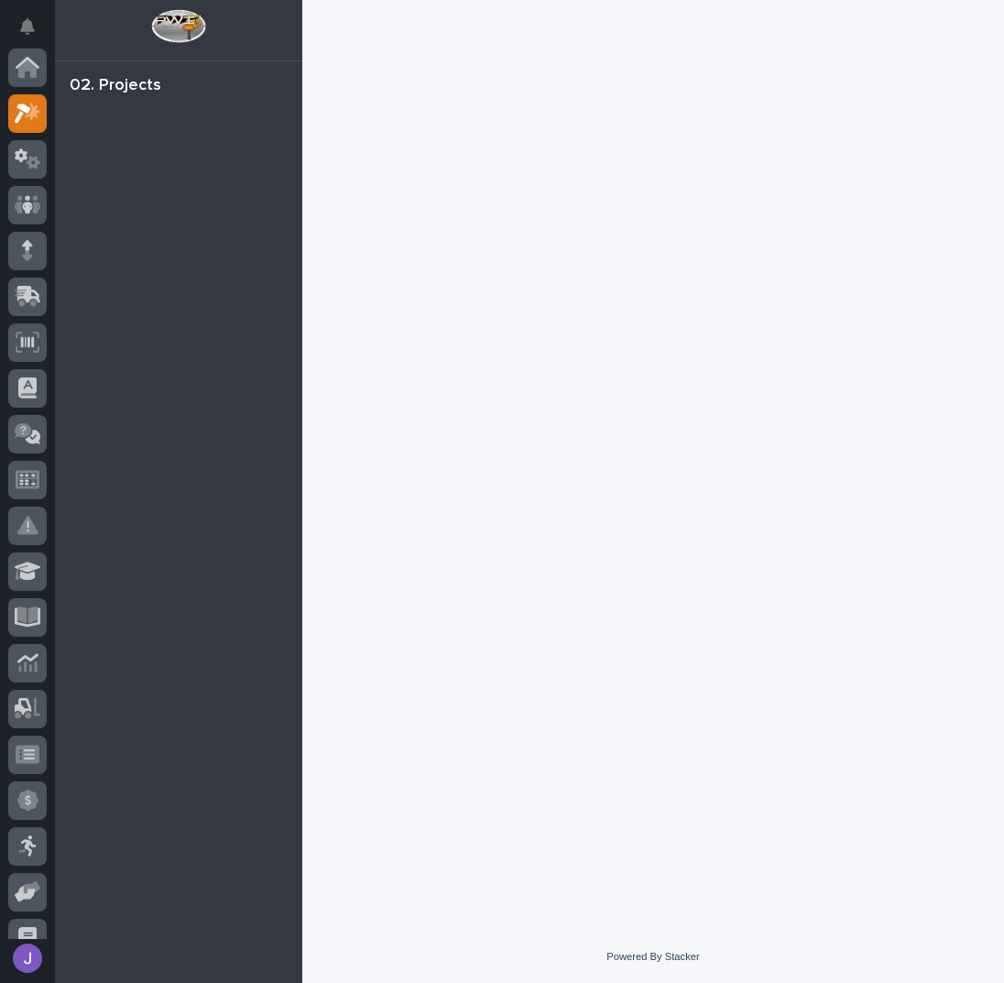
scroll to position [46, 0]
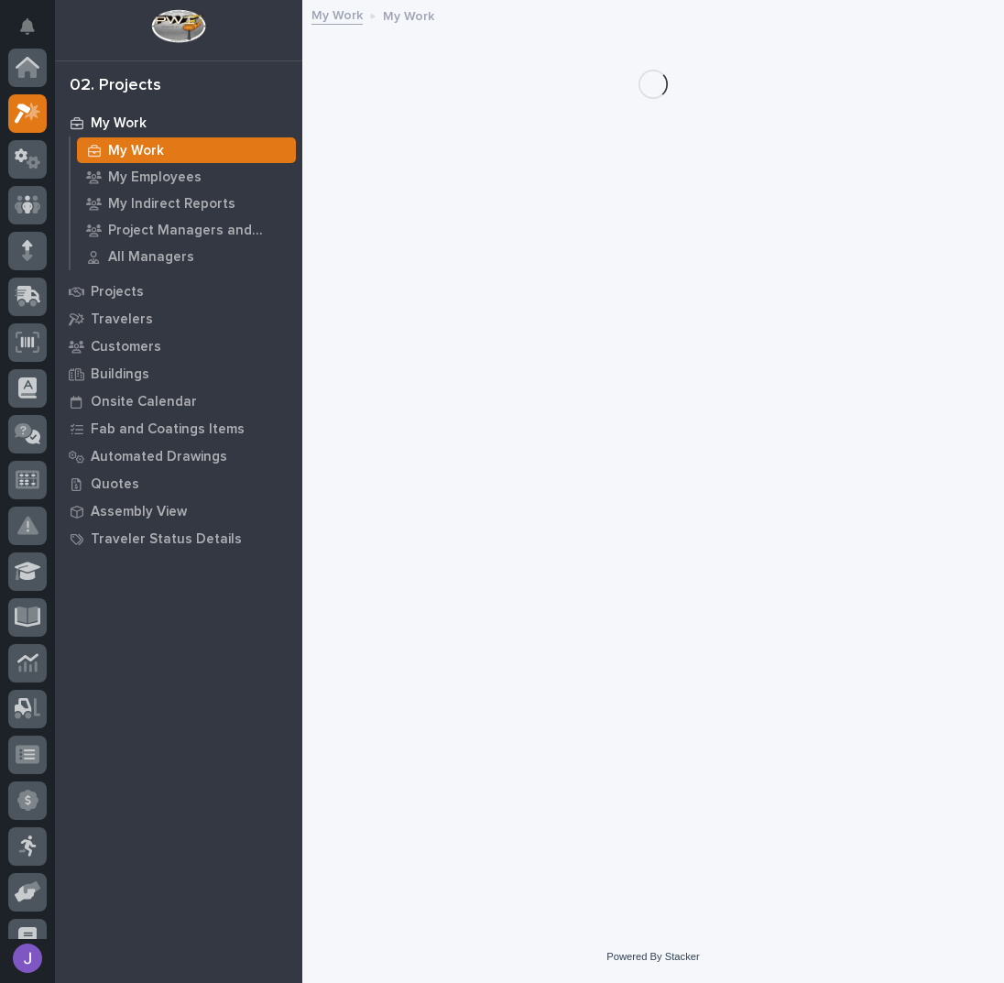
scroll to position [46, 0]
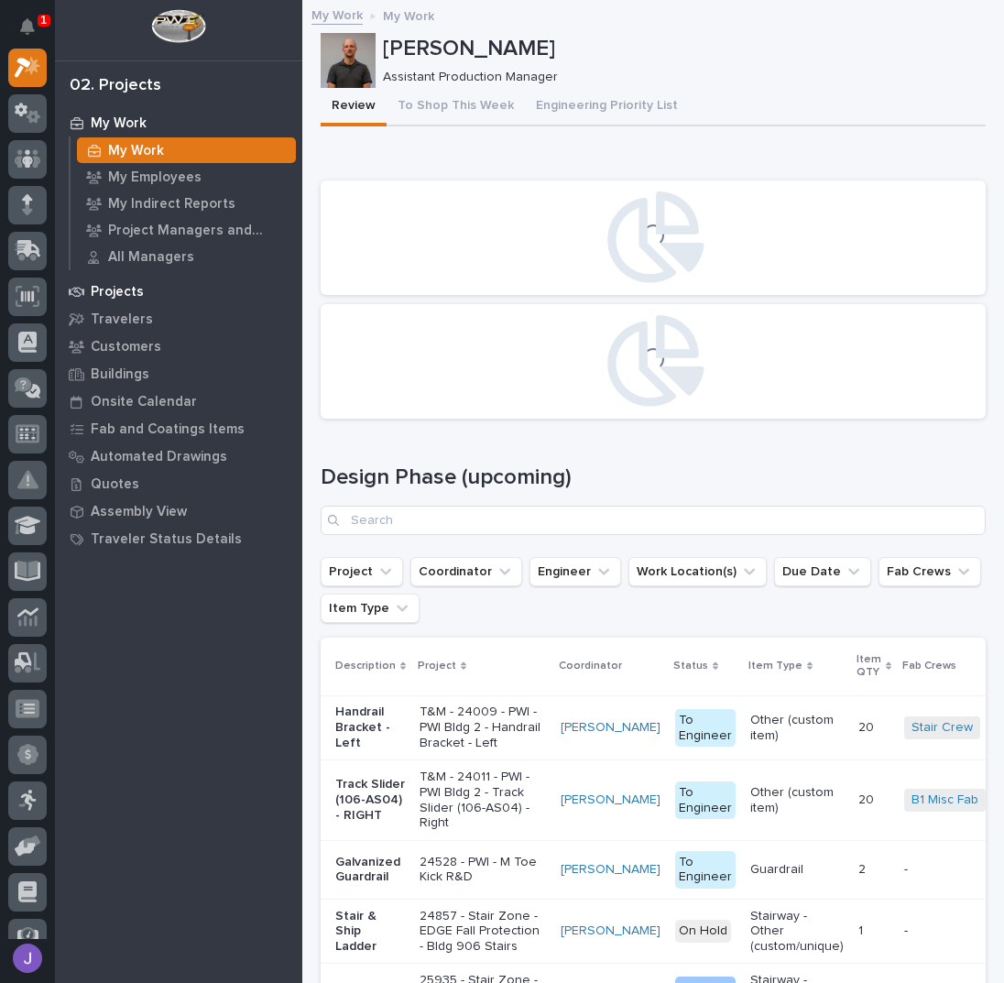
click at [112, 294] on p "Projects" at bounding box center [117, 292] width 53 height 16
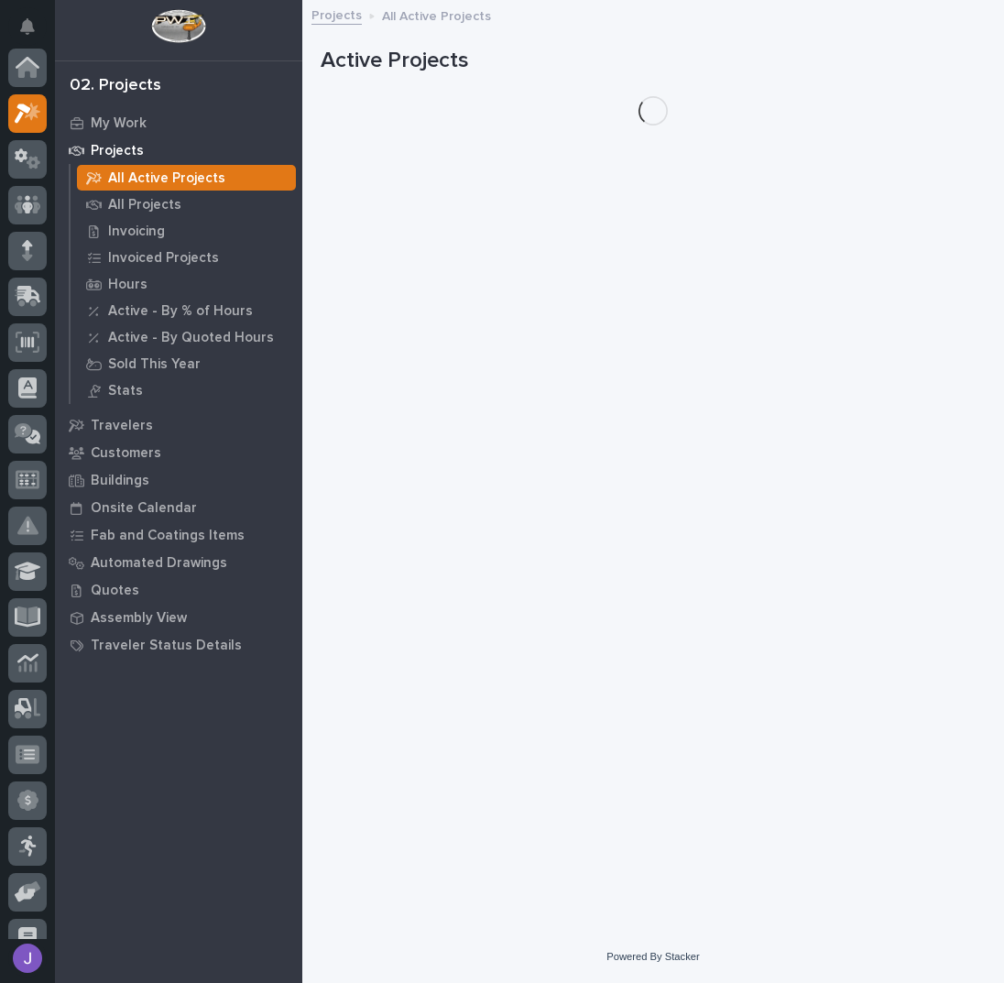
scroll to position [46, 0]
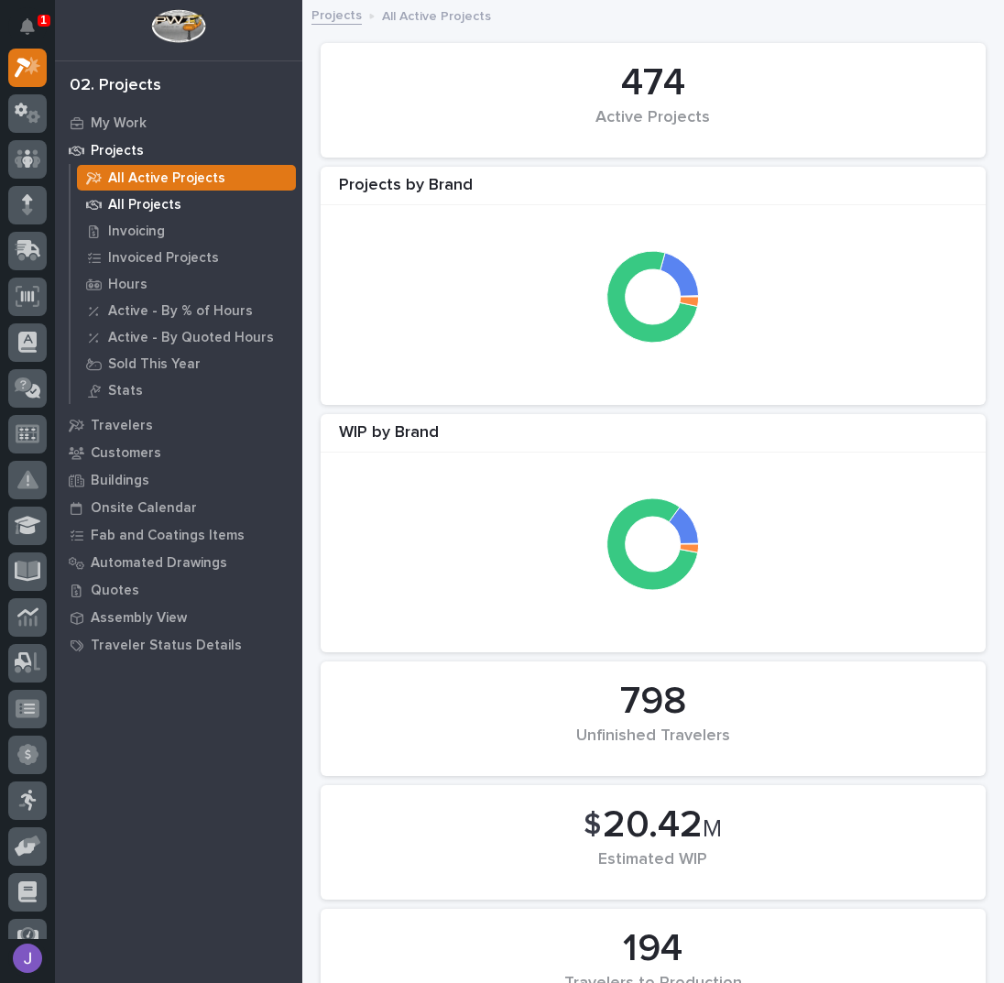
click at [174, 204] on p "All Projects" at bounding box center [144, 205] width 73 height 16
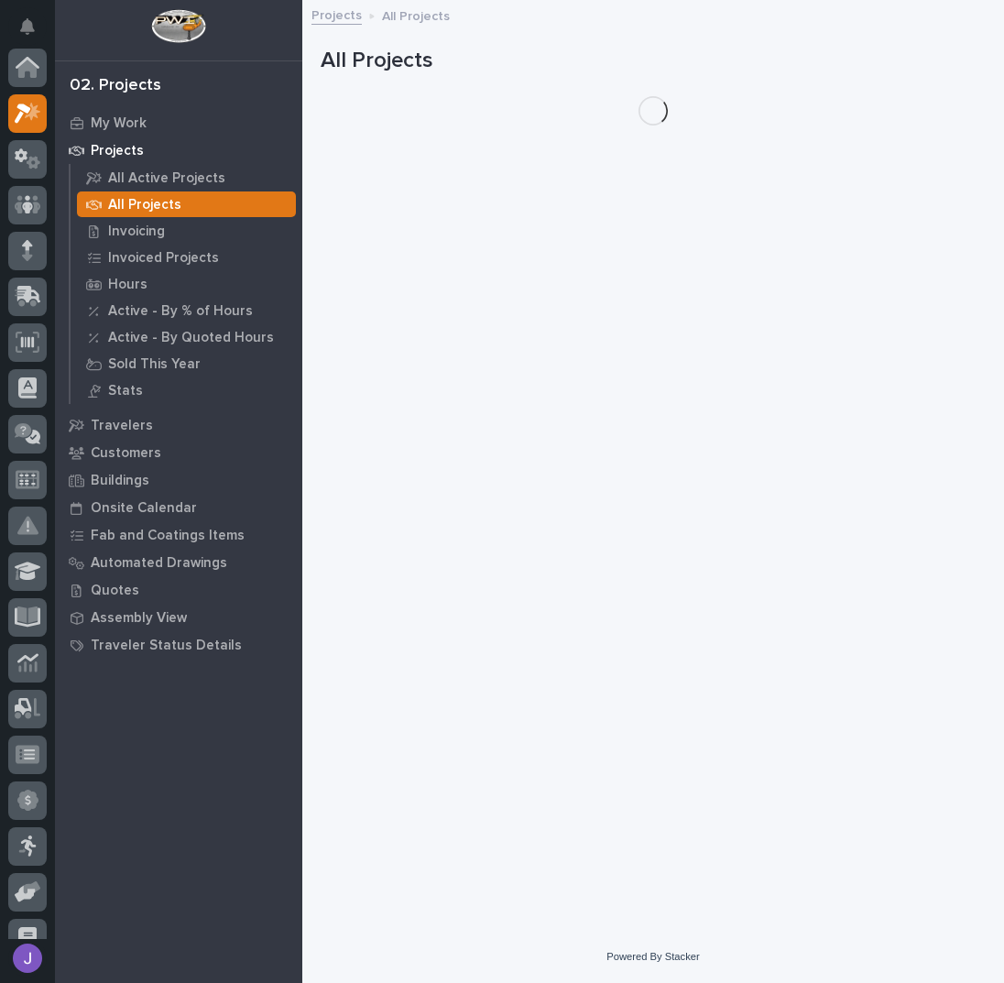
scroll to position [46, 0]
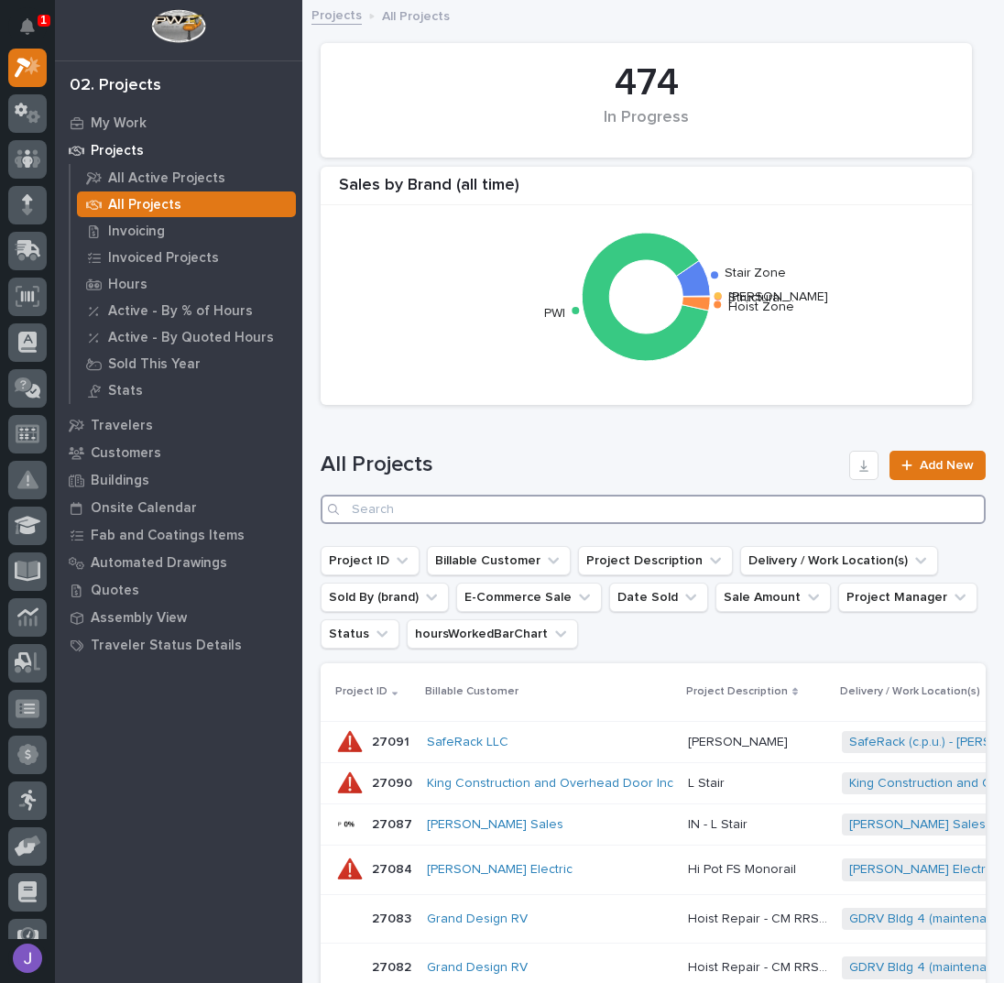
click at [394, 509] on input "Search" at bounding box center [653, 509] width 665 height 29
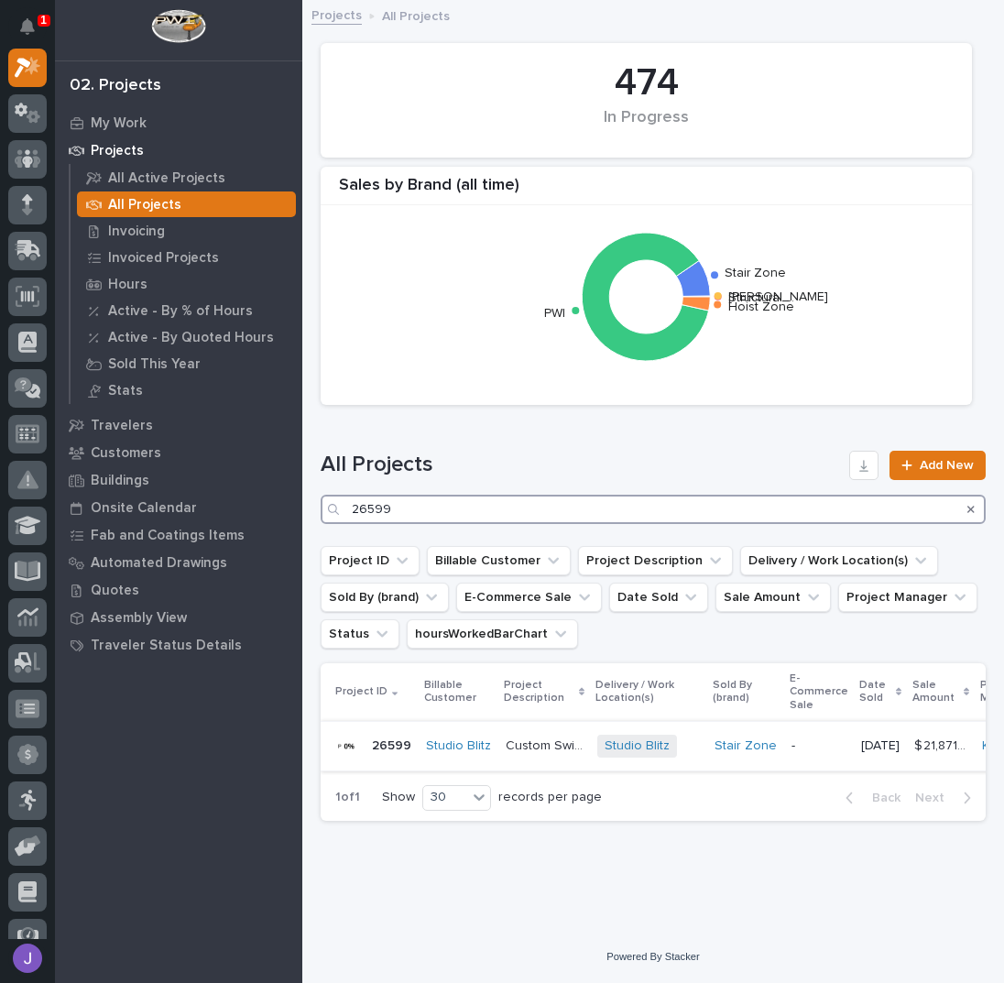
type input "26599"
click at [524, 744] on p "Custom Switchback" at bounding box center [546, 744] width 81 height 19
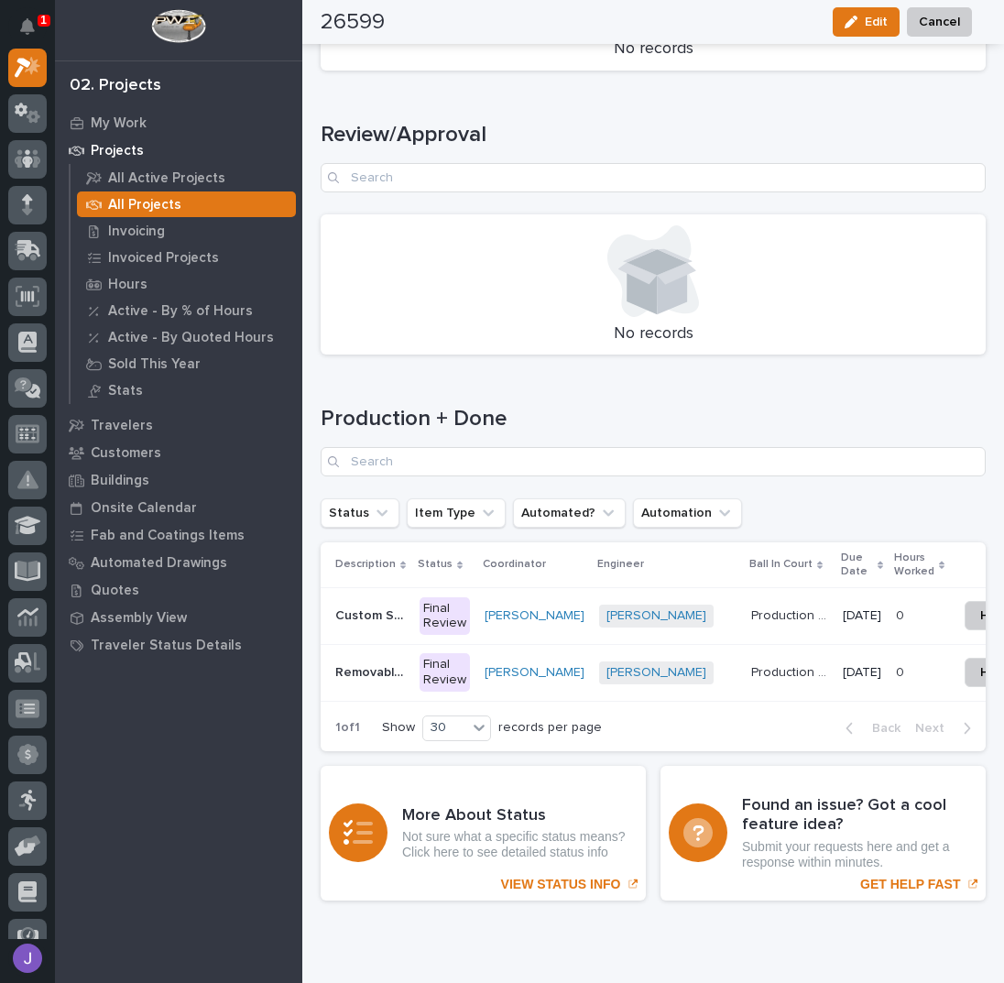
scroll to position [2320, 0]
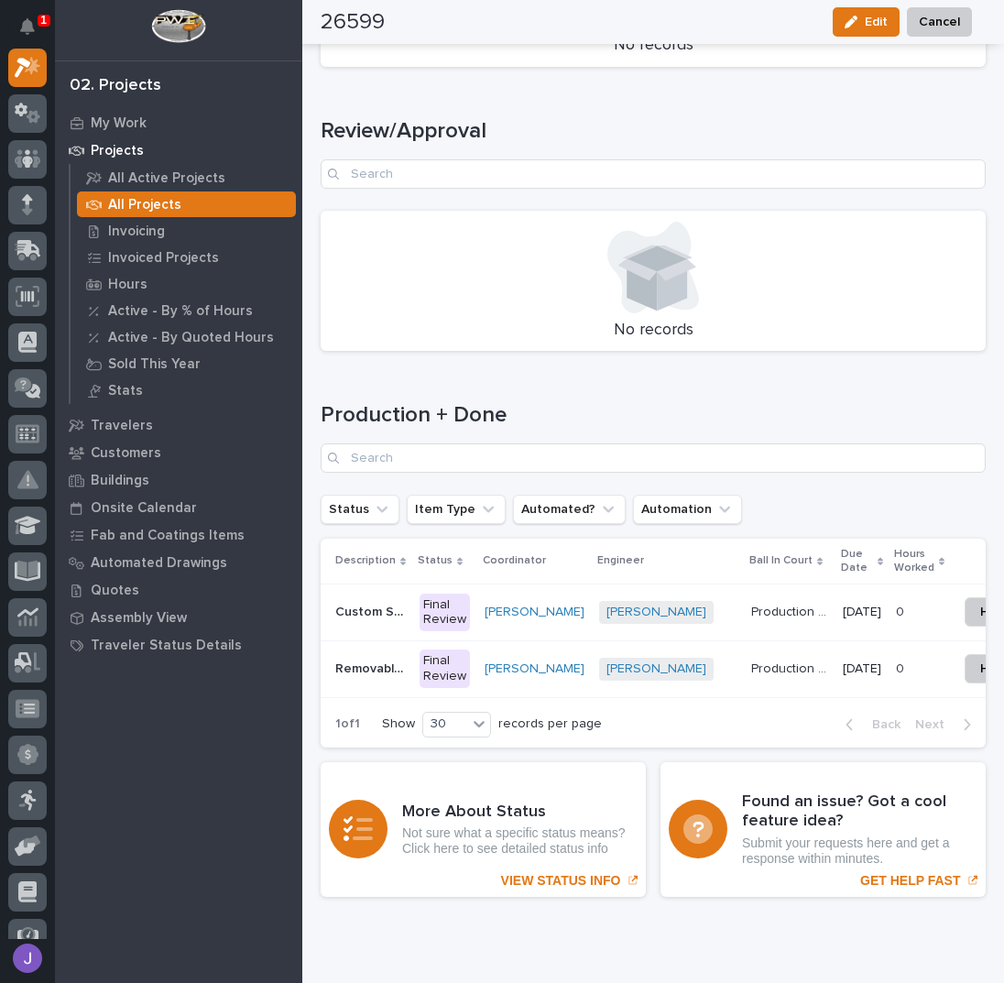
click at [359, 601] on p "Custom Switchback" at bounding box center [371, 610] width 73 height 19
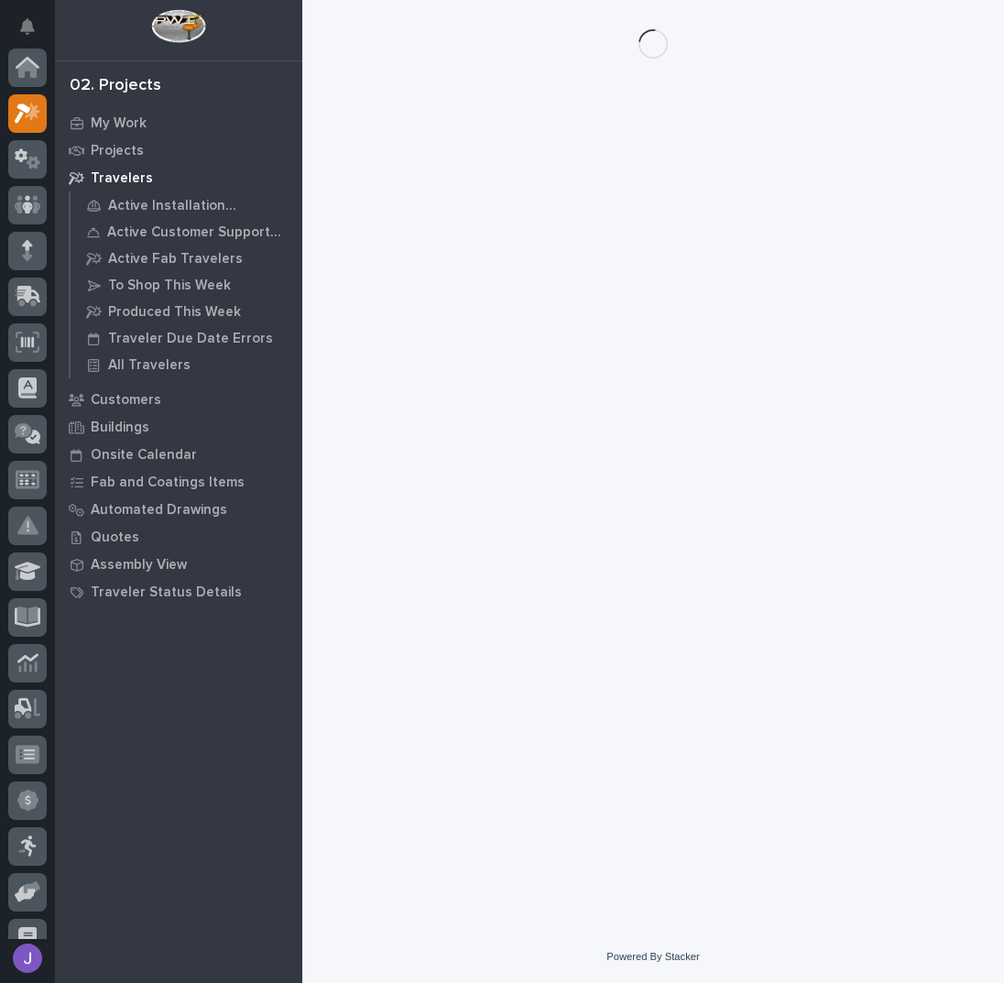
scroll to position [46, 0]
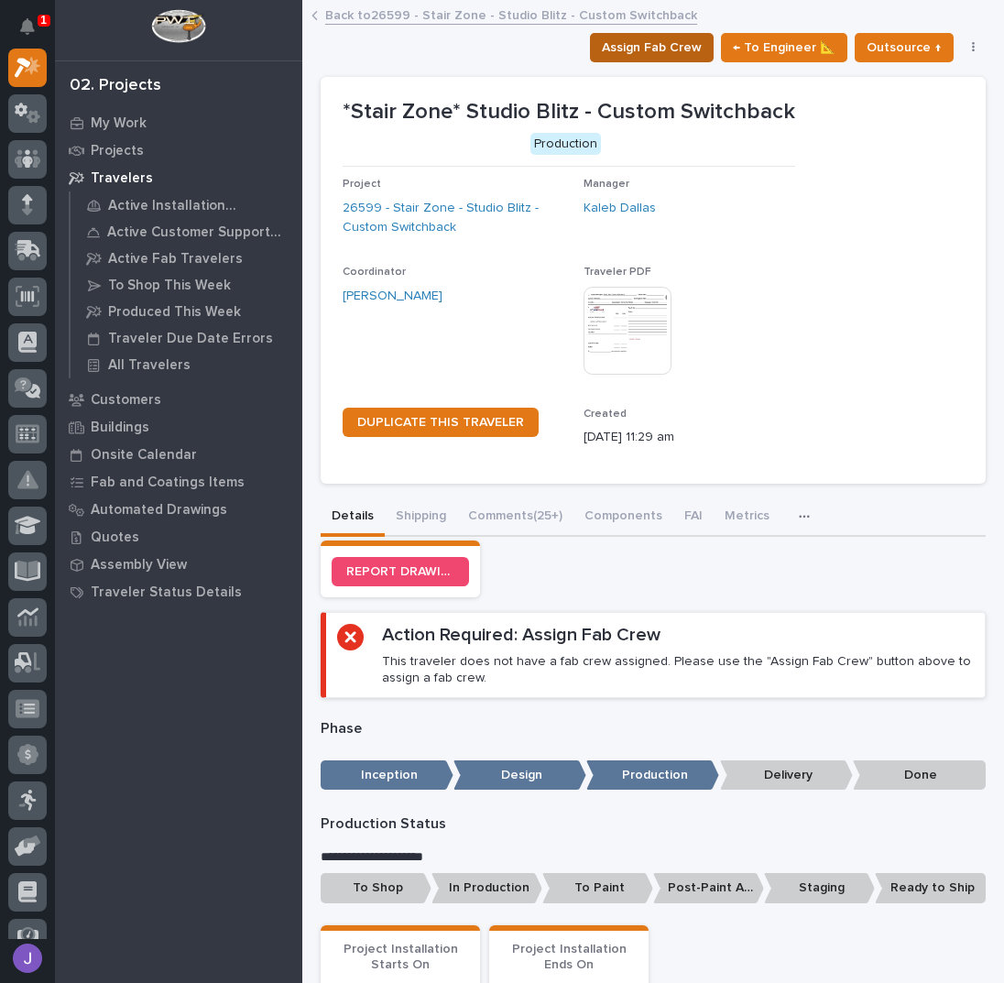
click at [619, 42] on span "Assign Fab Crew" at bounding box center [652, 48] width 100 height 22
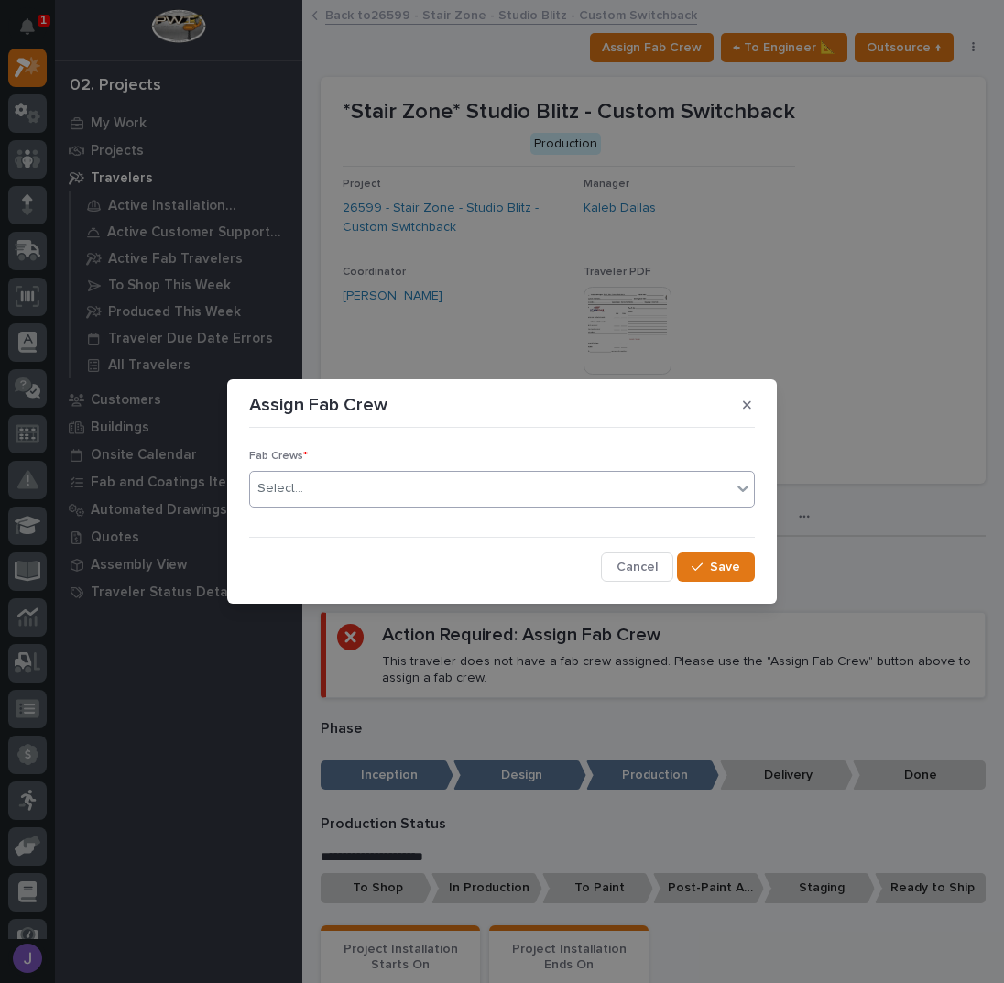
click at [422, 491] on div "Select..." at bounding box center [490, 489] width 481 height 30
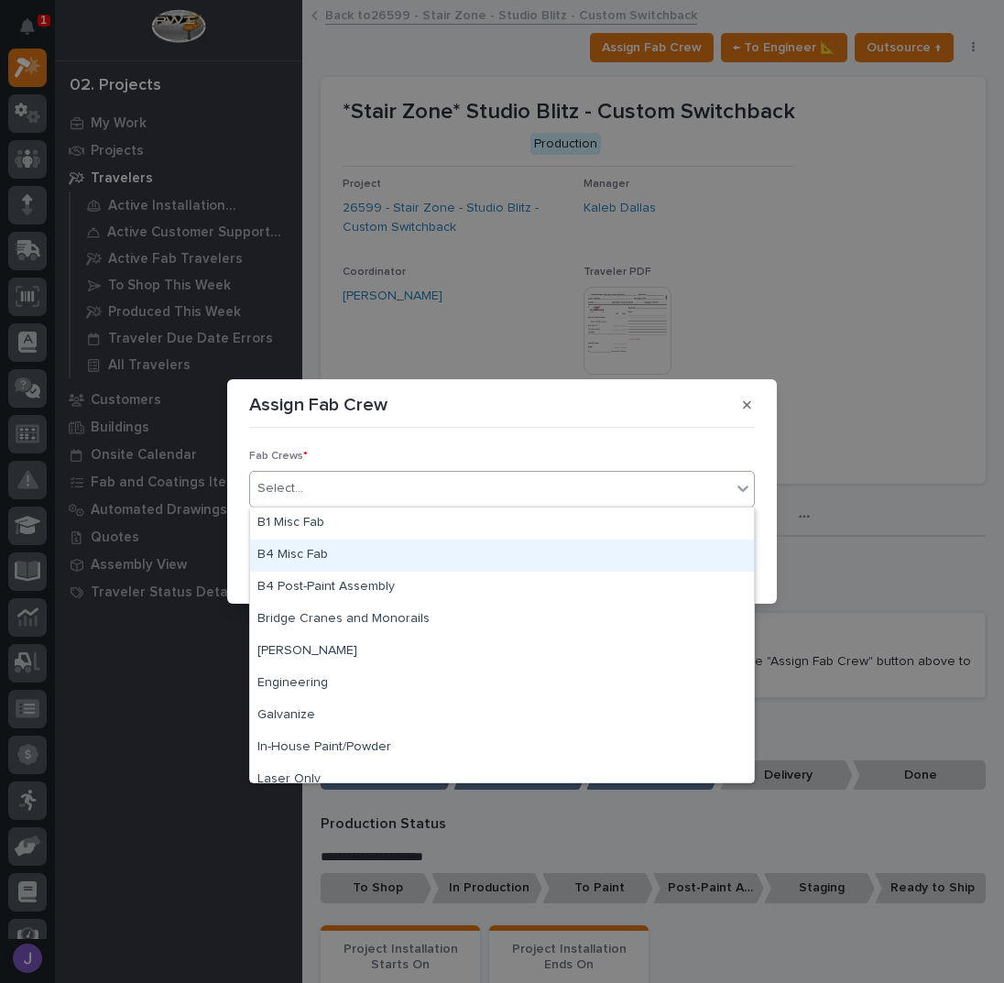
scroll to position [431, 0]
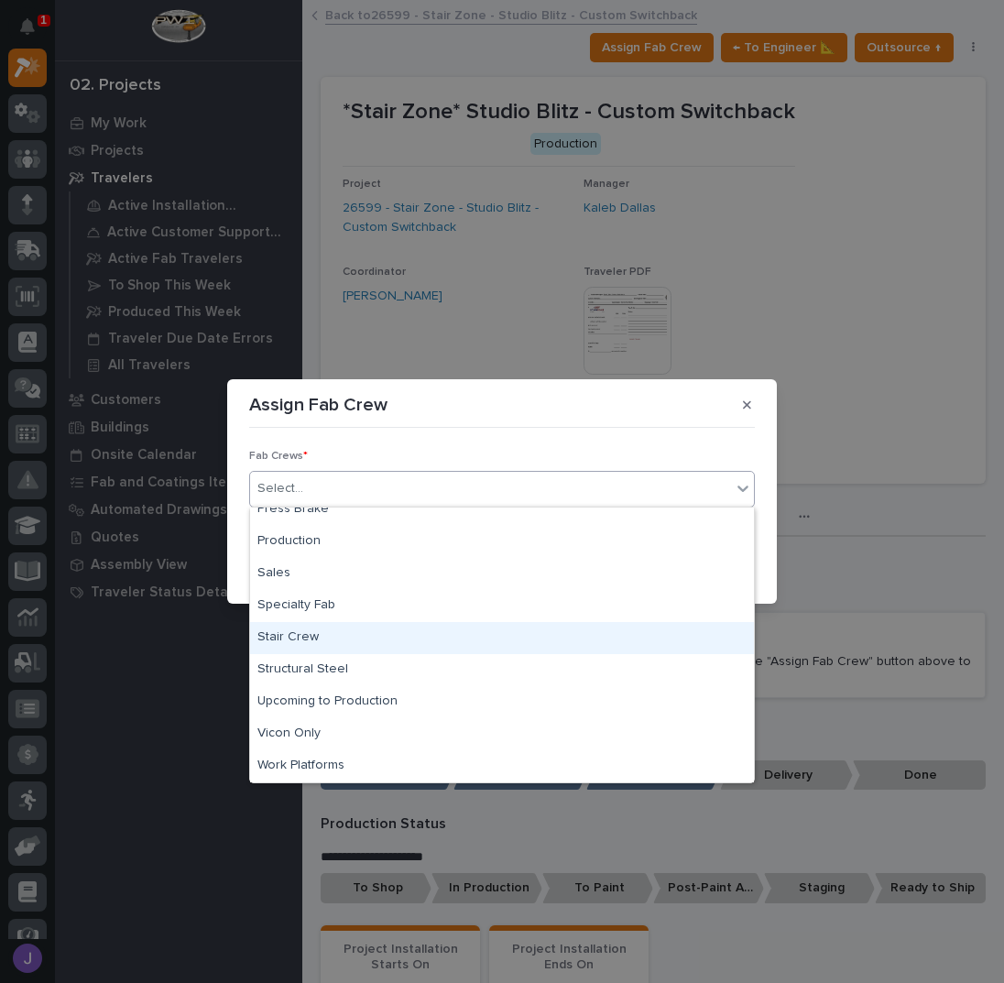
click at [320, 634] on div "Stair Crew" at bounding box center [502, 638] width 504 height 32
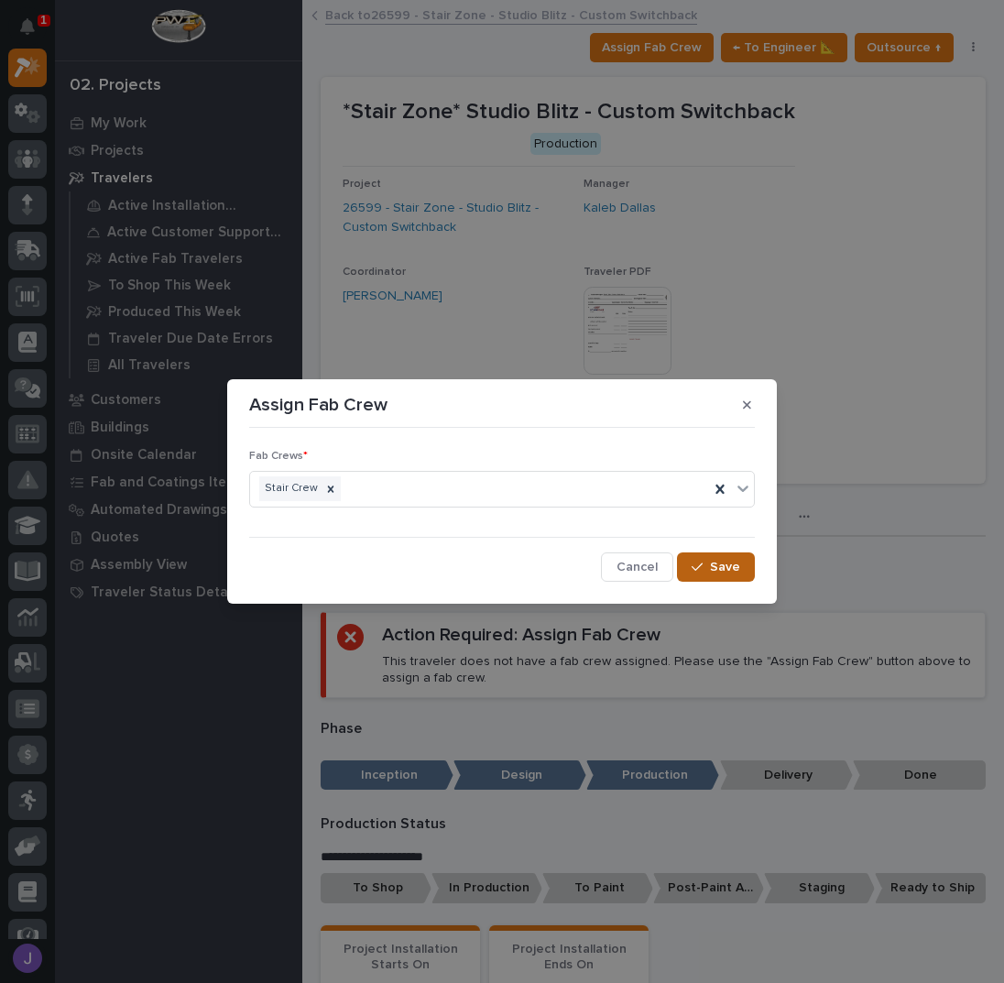
click at [747, 568] on button "Save" at bounding box center [716, 566] width 78 height 29
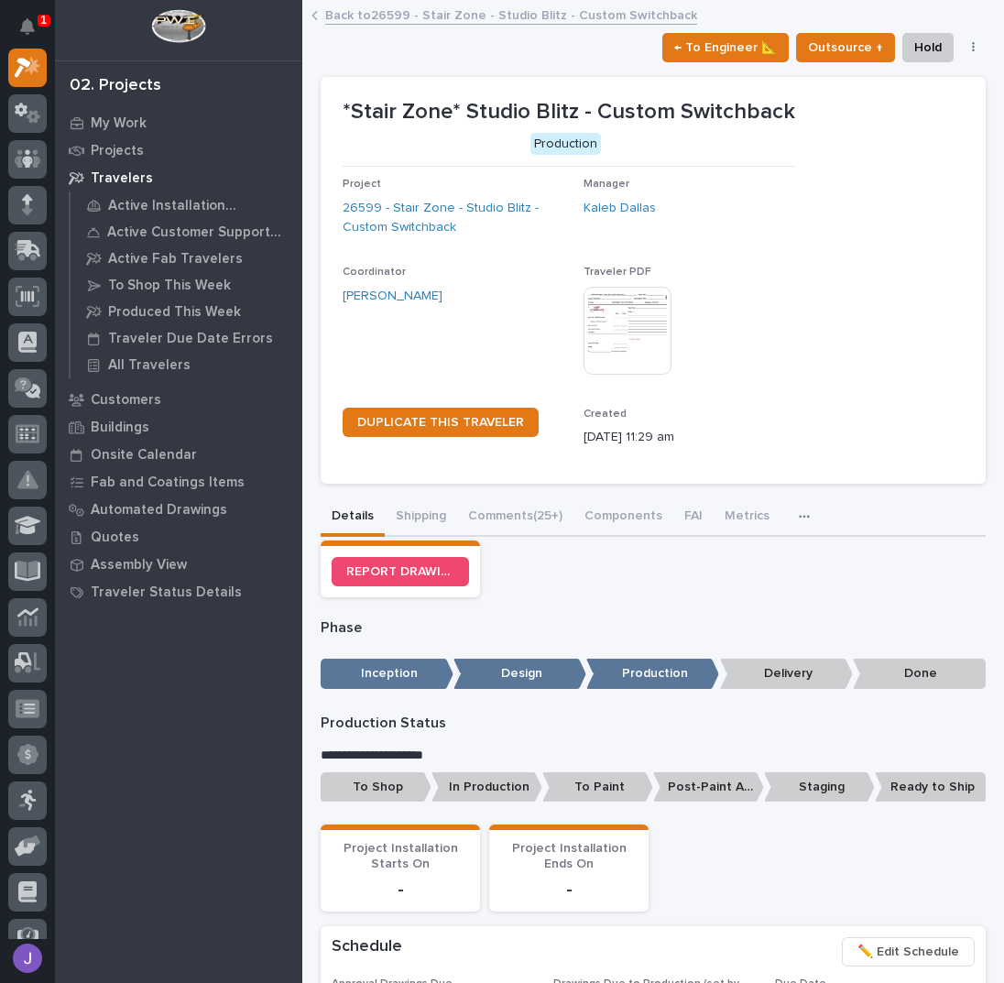
click at [400, 787] on p "To Shop" at bounding box center [376, 787] width 111 height 30
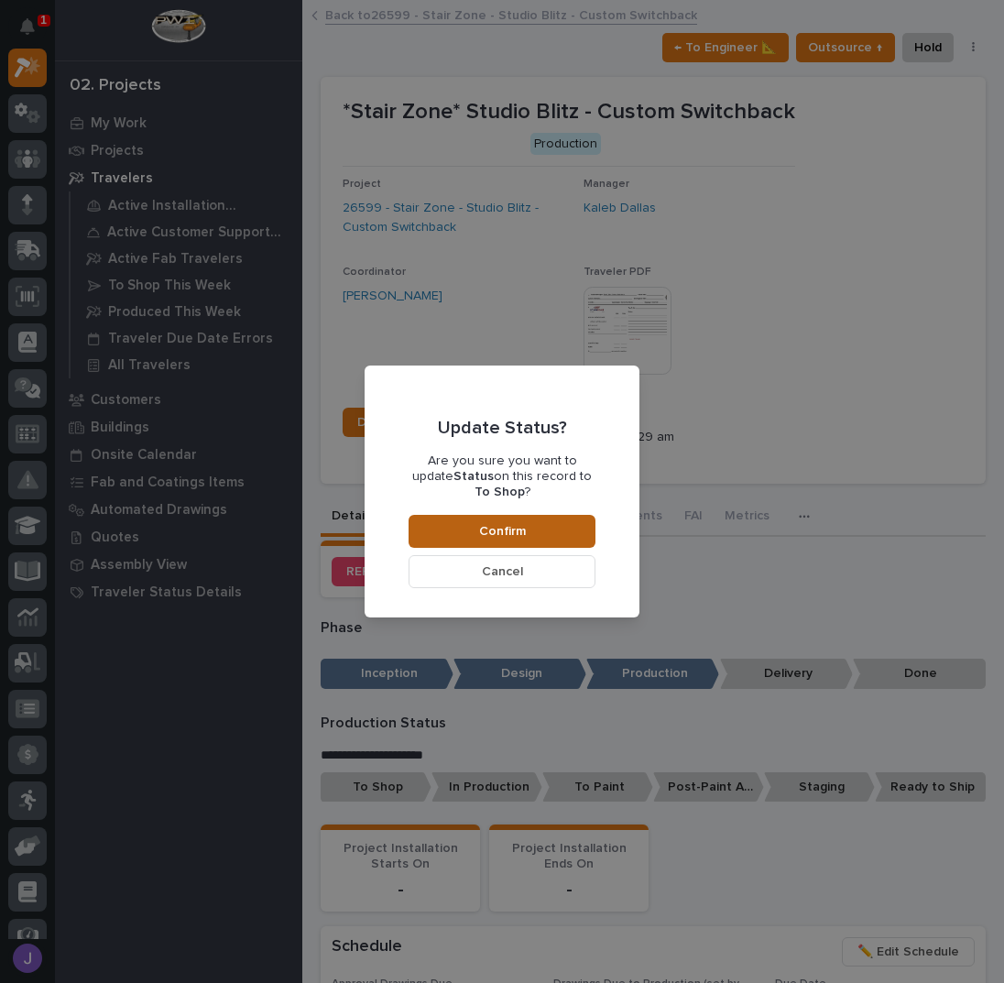
click at [530, 528] on button "Confirm" at bounding box center [502, 531] width 187 height 33
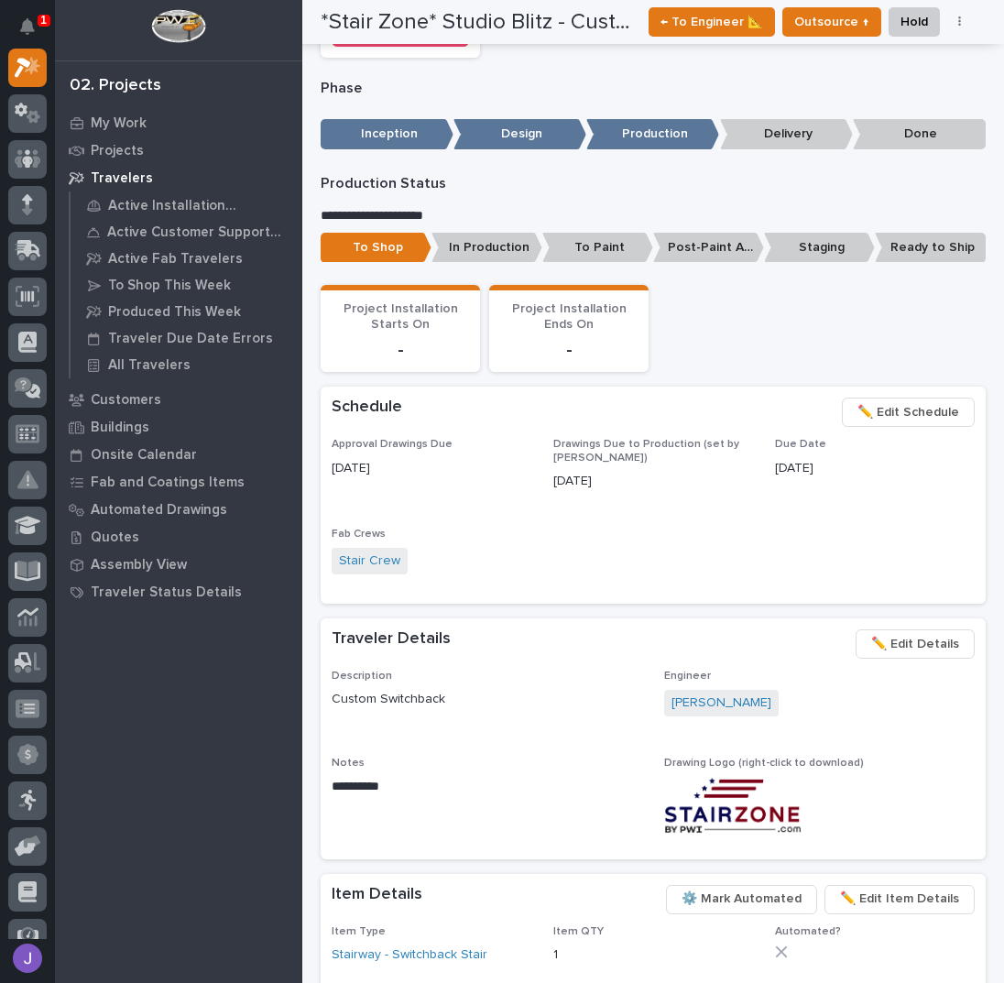
scroll to position [0, 0]
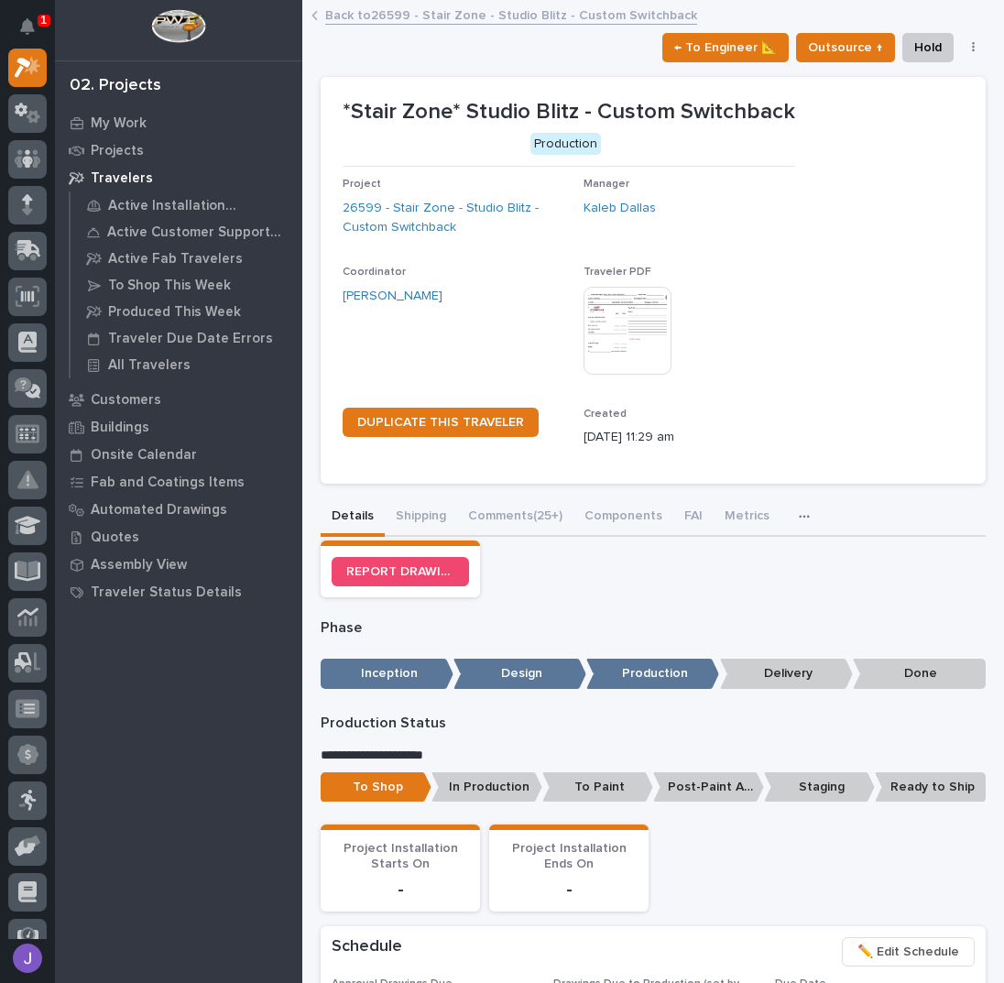
click at [372, 16] on link "Back to 26599 - Stair Zone - Studio Blitz - Custom Switchback" at bounding box center [511, 14] width 372 height 21
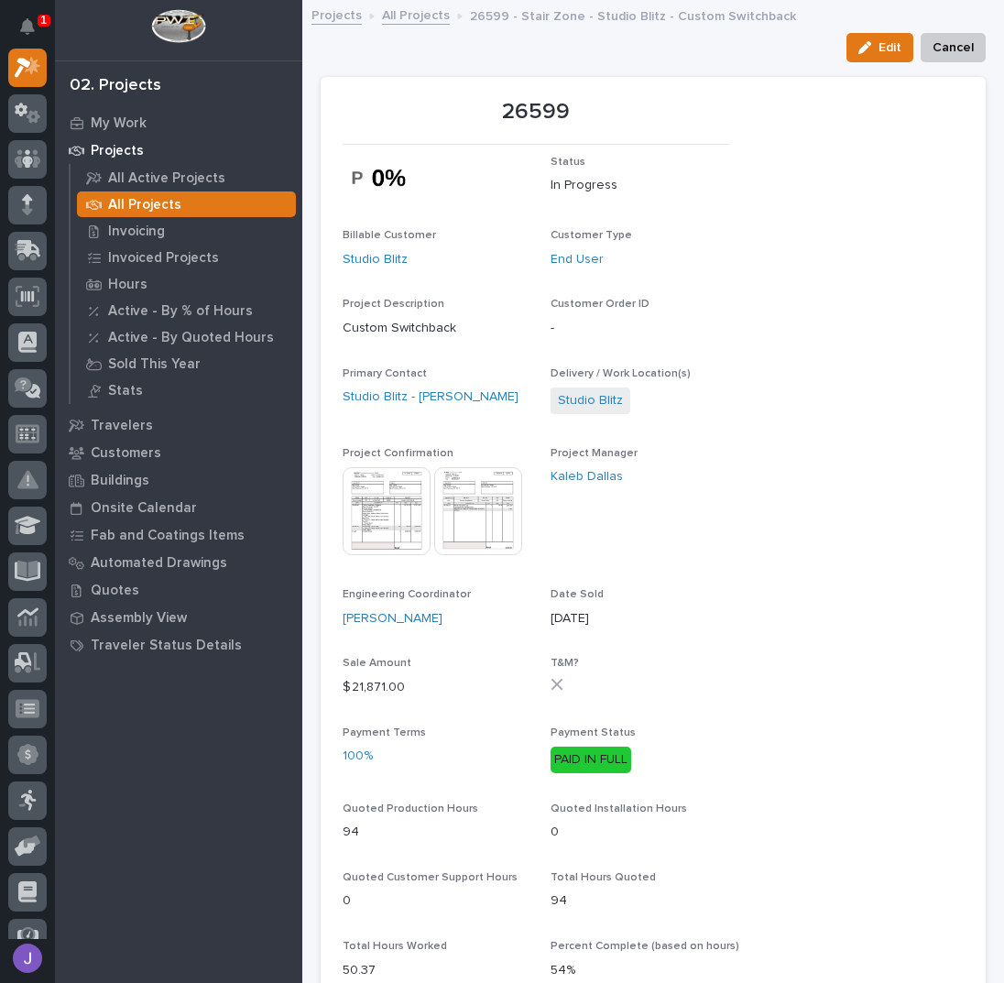
click at [410, 21] on link "All Projects" at bounding box center [416, 14] width 68 height 21
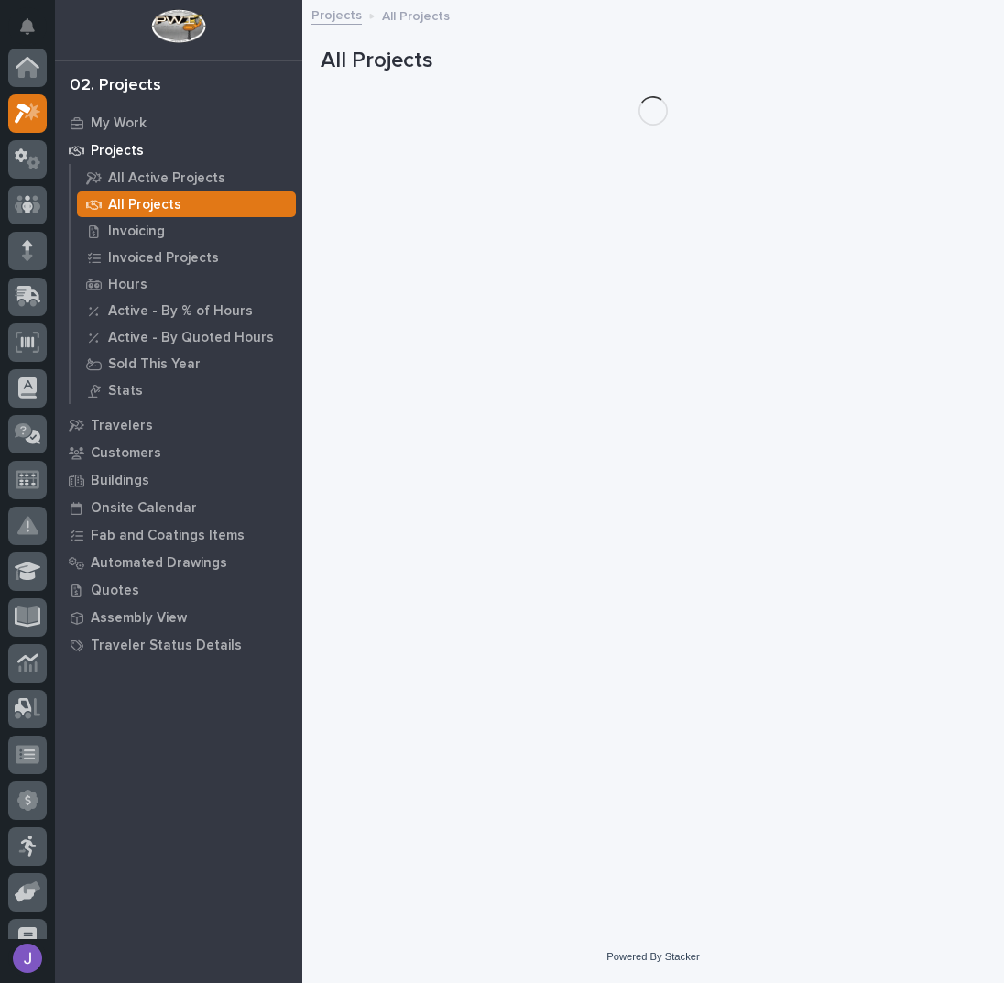
scroll to position [46, 0]
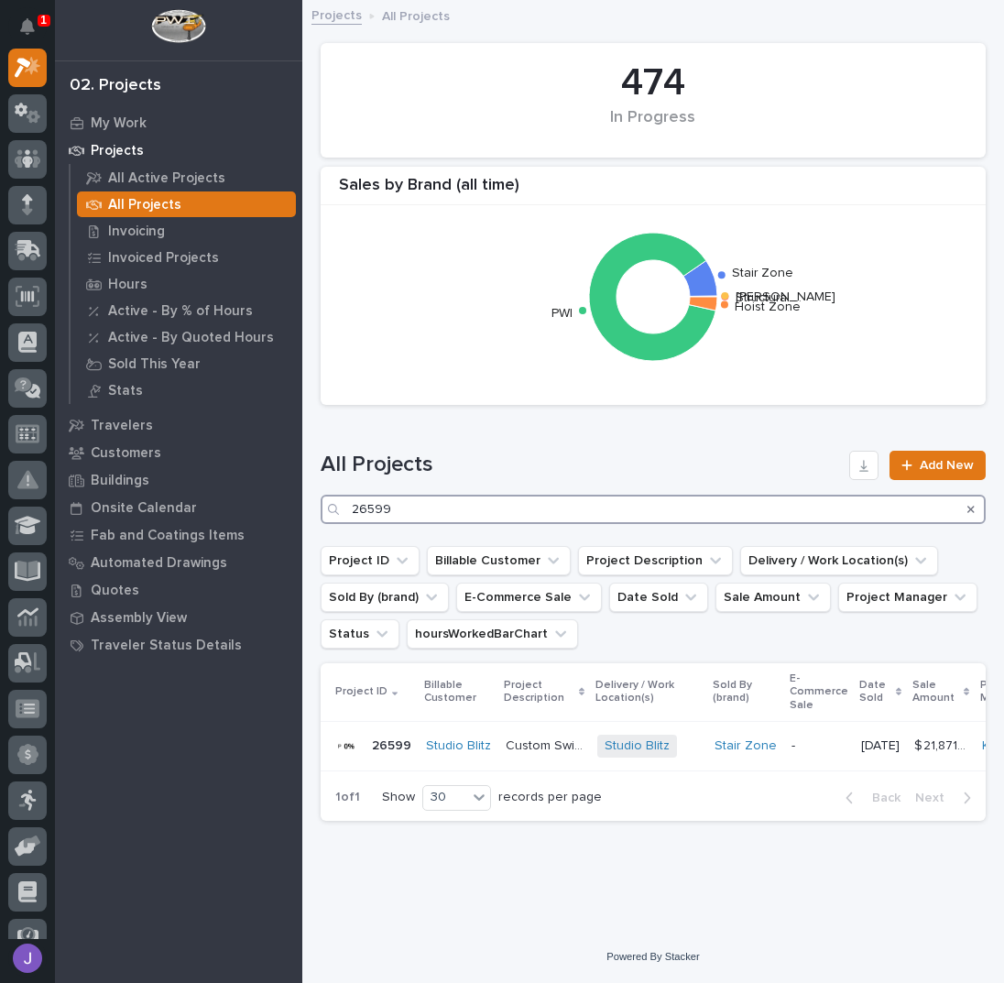
click at [400, 498] on input "26599" at bounding box center [653, 509] width 665 height 29
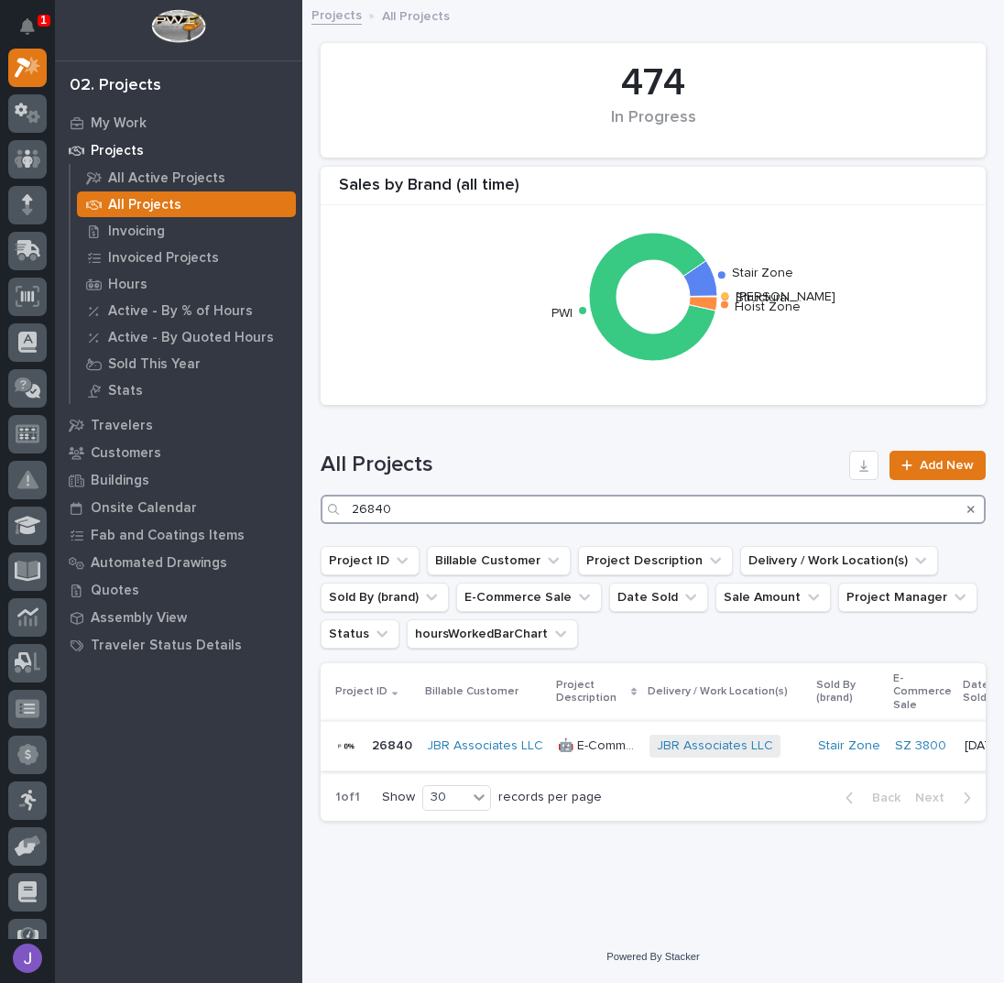
type input "26840"
click at [617, 758] on div "🤖 E-Commerce Stair Order 🤖 E-Commerce Stair Order" at bounding box center [596, 746] width 77 height 30
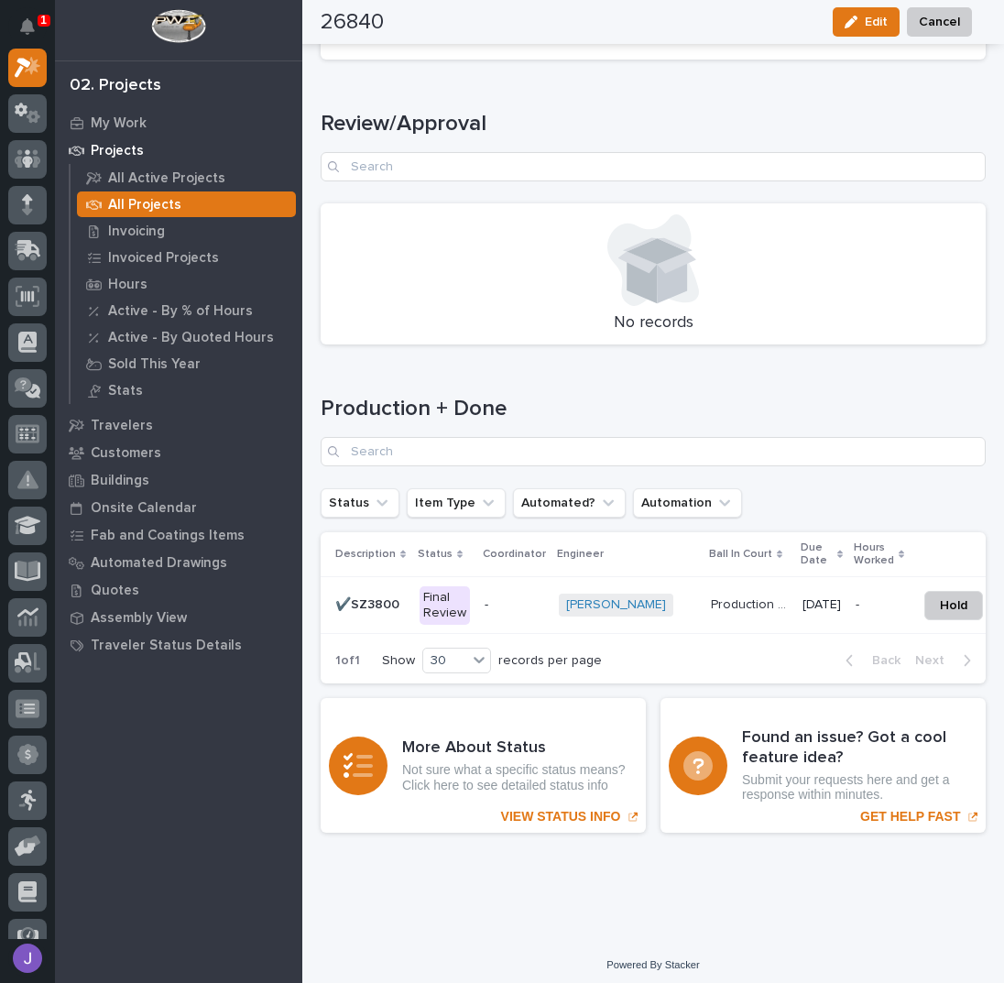
scroll to position [2354, 0]
click at [455, 594] on div "Final Review" at bounding box center [445, 605] width 50 height 38
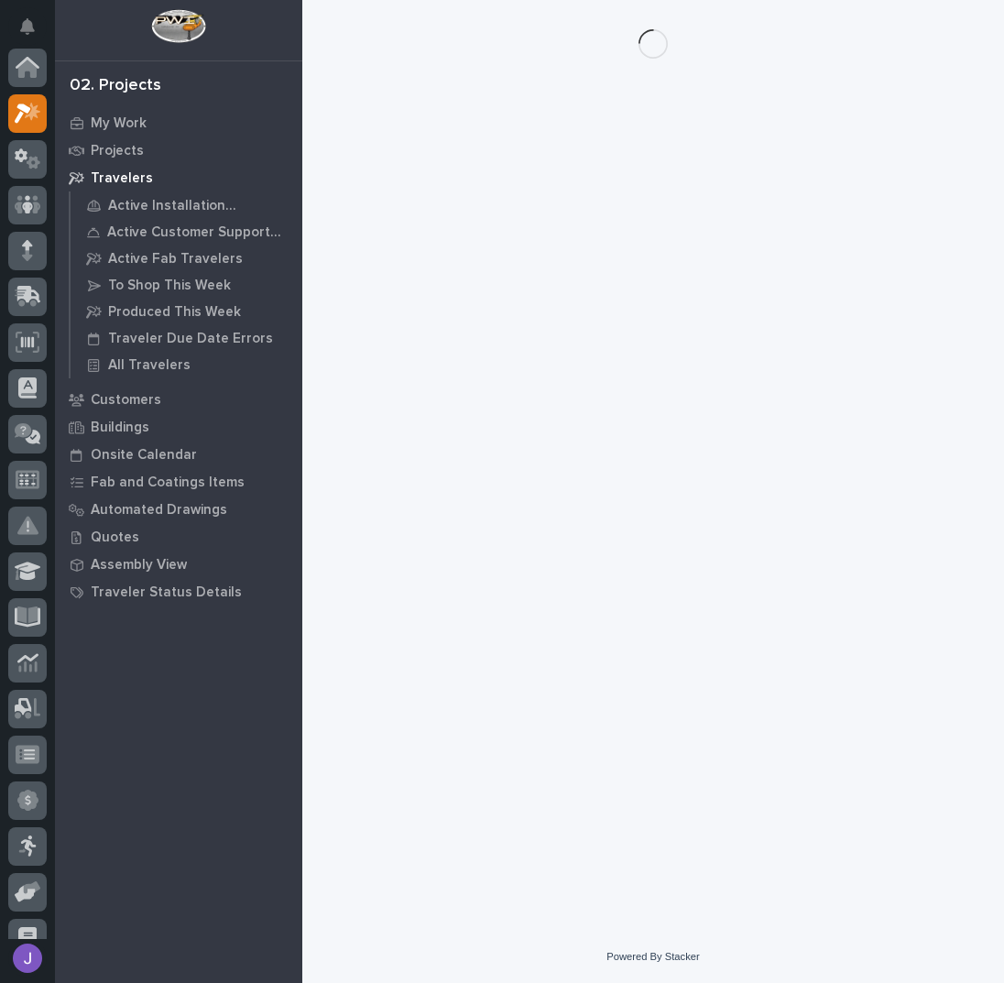
scroll to position [46, 0]
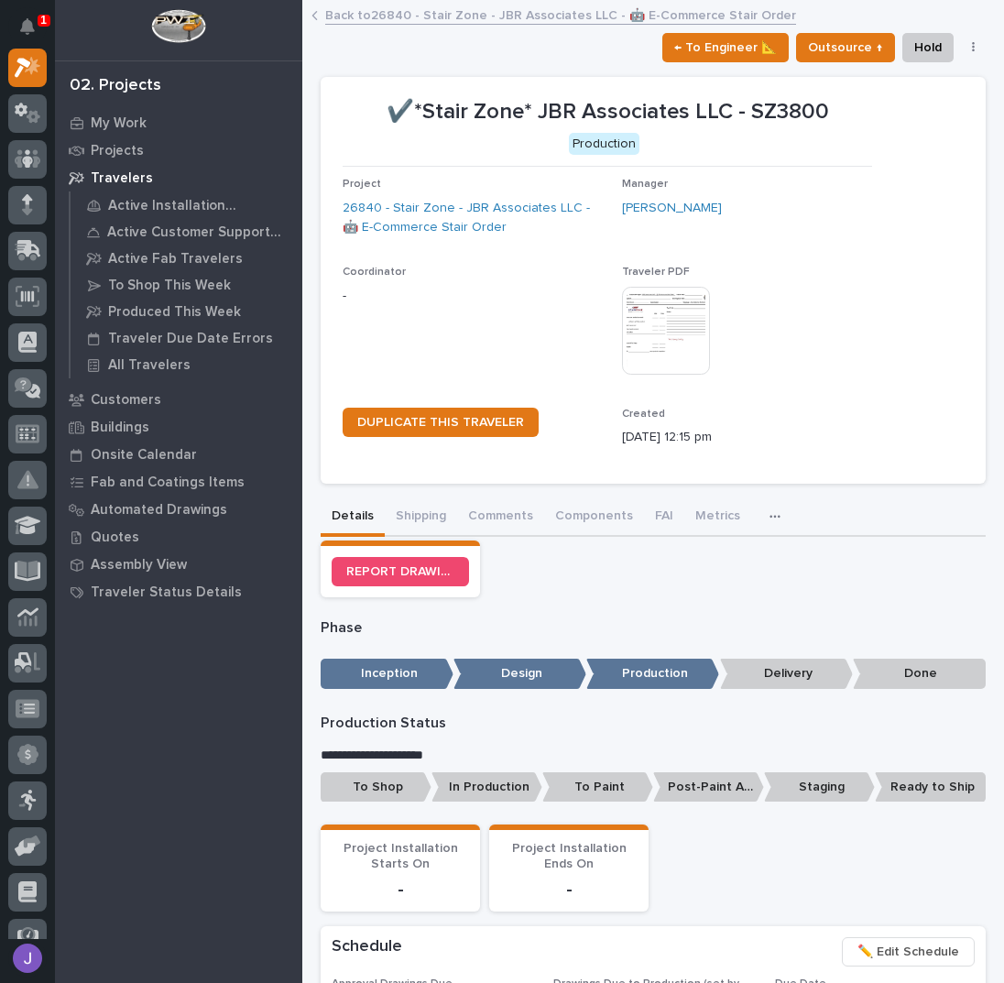
click at [388, 791] on p "To Shop" at bounding box center [376, 787] width 111 height 30
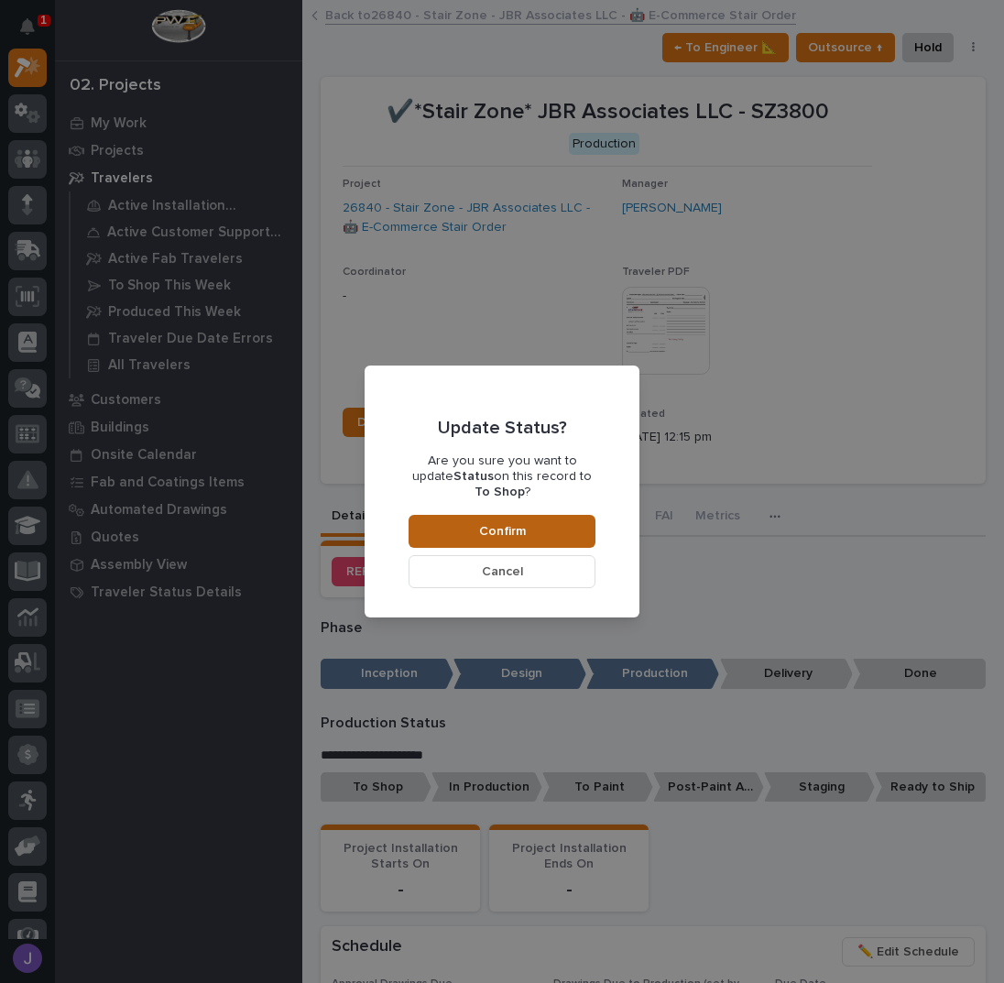
click at [490, 523] on span "Confirm" at bounding box center [502, 531] width 47 height 16
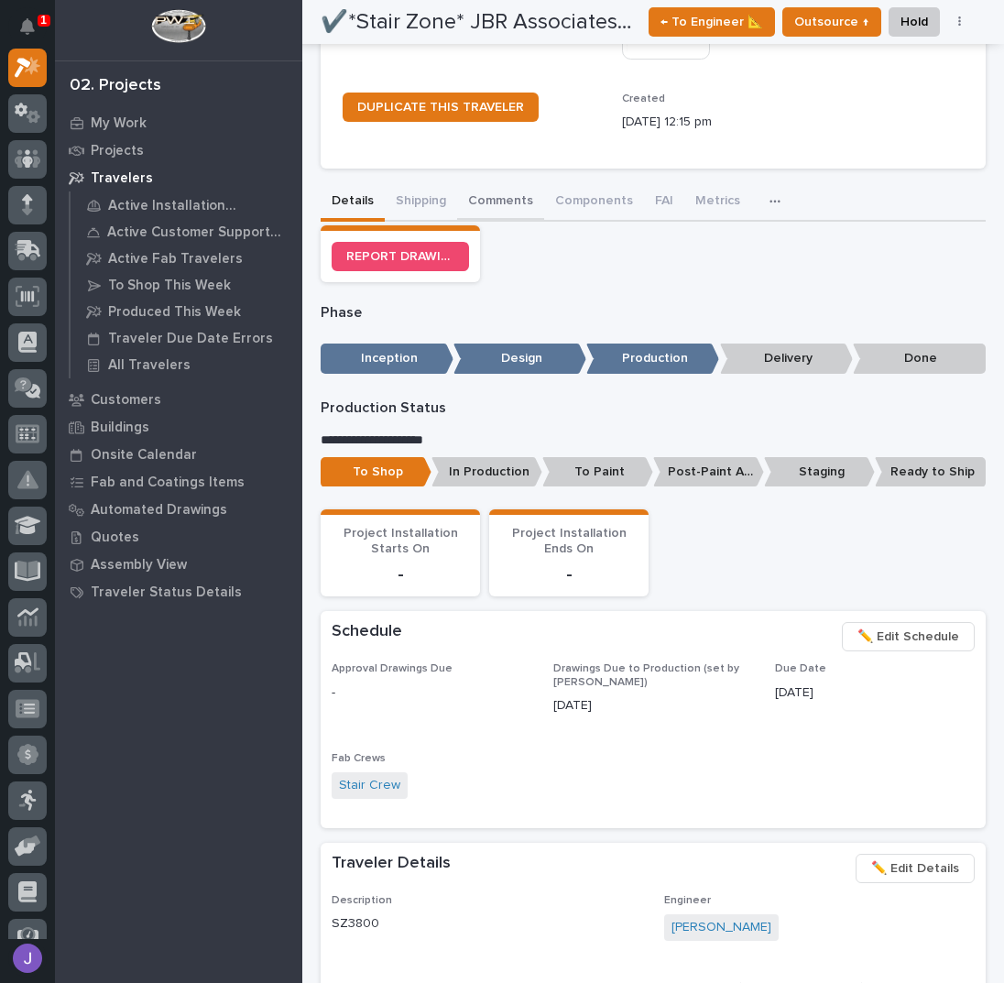
scroll to position [0, 0]
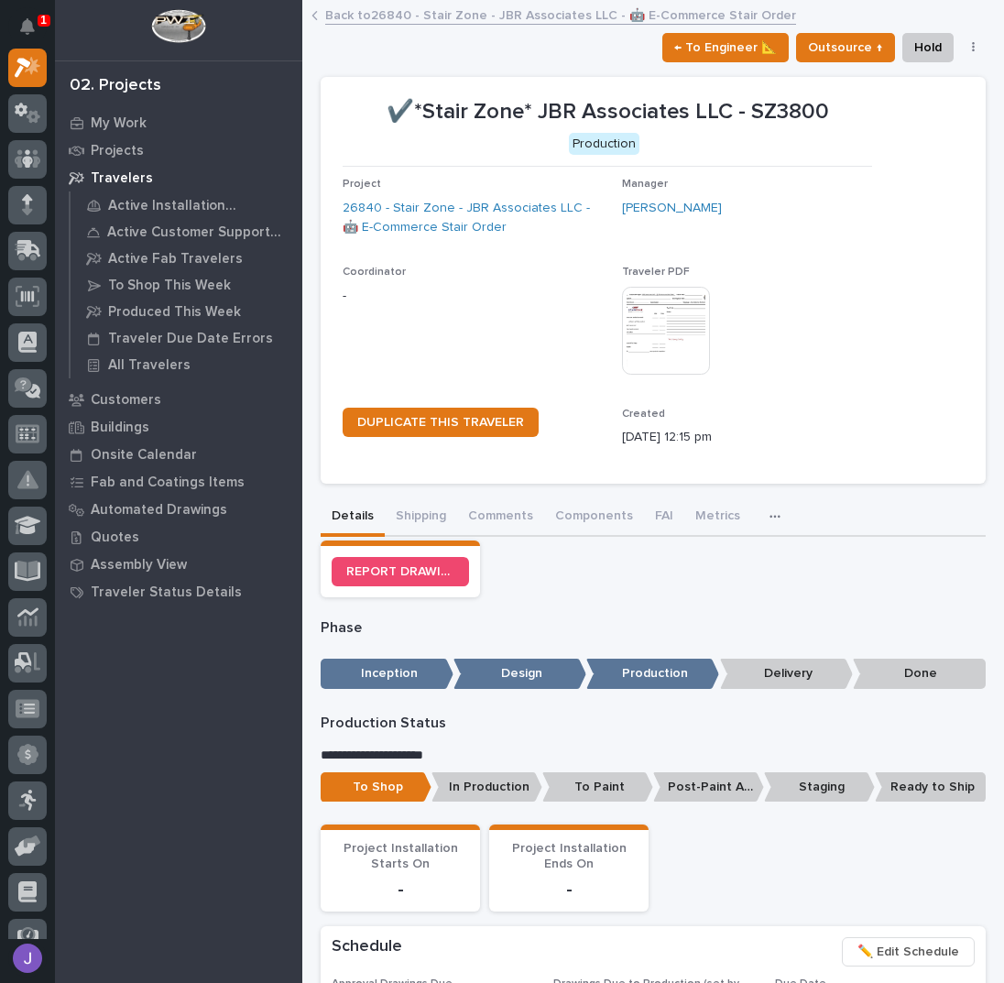
click at [386, 14] on link "Back to 26840 - Stair Zone - JBR Associates LLC - 🤖 E-Commerce Stair Order" at bounding box center [560, 14] width 471 height 21
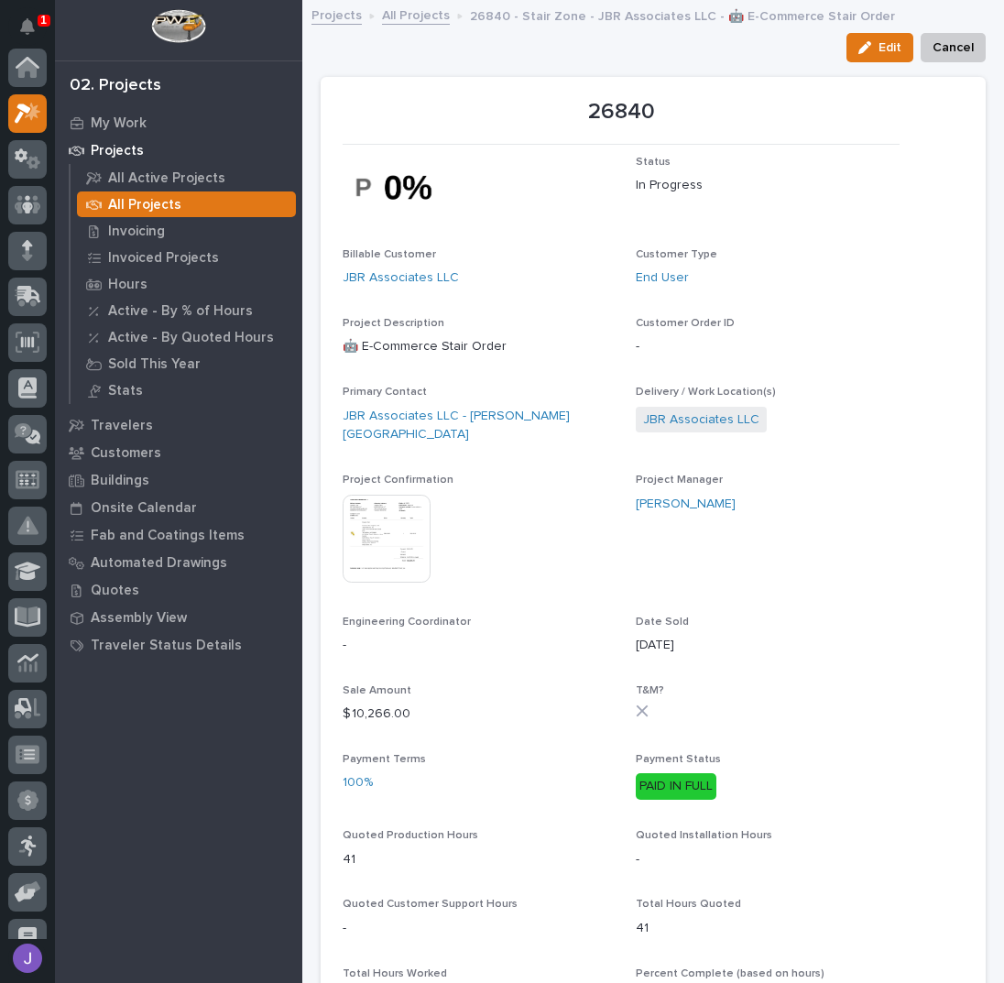
scroll to position [46, 0]
click at [431, 17] on link "All Projects" at bounding box center [416, 14] width 68 height 21
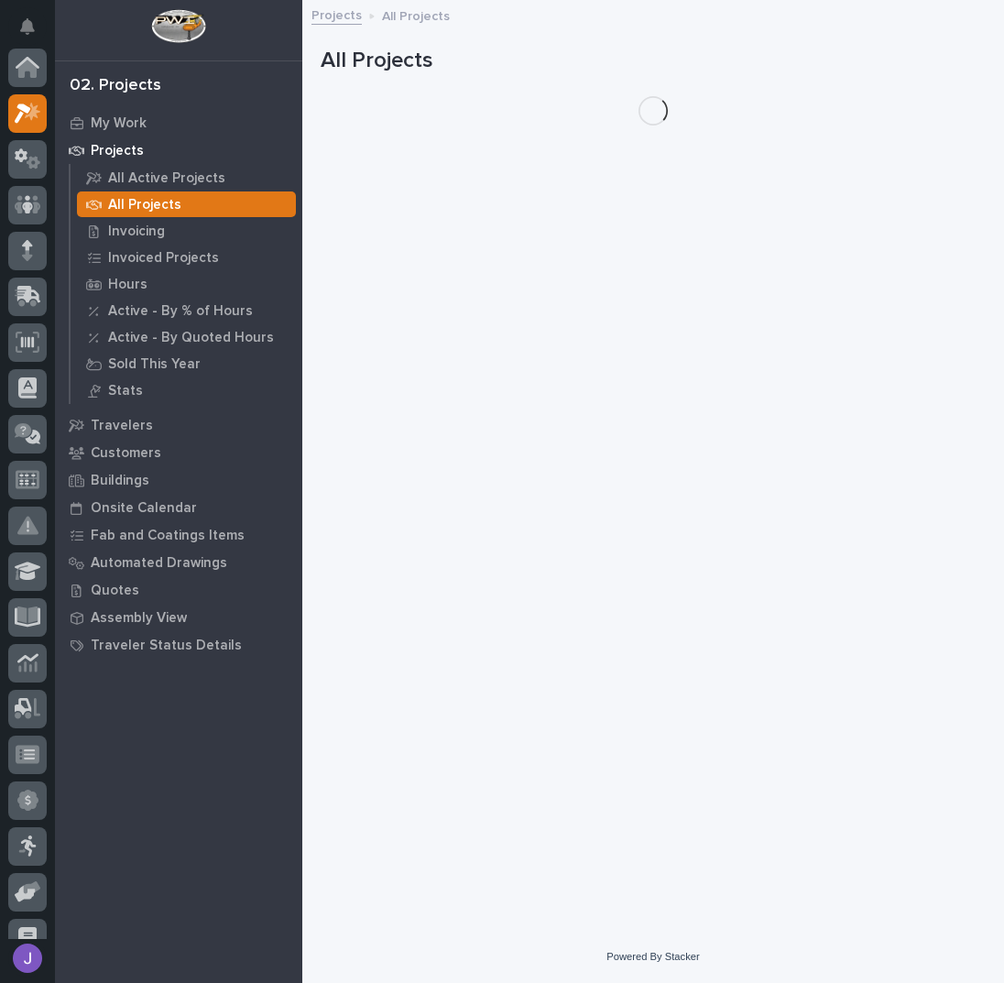
scroll to position [46, 0]
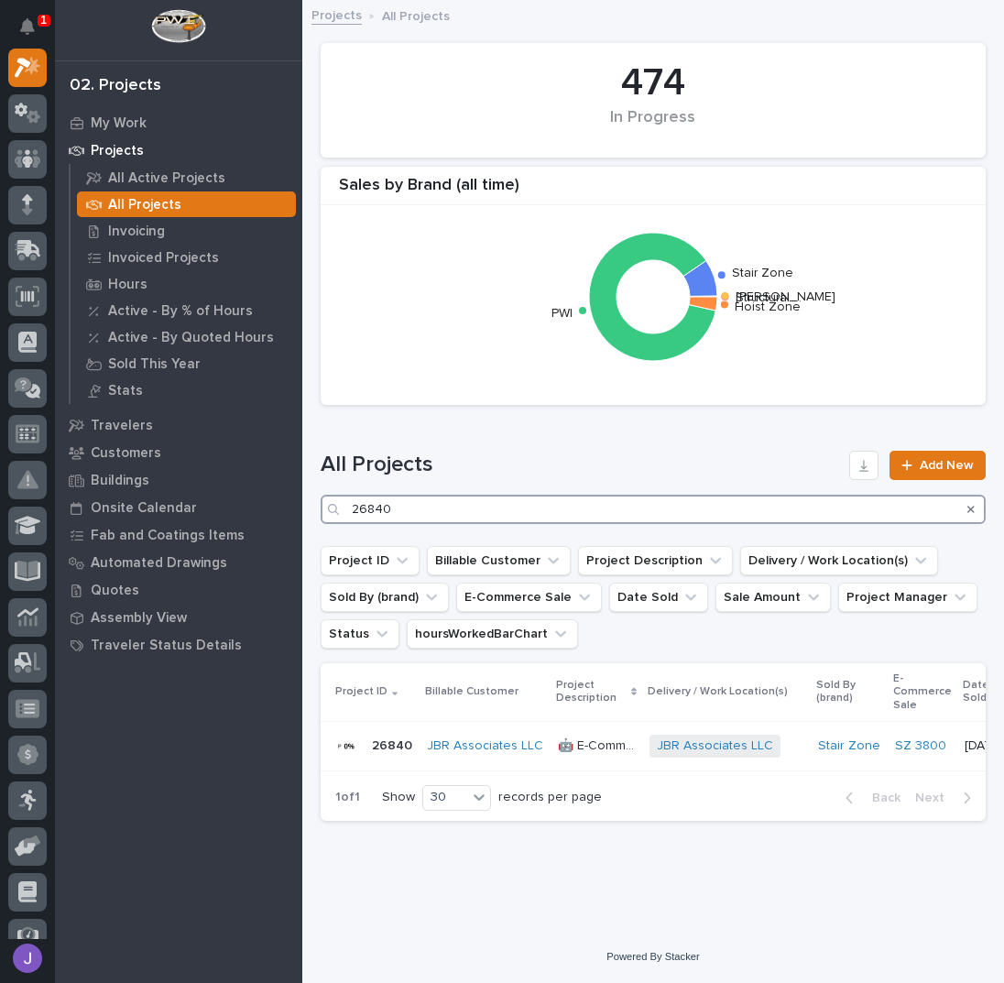
click at [410, 507] on input "26840" at bounding box center [653, 509] width 665 height 29
type input "26095"
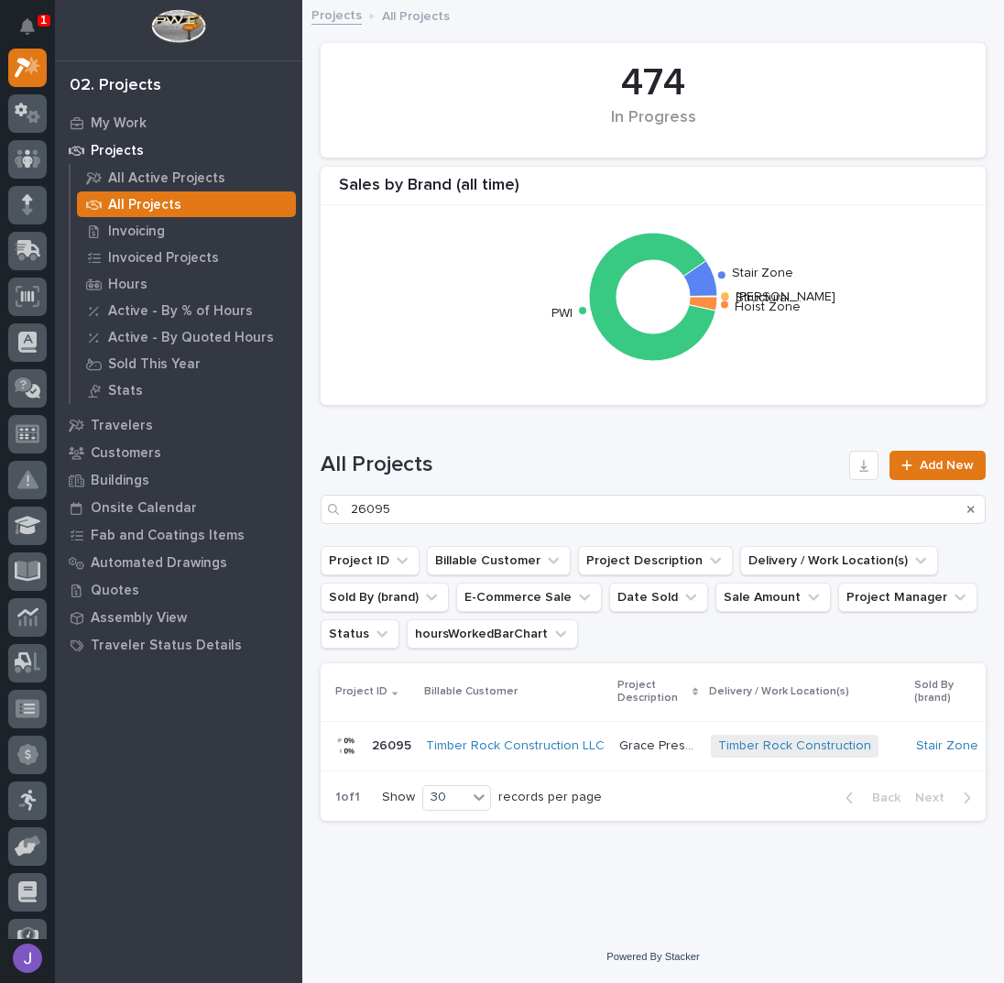
click at [652, 747] on p "Grace Pressbox" at bounding box center [659, 744] width 81 height 19
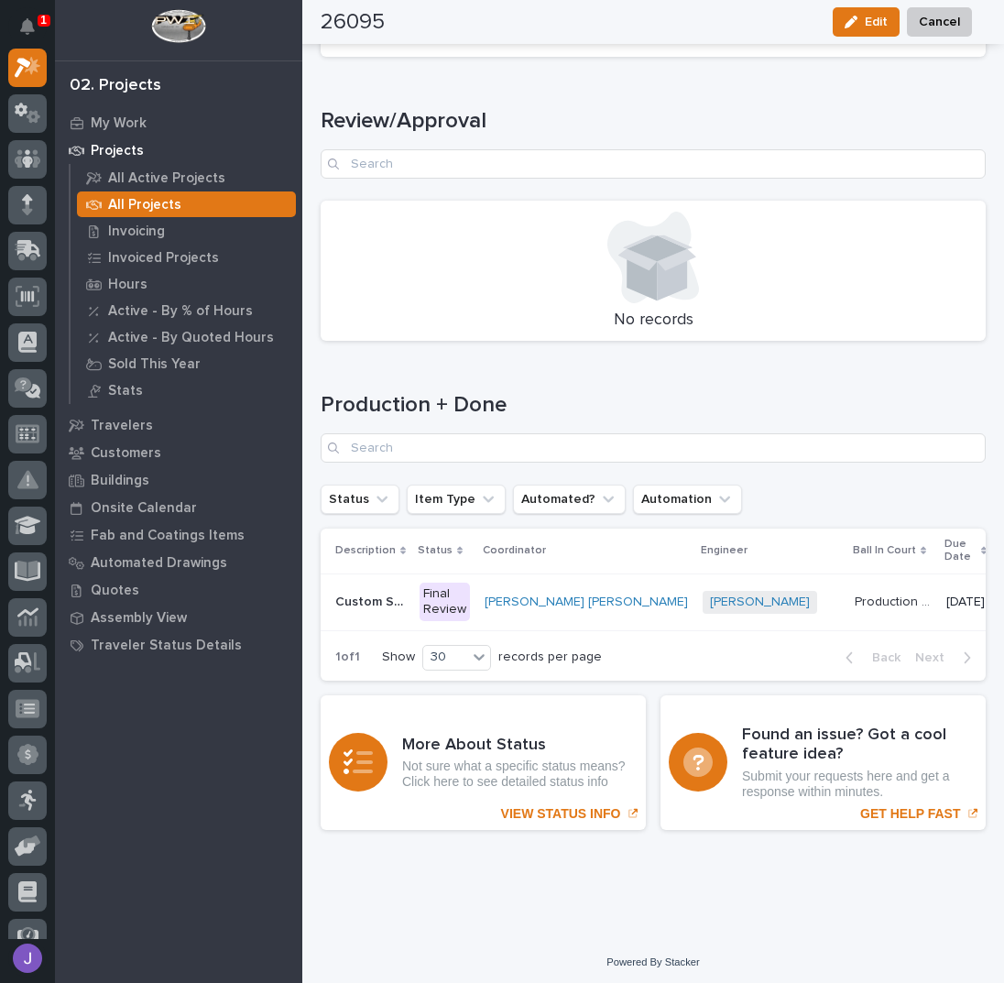
scroll to position [2404, 0]
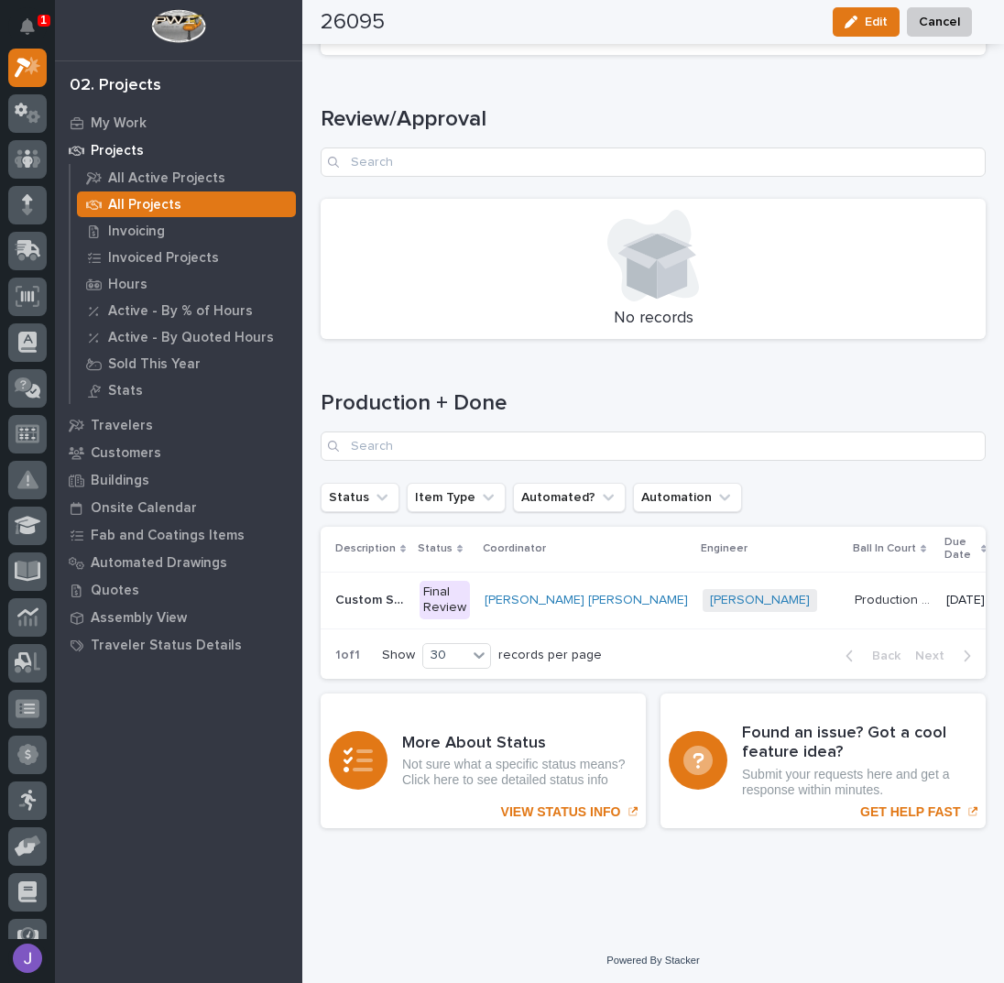
click at [446, 593] on div "Final Review" at bounding box center [445, 600] width 50 height 38
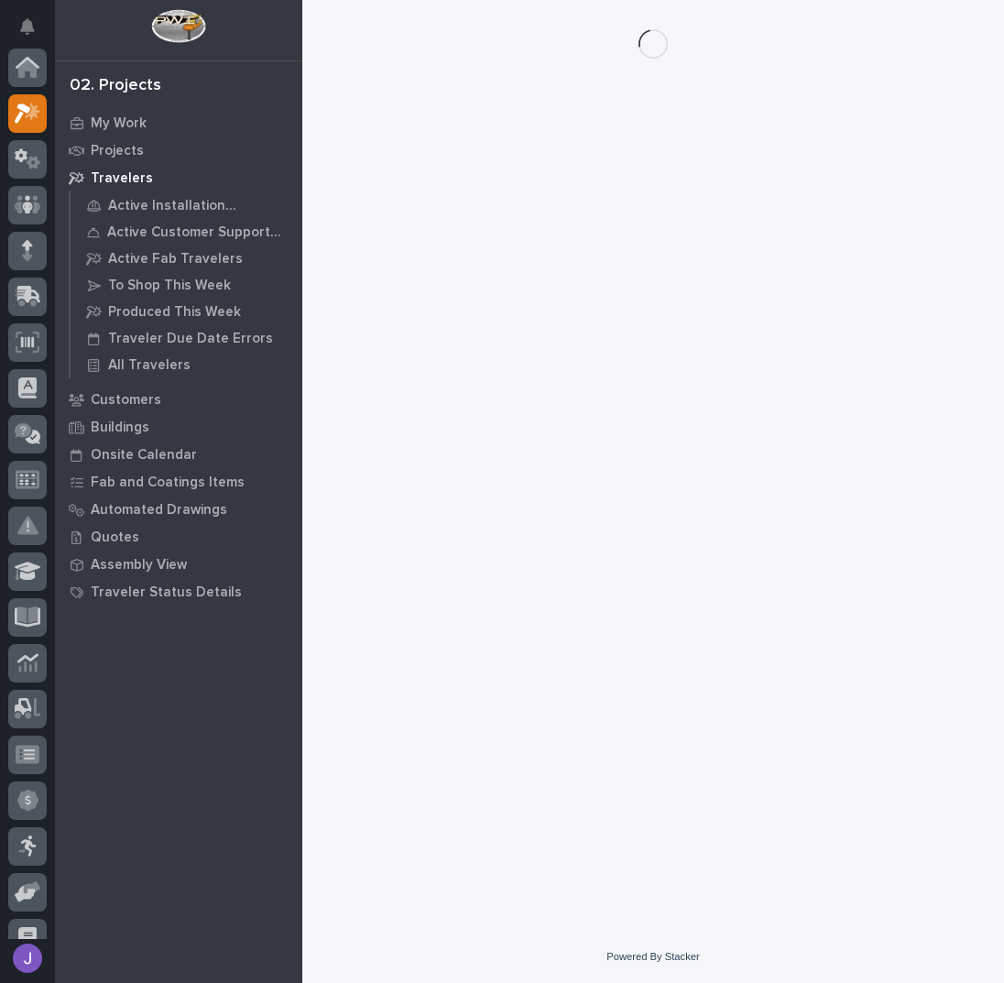
scroll to position [46, 0]
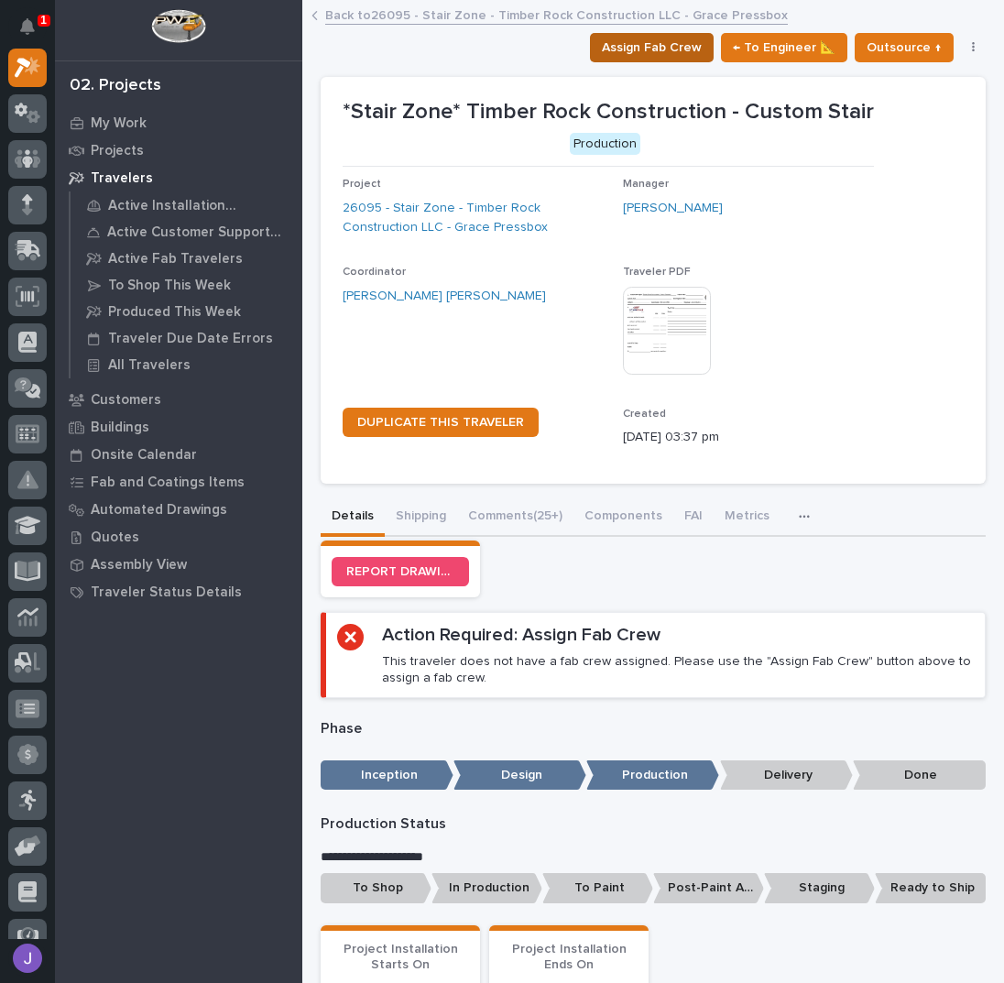
click at [635, 52] on span "Assign Fab Crew" at bounding box center [652, 48] width 100 height 22
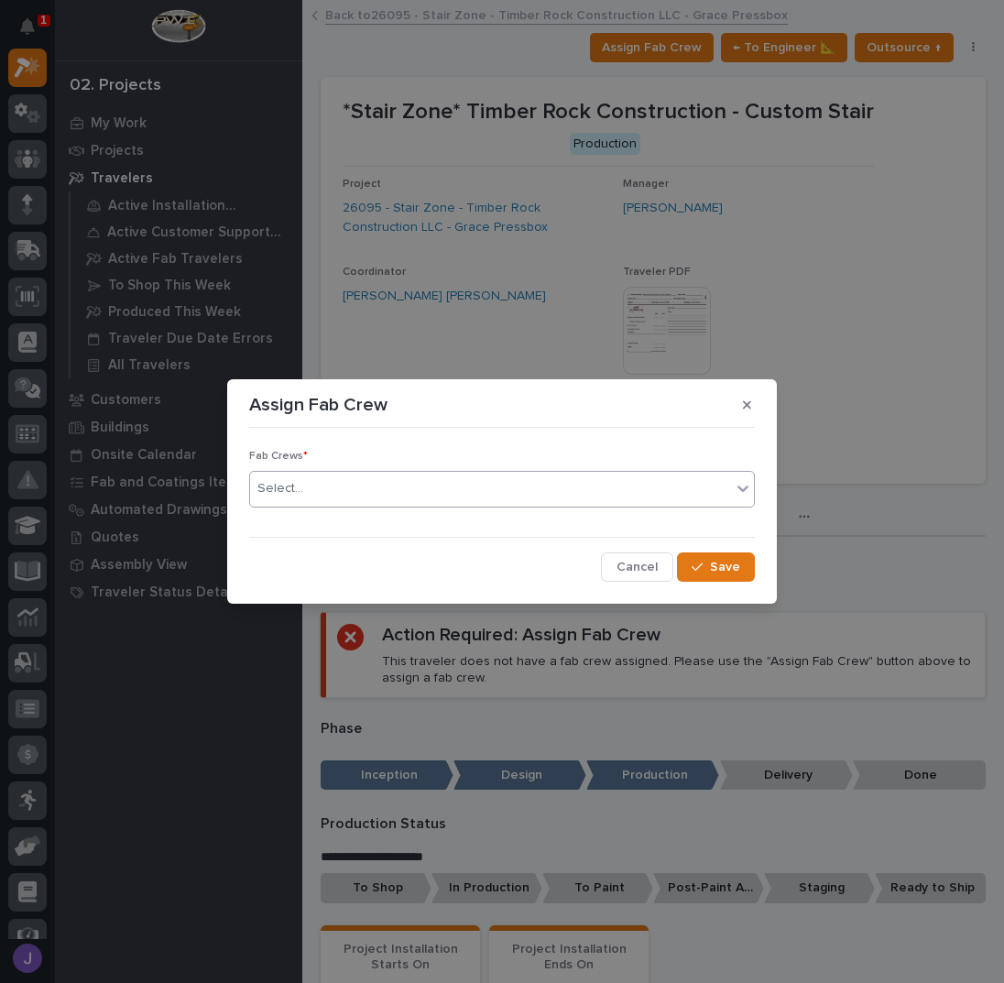
click at [346, 486] on div "Select..." at bounding box center [490, 489] width 481 height 30
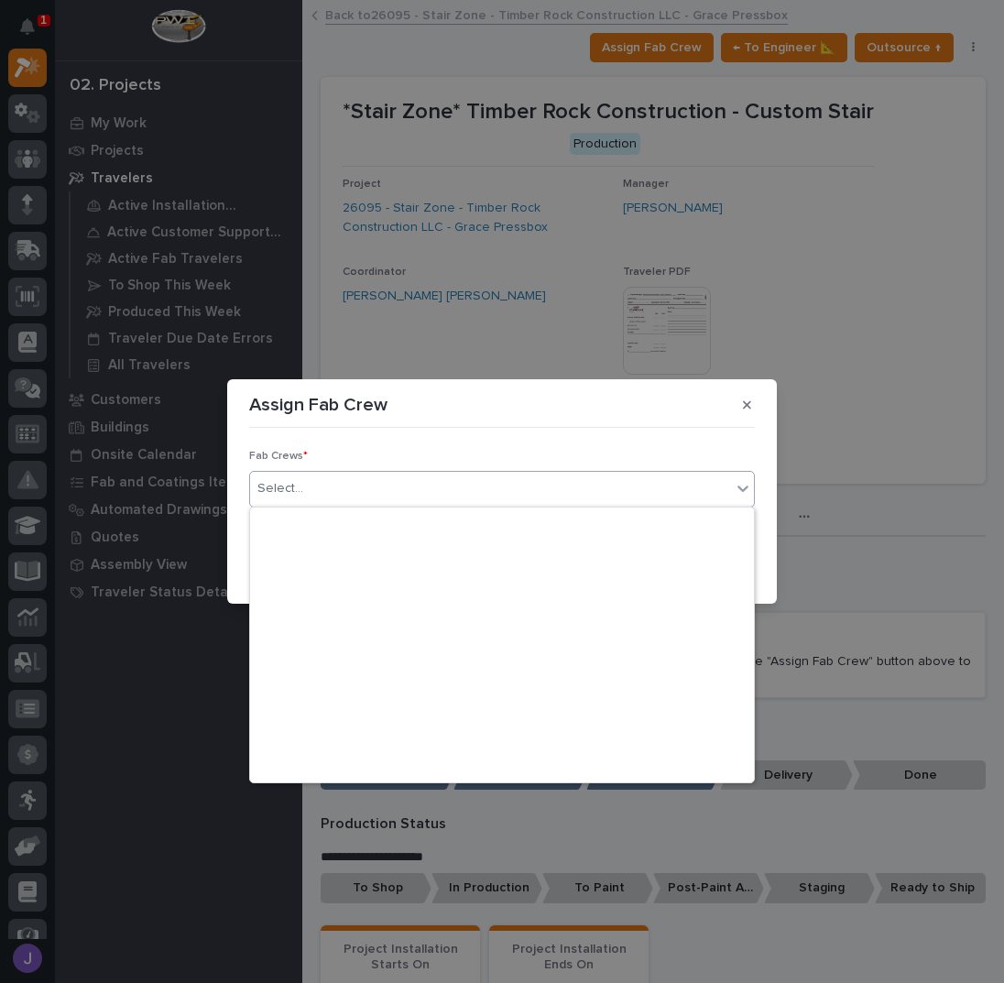
scroll to position [431, 0]
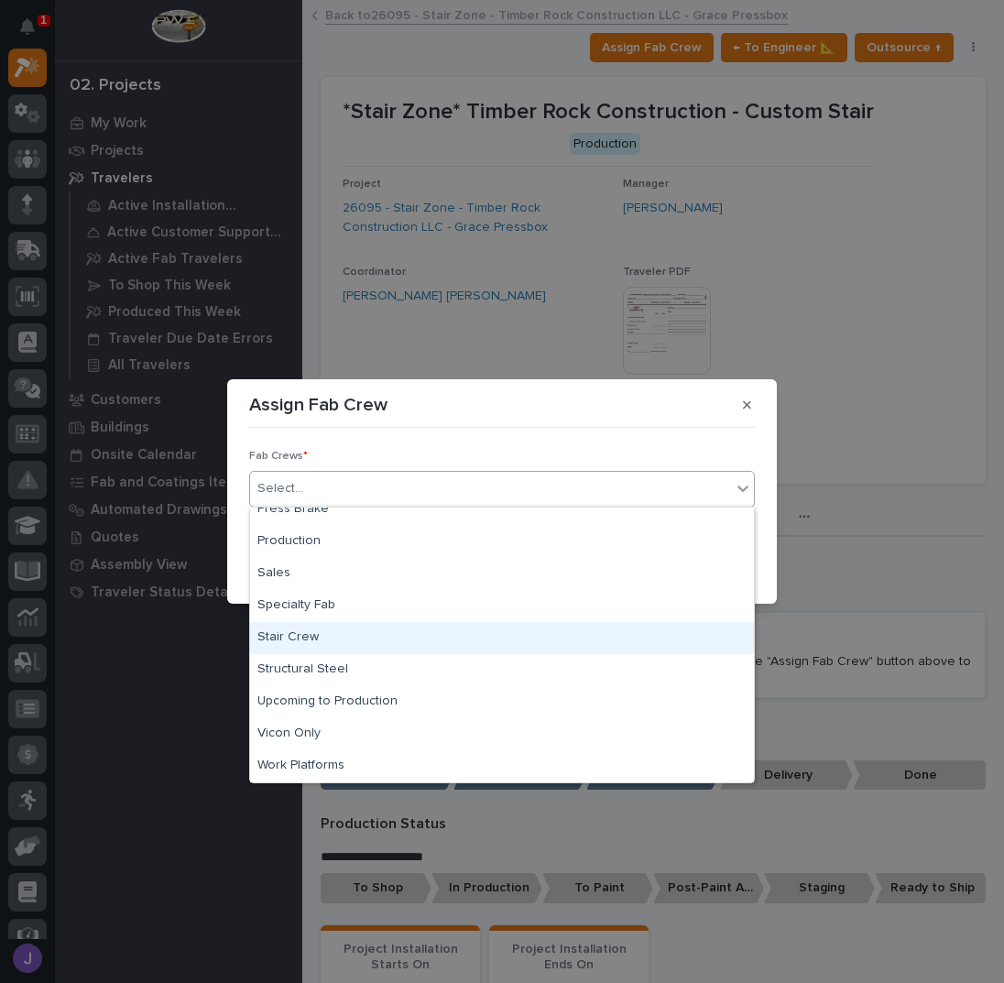
click at [327, 638] on div "Stair Crew" at bounding box center [502, 638] width 504 height 32
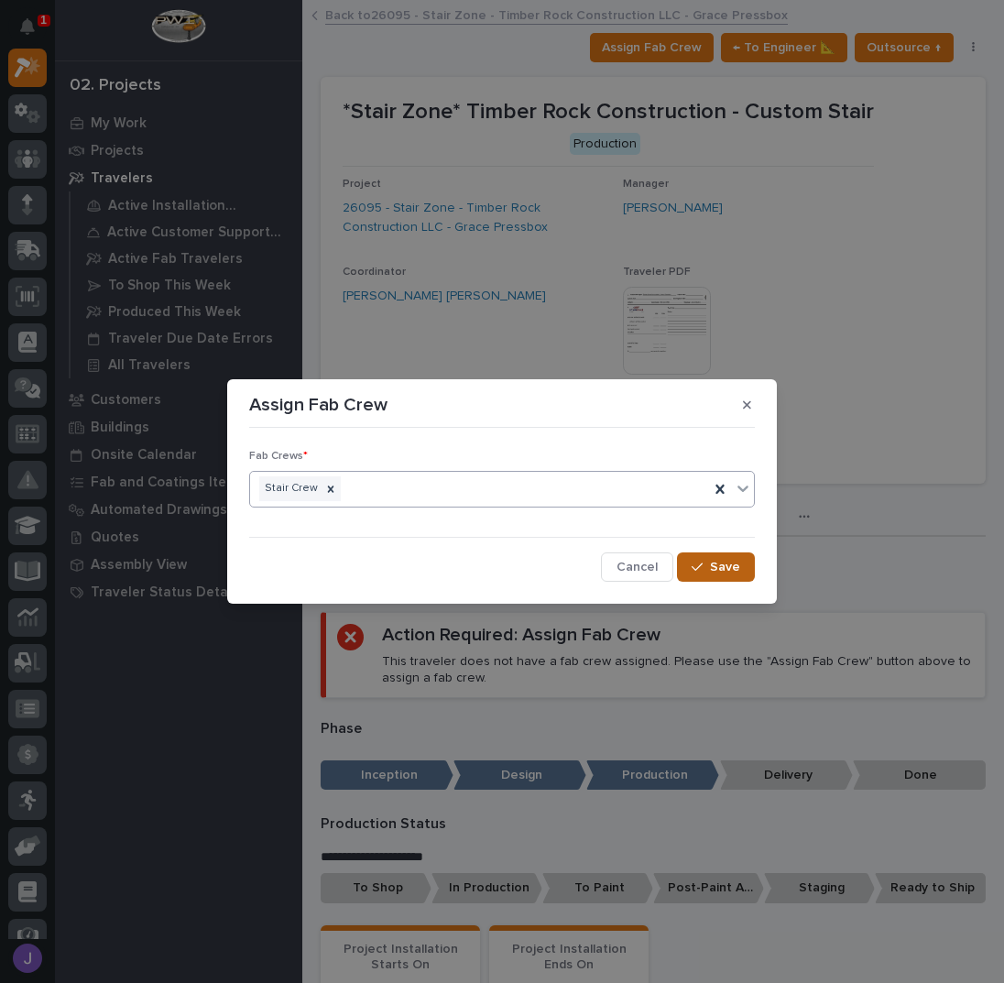
click at [717, 564] on span "Save" at bounding box center [725, 567] width 30 height 16
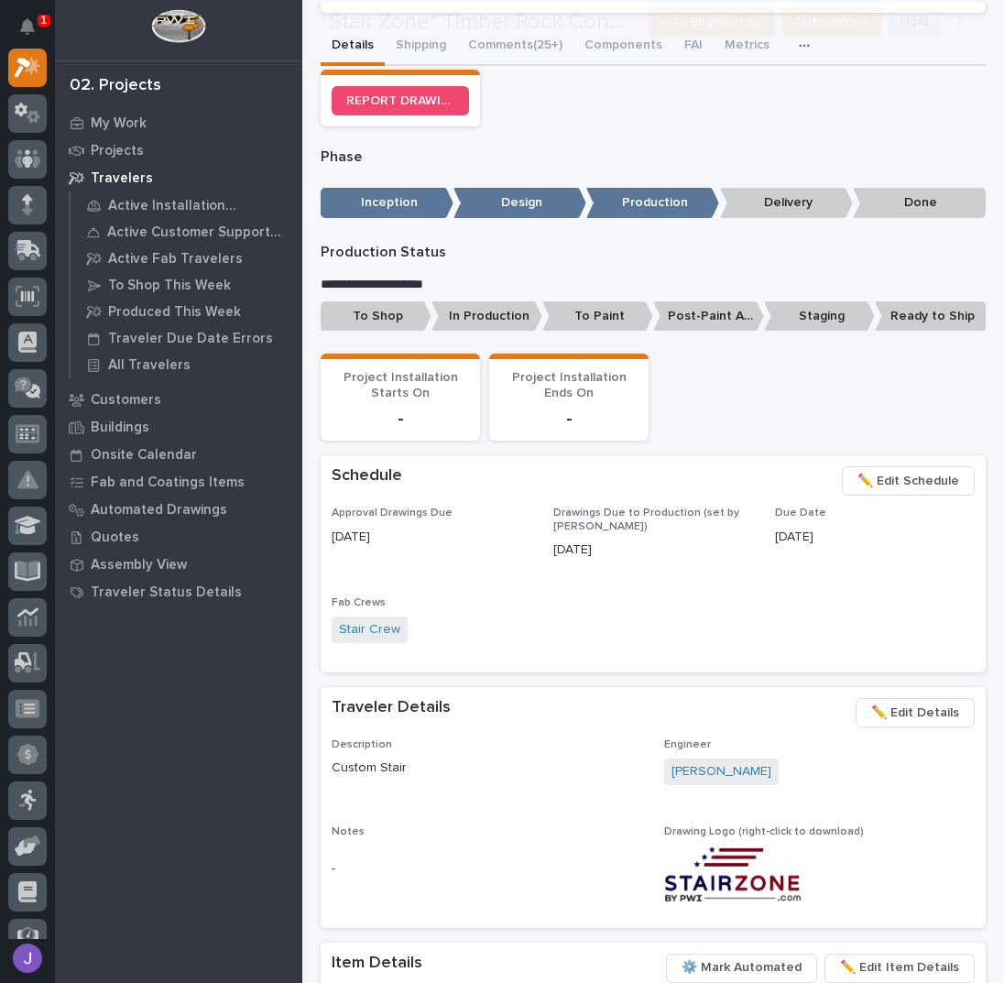
scroll to position [488, 0]
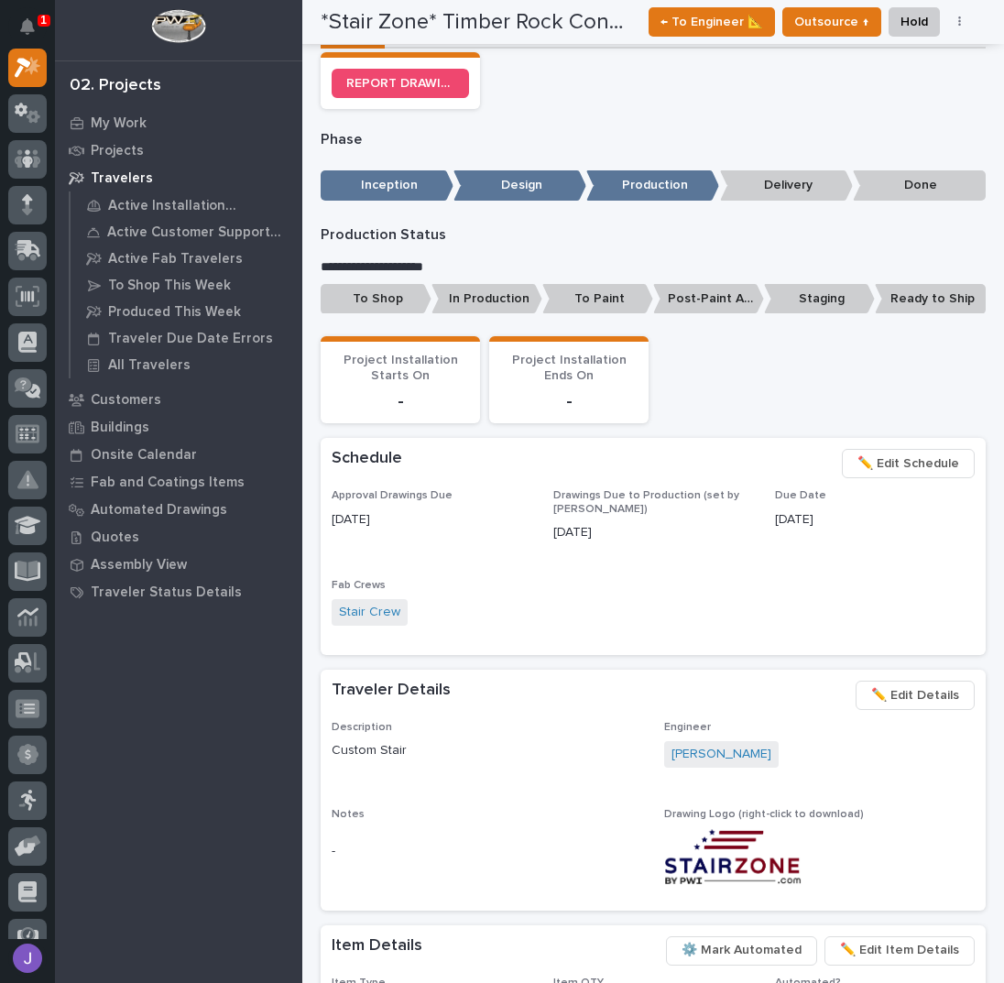
click at [388, 307] on p "To Shop" at bounding box center [376, 299] width 111 height 30
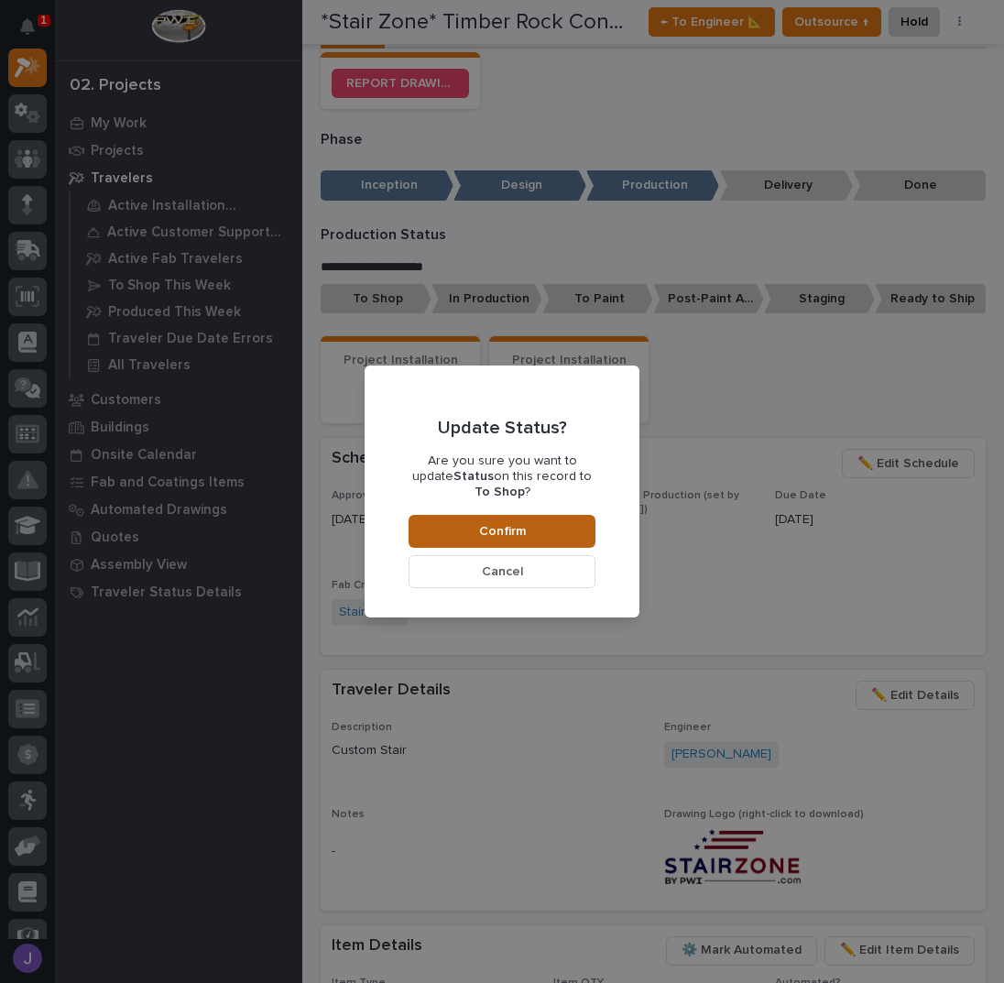
click at [506, 523] on span "Confirm" at bounding box center [502, 531] width 47 height 16
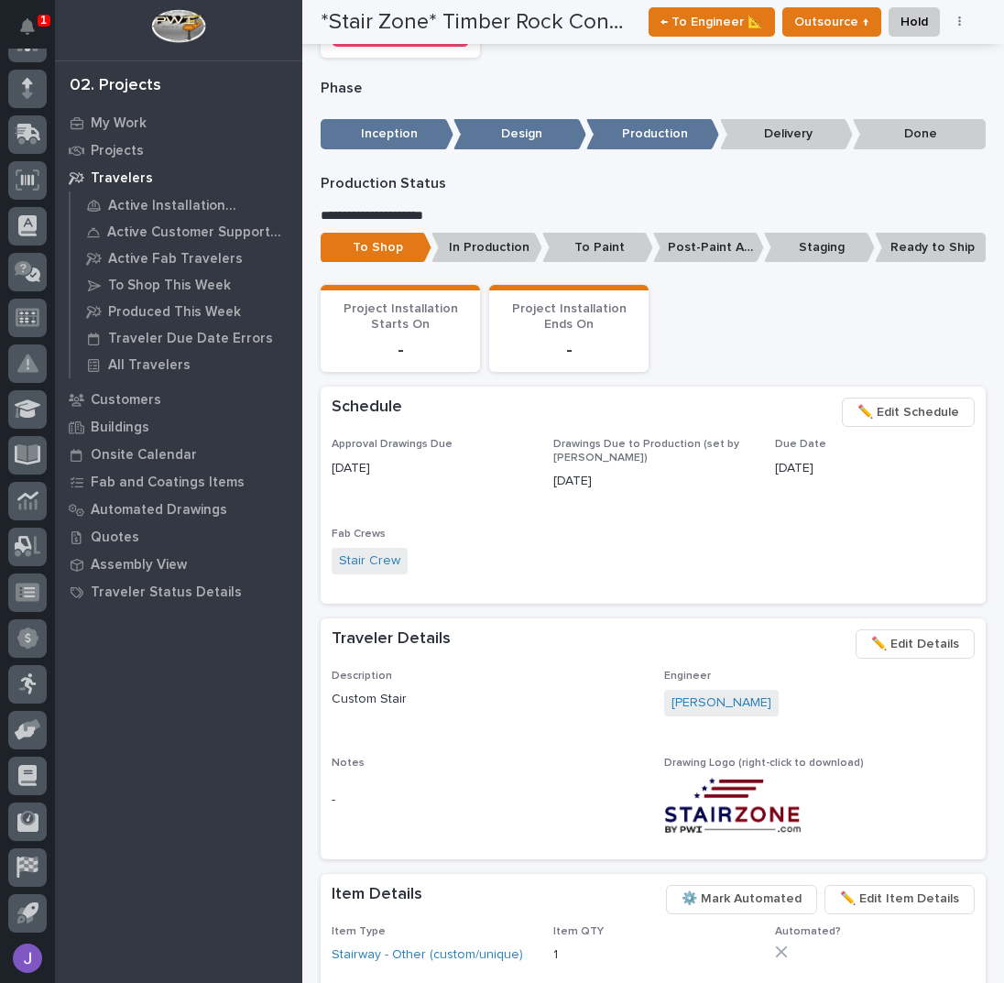
scroll to position [0, 0]
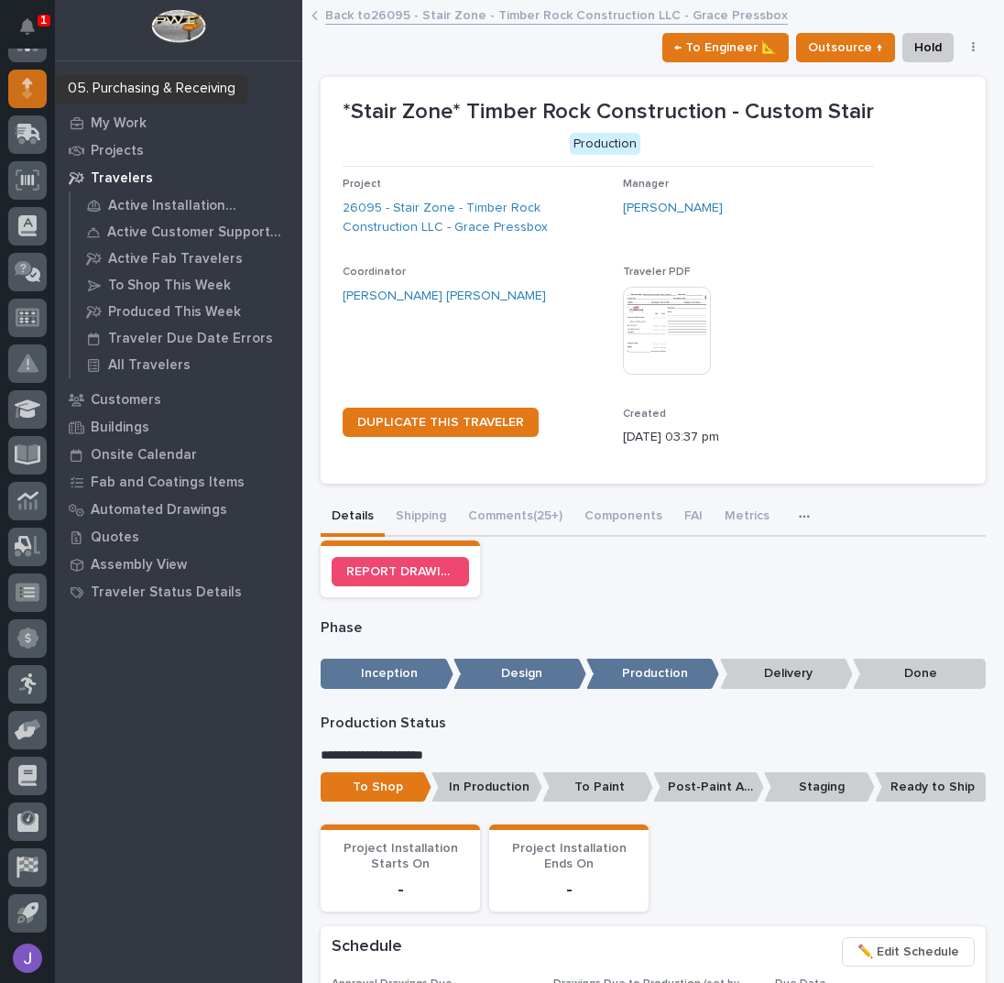
click at [27, 87] on icon at bounding box center [27, 83] width 11 height 10
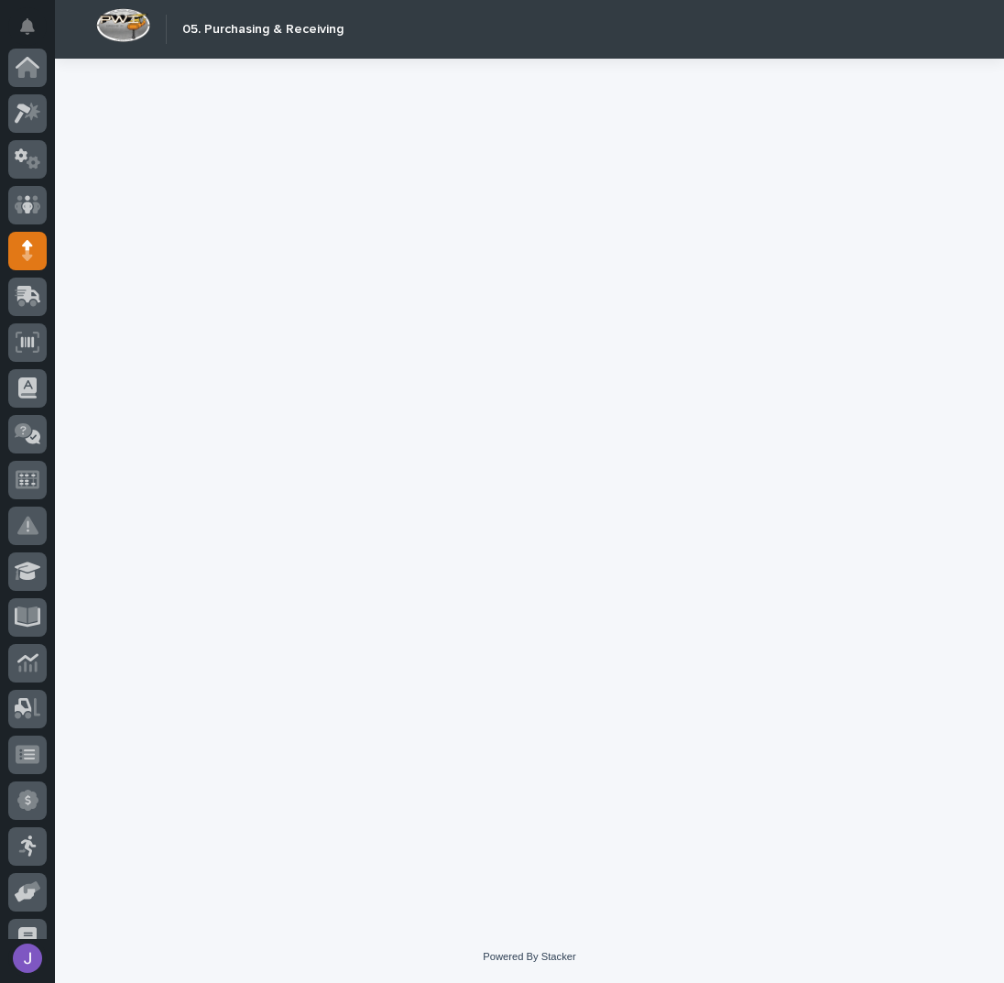
scroll to position [163, 0]
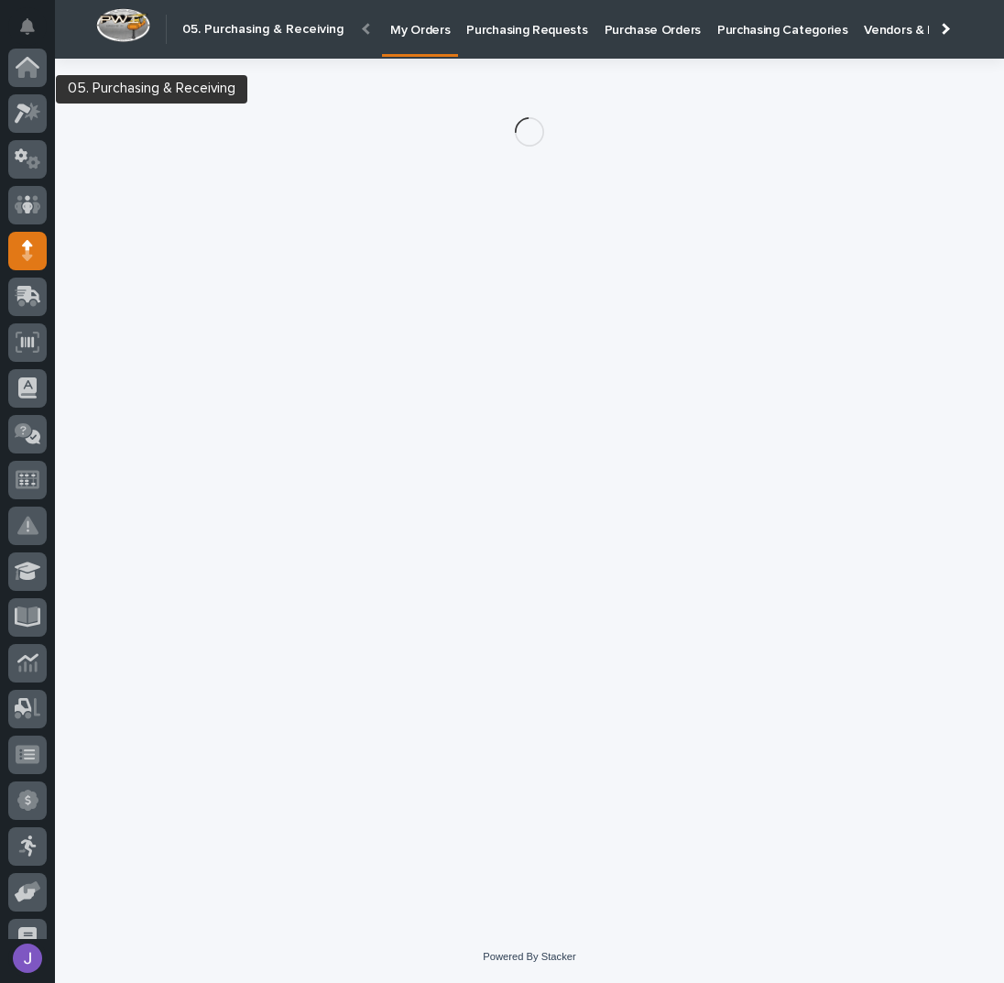
scroll to position [163, 0]
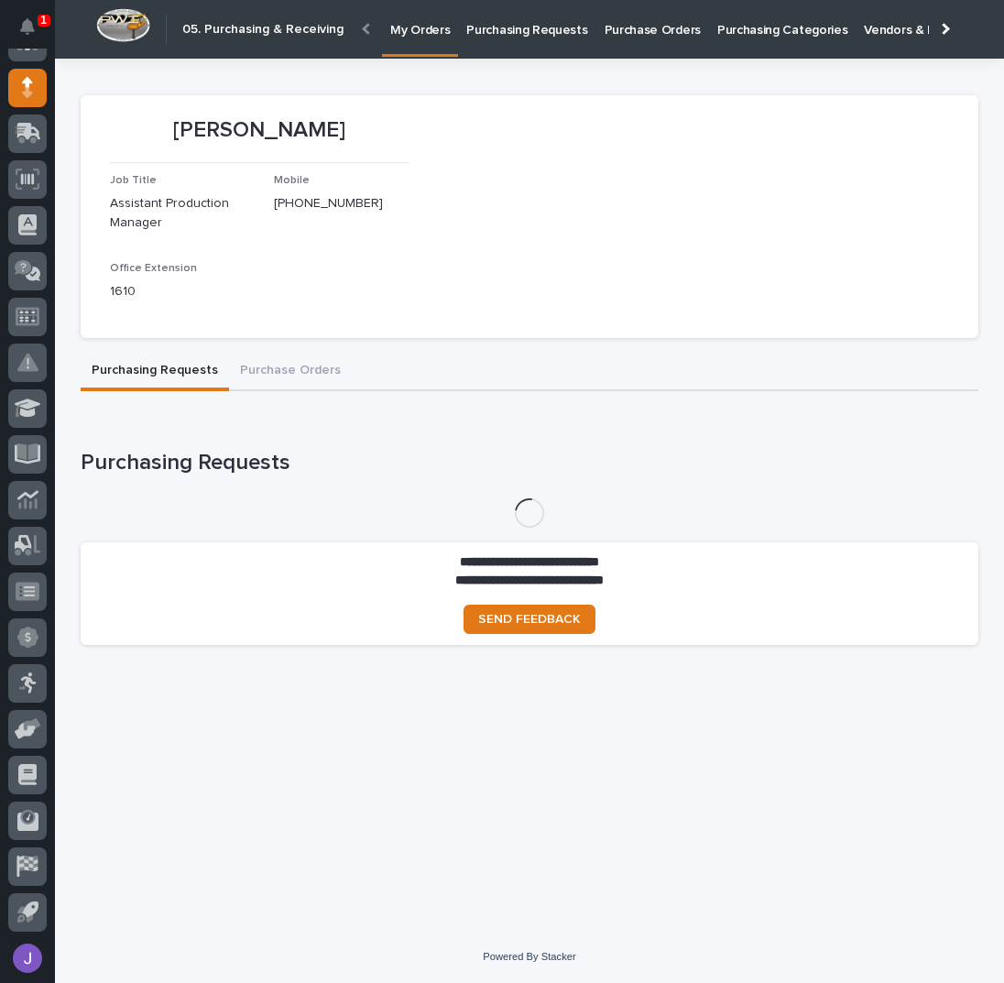
click at [504, 29] on p "Purchasing Requests" at bounding box center [526, 19] width 121 height 38
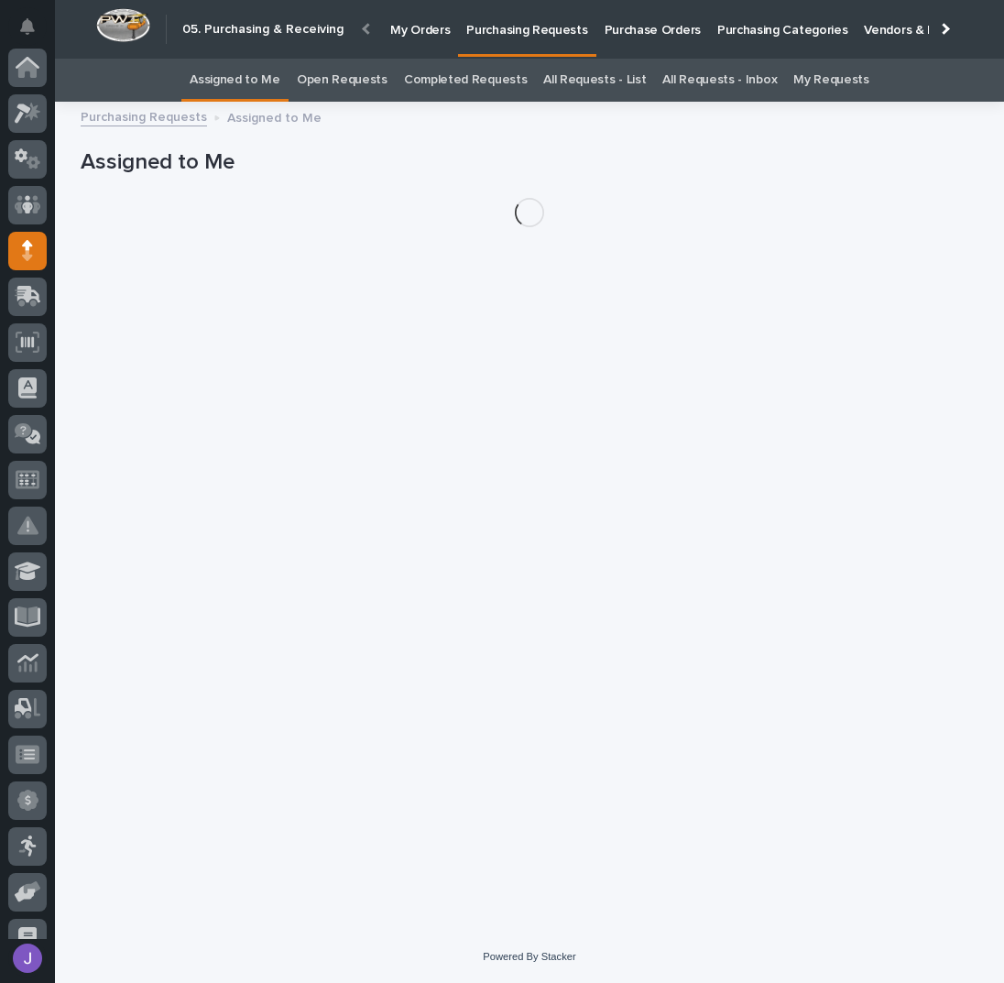
scroll to position [163, 0]
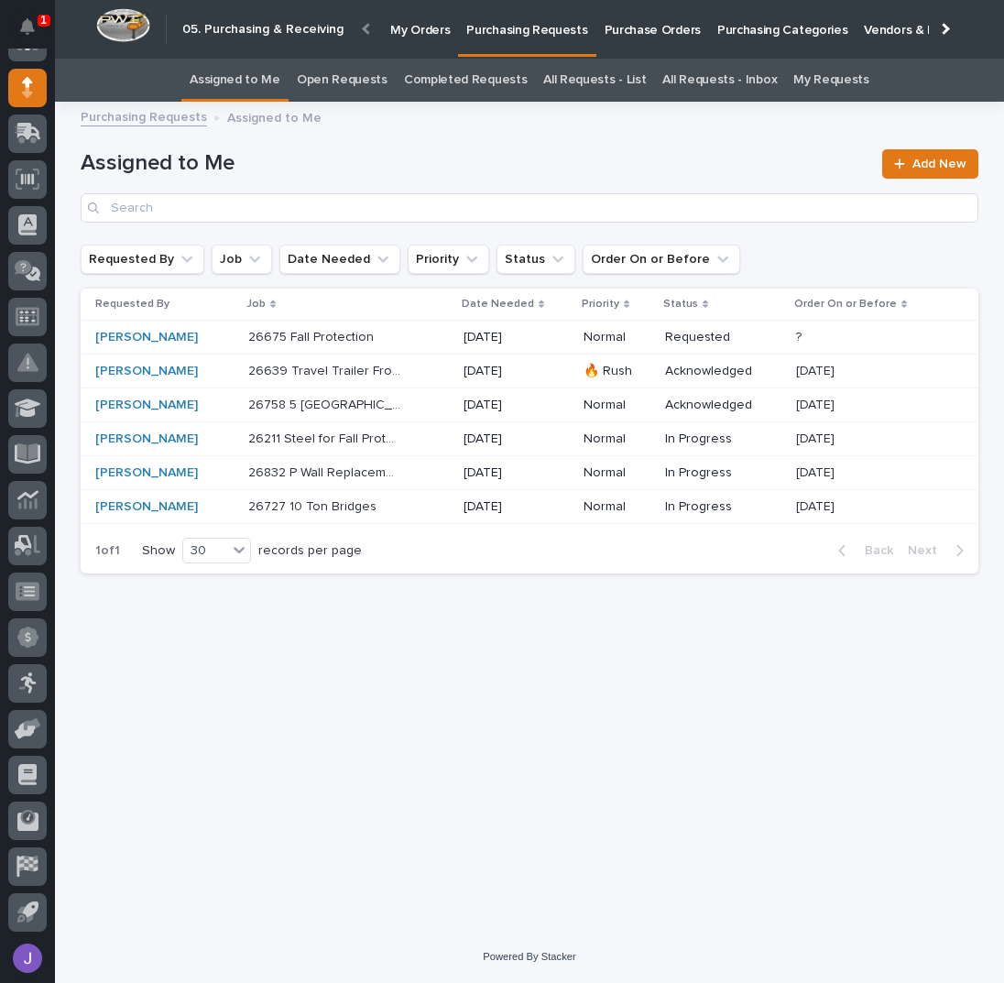
click at [440, 166] on h1 "Assigned to Me" at bounding box center [476, 163] width 791 height 27
click at [740, 781] on div "Loading... Saving… Loading... Saving… Assigned to Me Add New Requested By Job D…" at bounding box center [529, 499] width 916 height 772
